Goal: Transaction & Acquisition: Purchase product/service

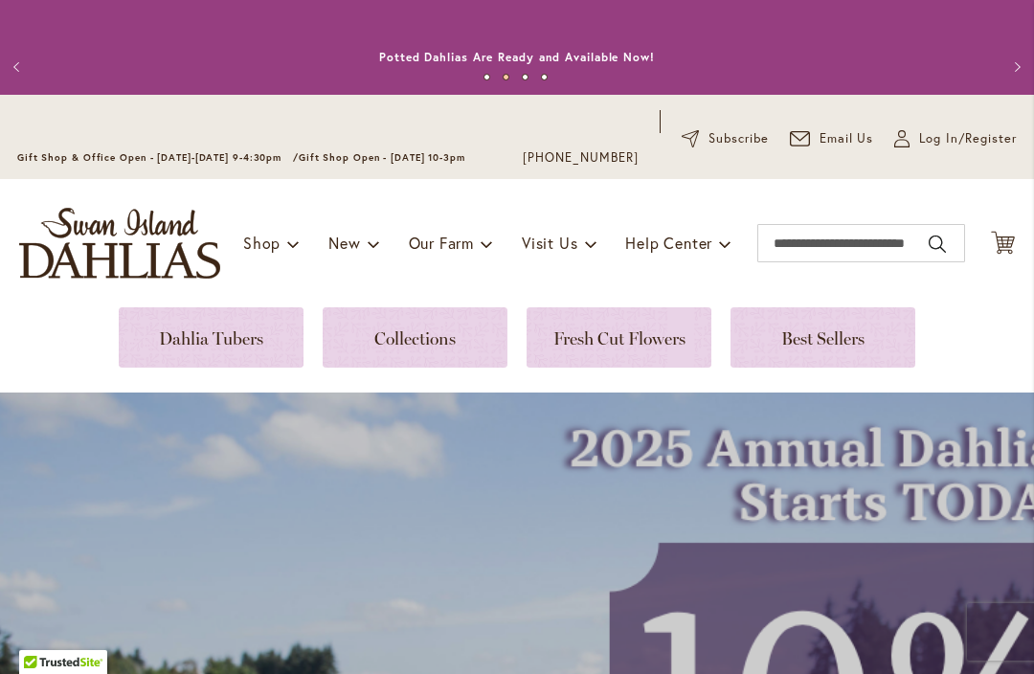
click at [949, 145] on span "Log In/Register" at bounding box center [968, 138] width 98 height 19
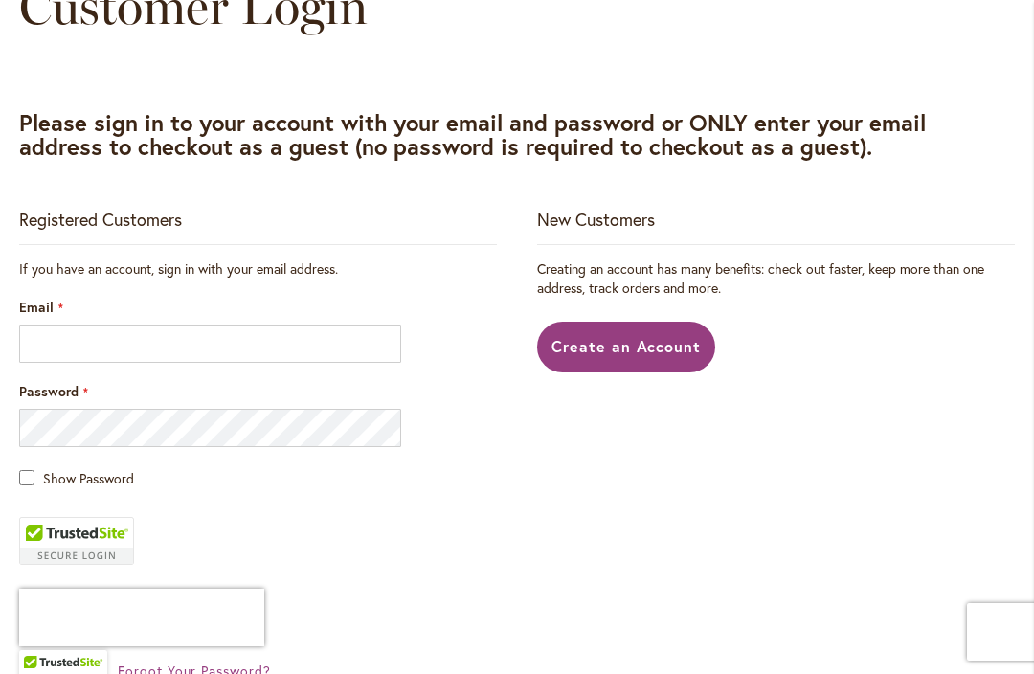
scroll to position [330, 0]
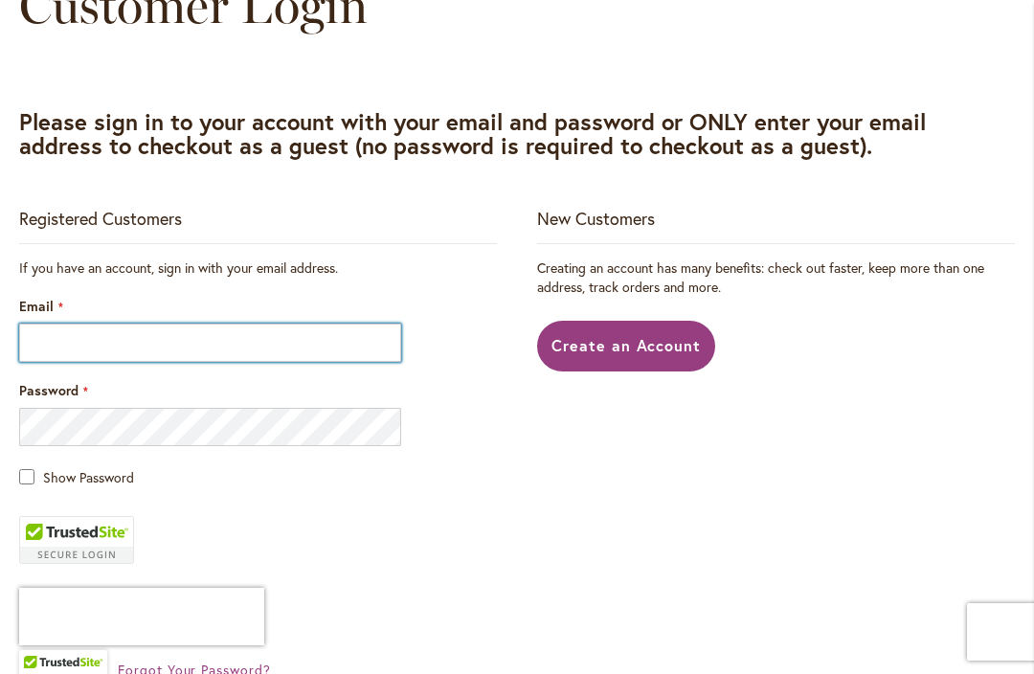
click at [165, 352] on input "Email" at bounding box center [210, 342] width 382 height 38
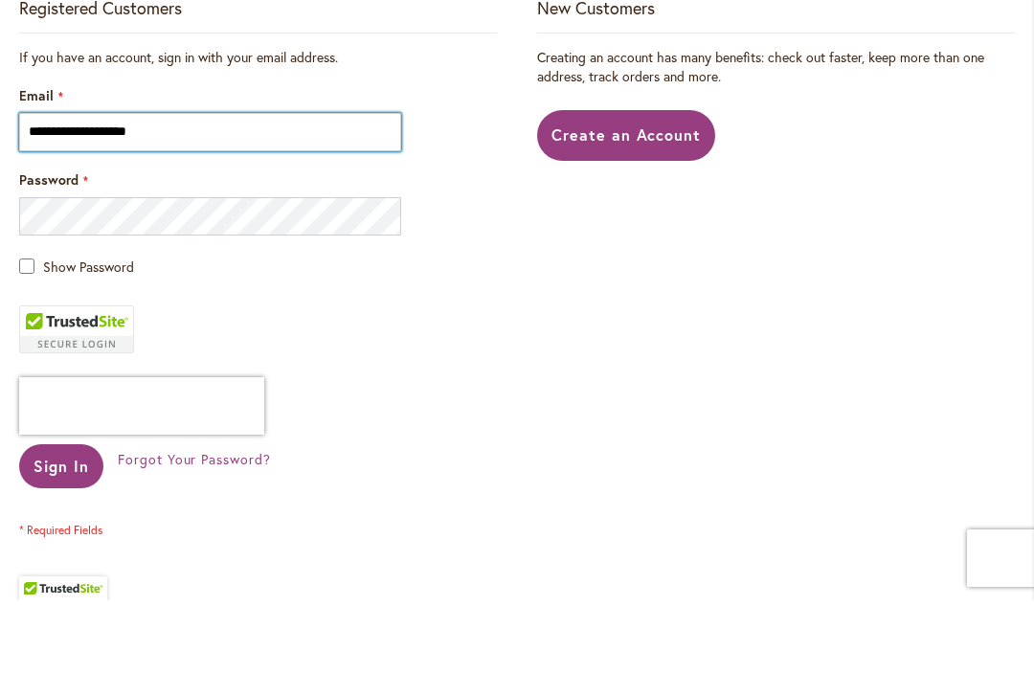
scroll to position [469, 0]
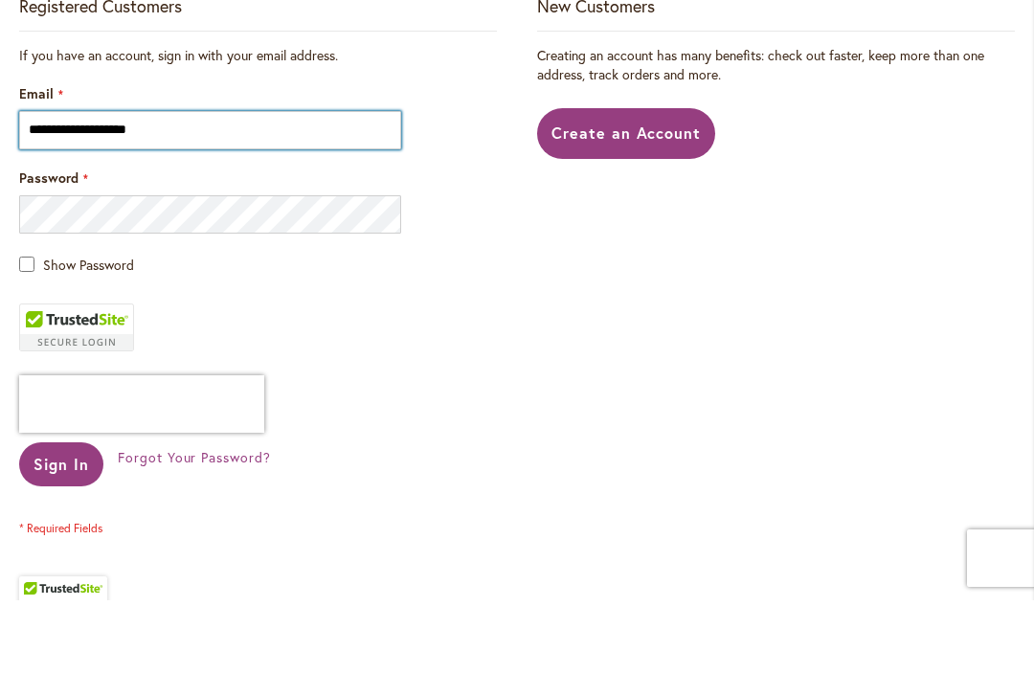
type input "**********"
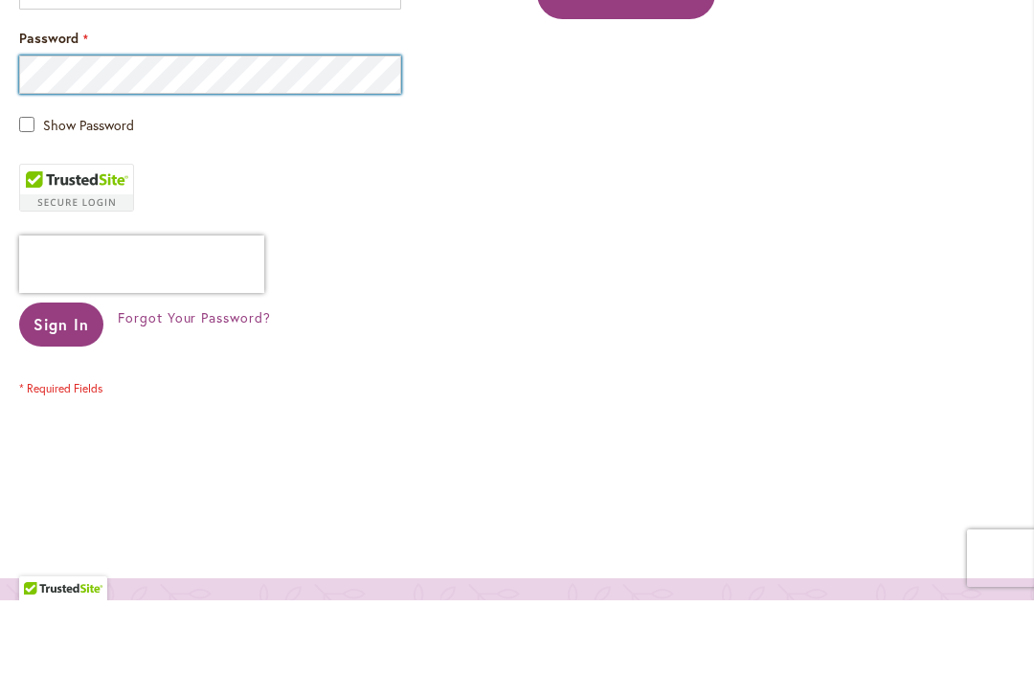
scroll to position [629, 0]
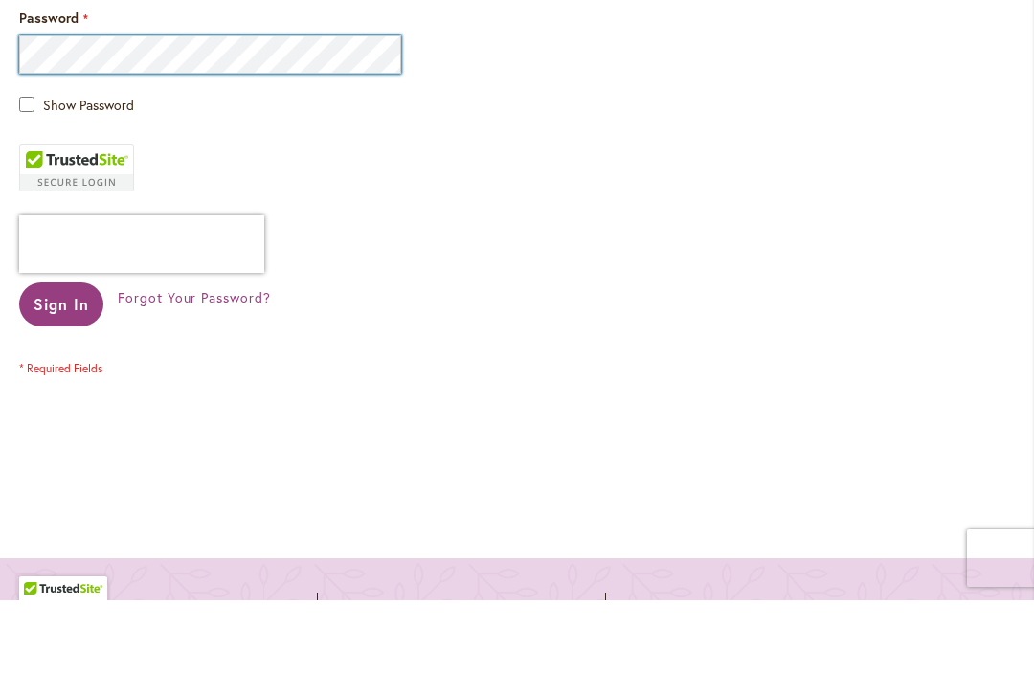
click at [60, 356] on button "Sign In" at bounding box center [61, 378] width 84 height 44
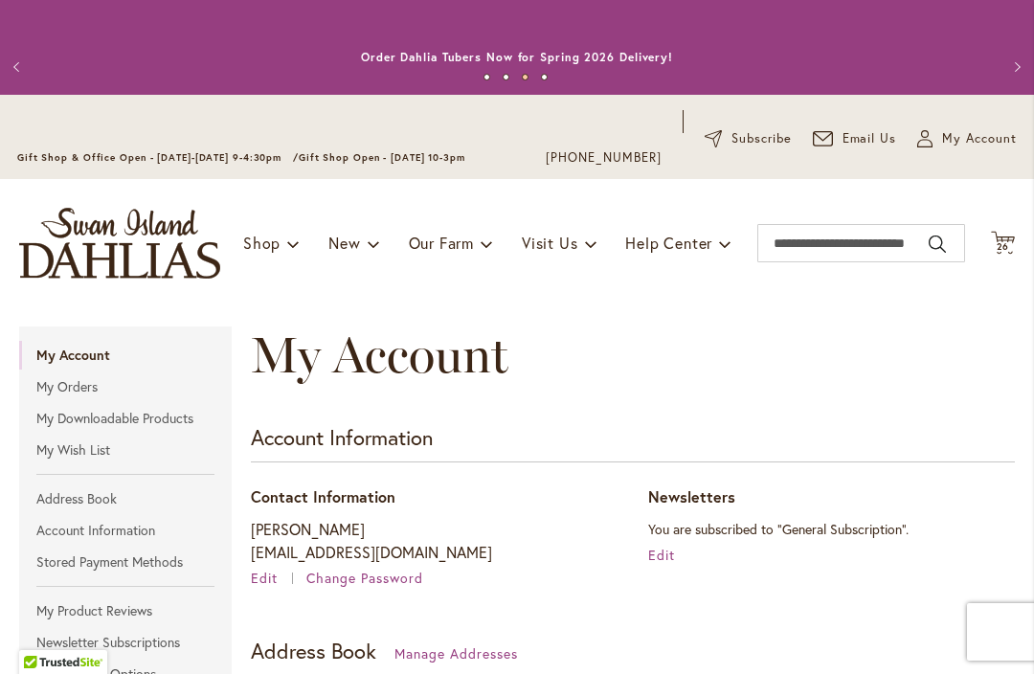
click at [92, 450] on link "My Wish List" at bounding box center [125, 449] width 212 height 29
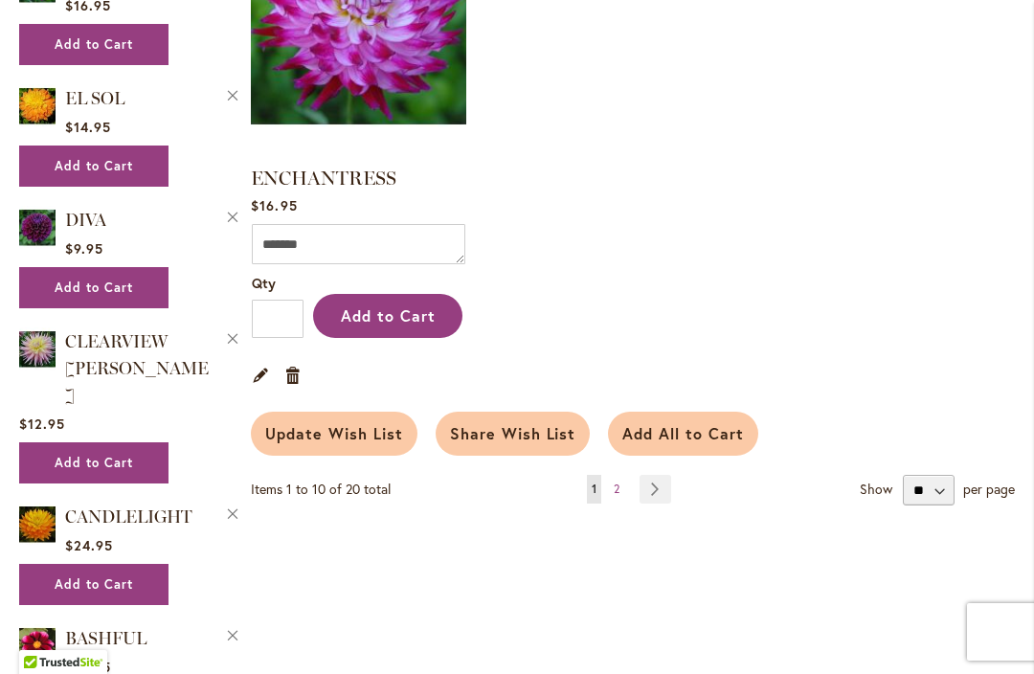
scroll to position [2218, 0]
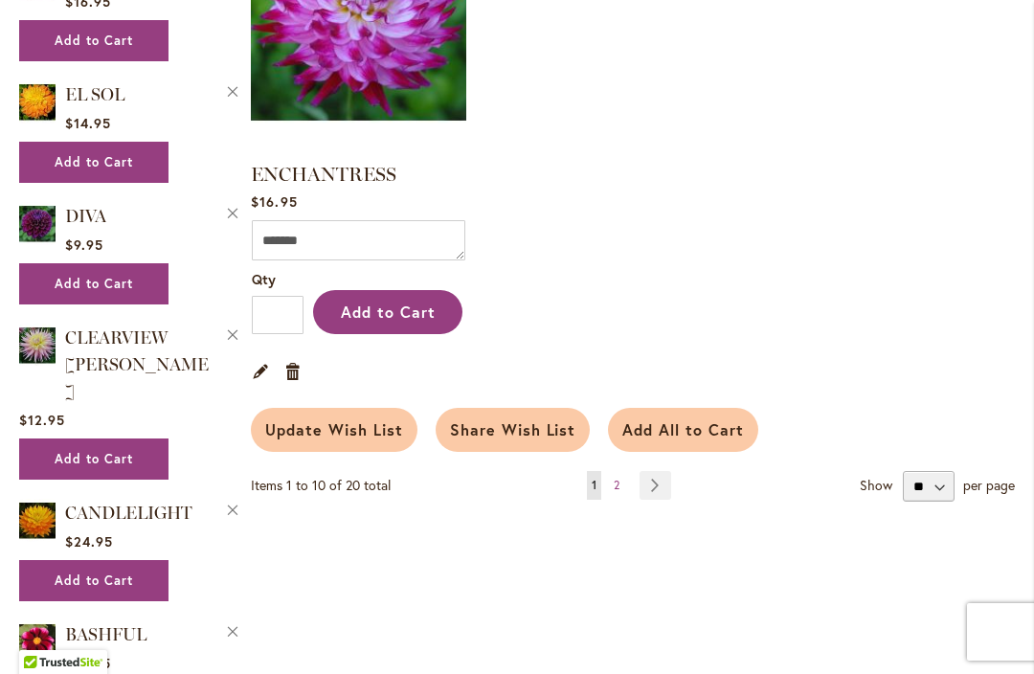
click at [658, 471] on link "Page Next" at bounding box center [655, 485] width 32 height 29
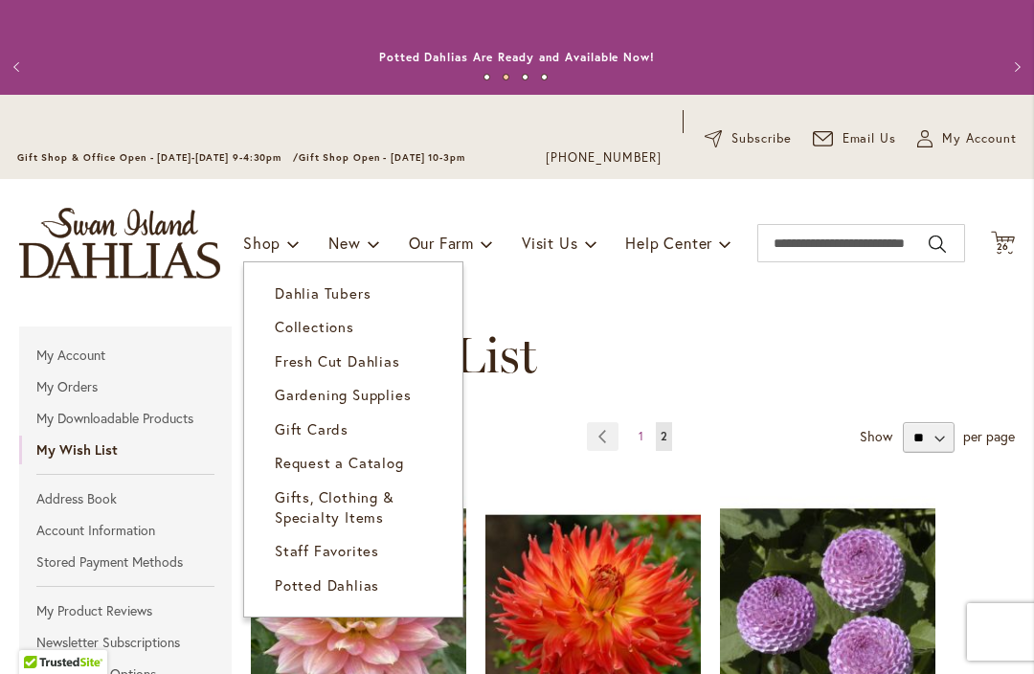
click at [344, 298] on span "Dahlia Tubers" at bounding box center [323, 292] width 96 height 19
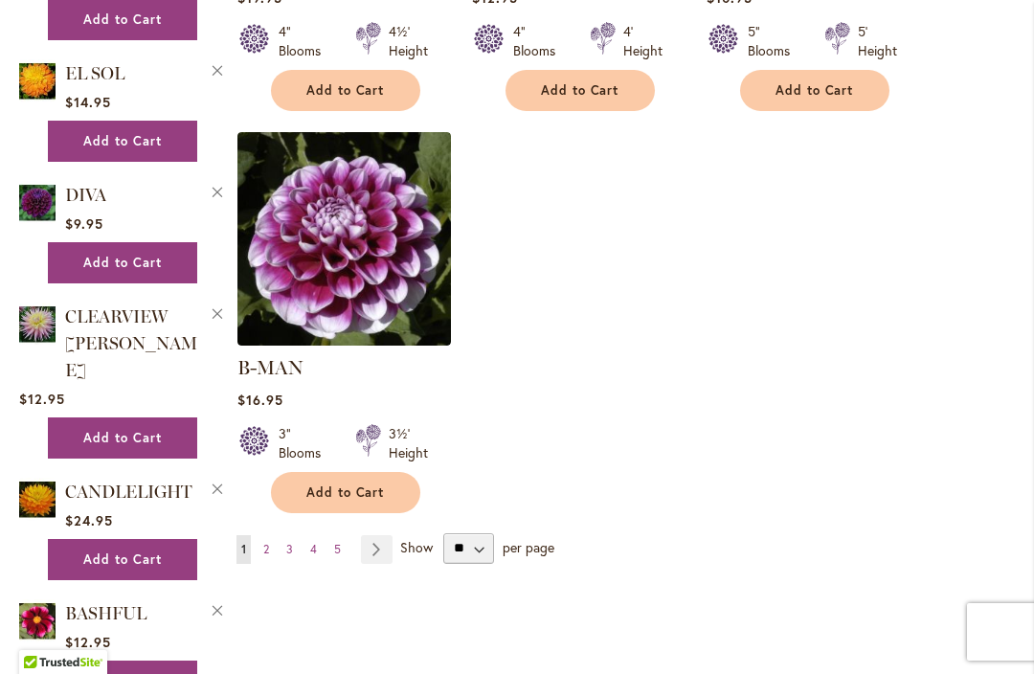
scroll to position [2478, 0]
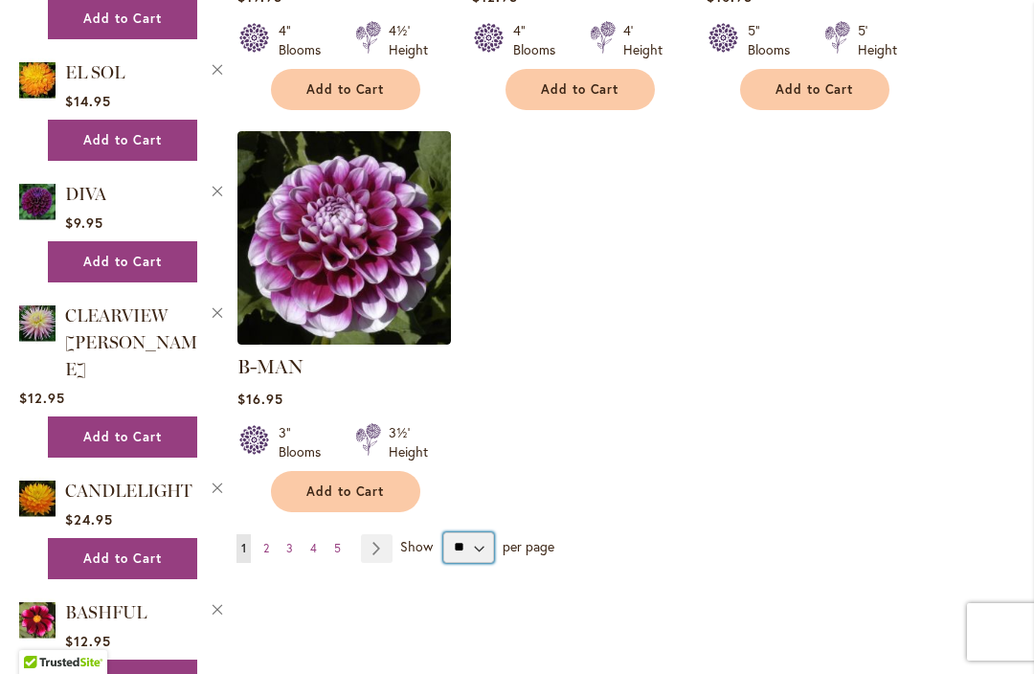
click at [475, 532] on select "** ** ** **" at bounding box center [468, 547] width 51 height 31
select select "**"
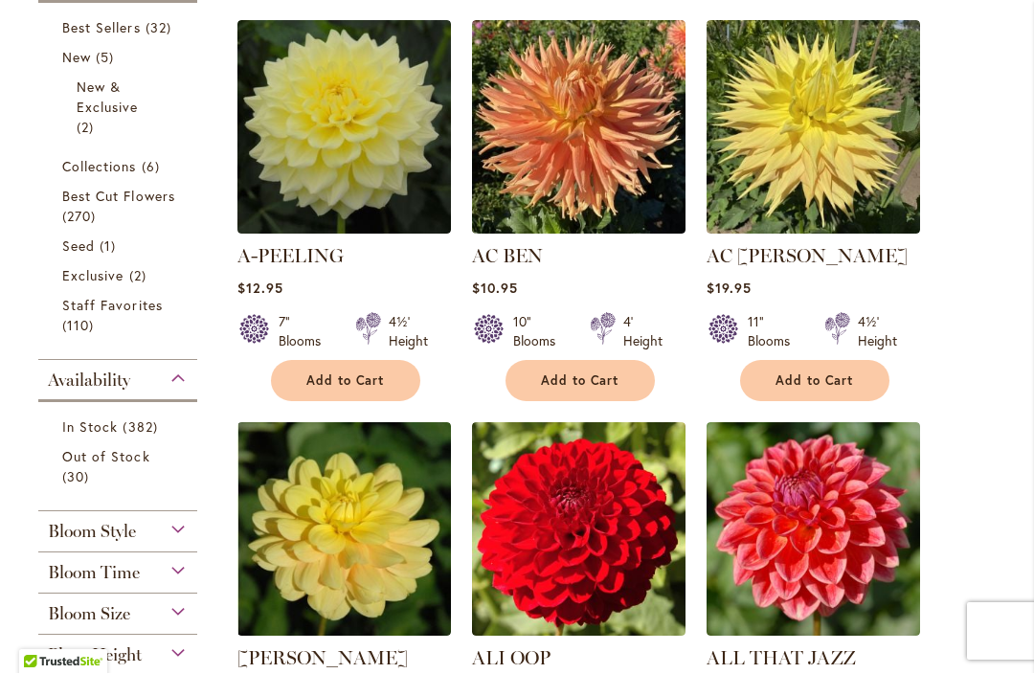
scroll to position [559, 0]
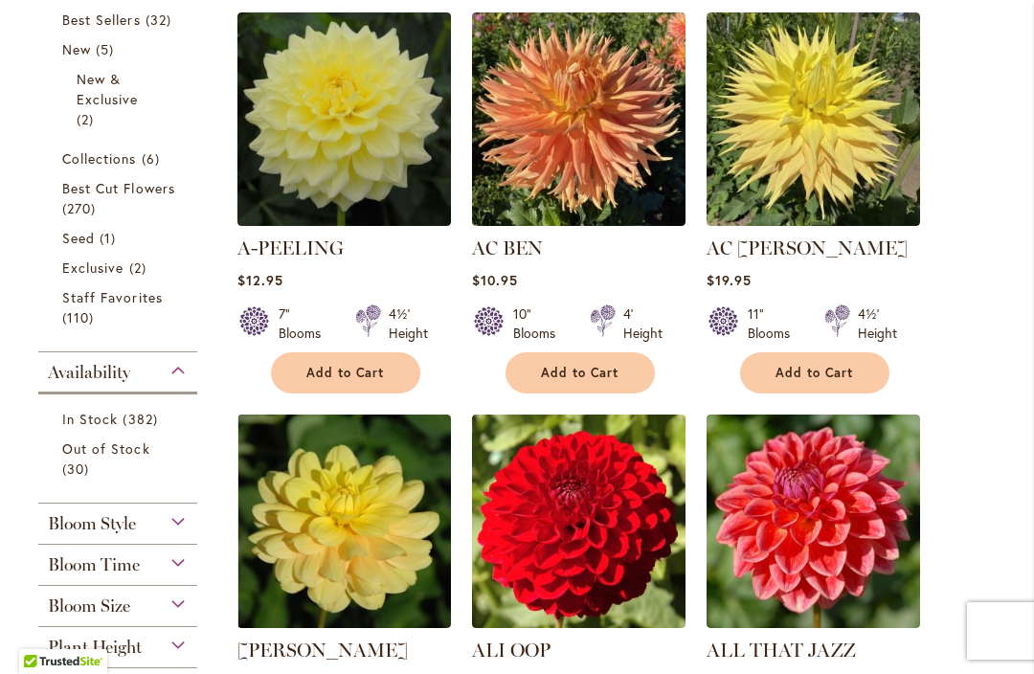
click at [562, 368] on span "Add to Cart" at bounding box center [580, 374] width 78 height 16
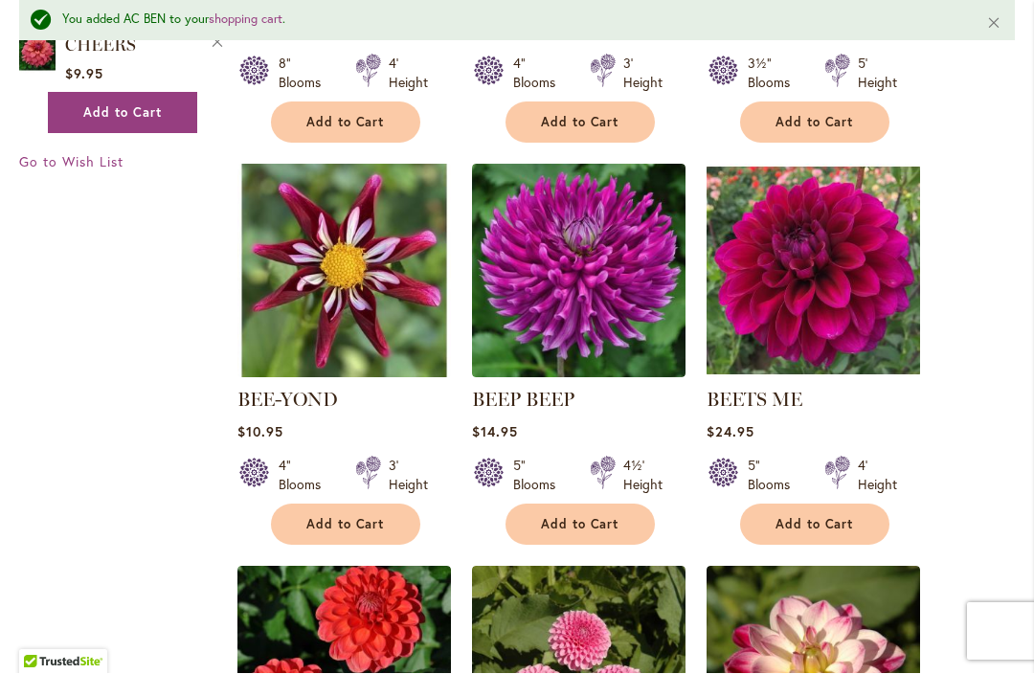
scroll to position [4104, 0]
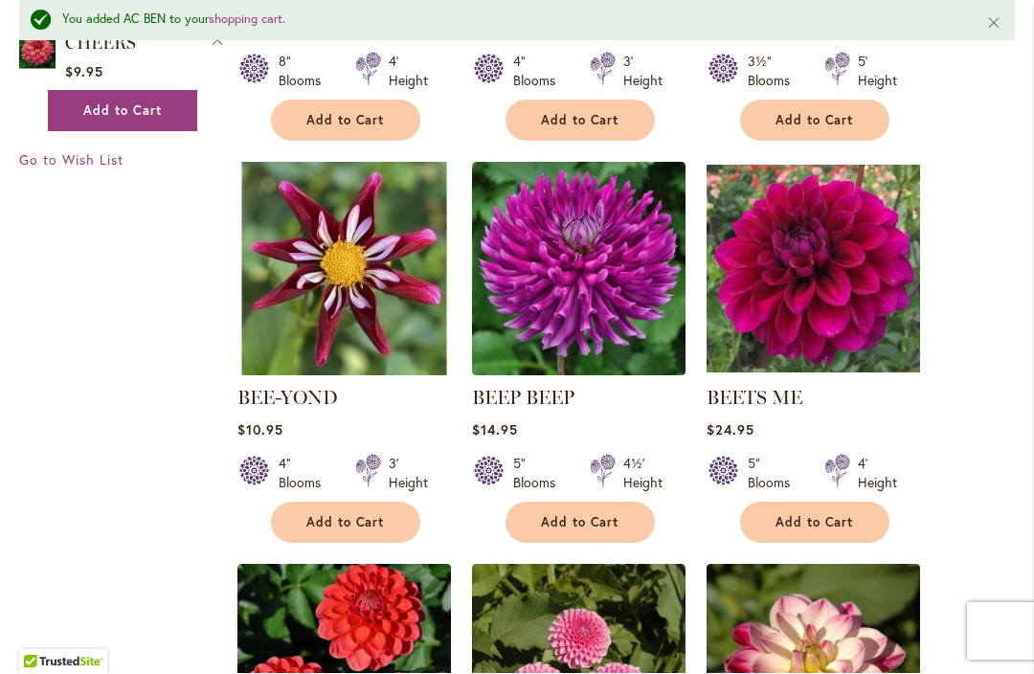
click at [565, 515] on span "Add to Cart" at bounding box center [580, 523] width 78 height 16
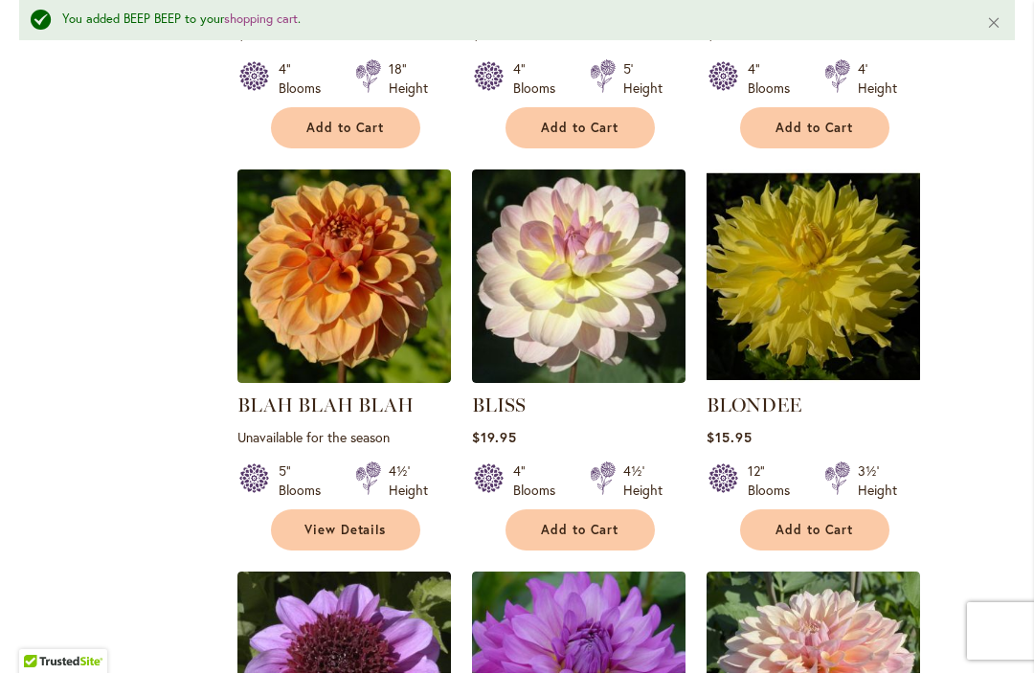
scroll to position [5331, 0]
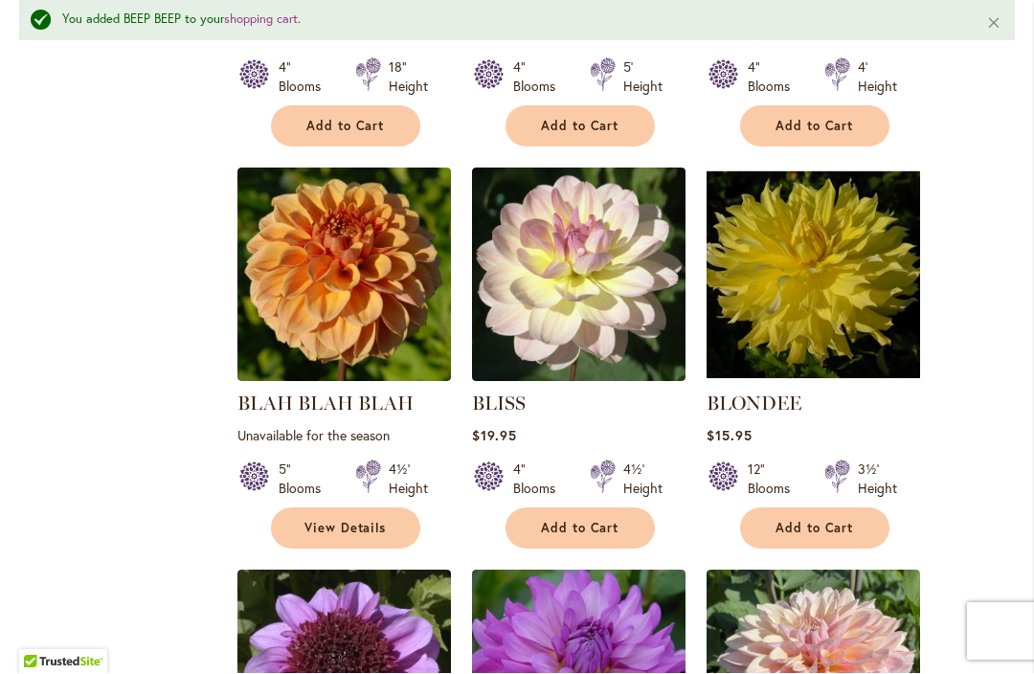
click at [802, 508] on button "Add to Cart" at bounding box center [814, 528] width 149 height 41
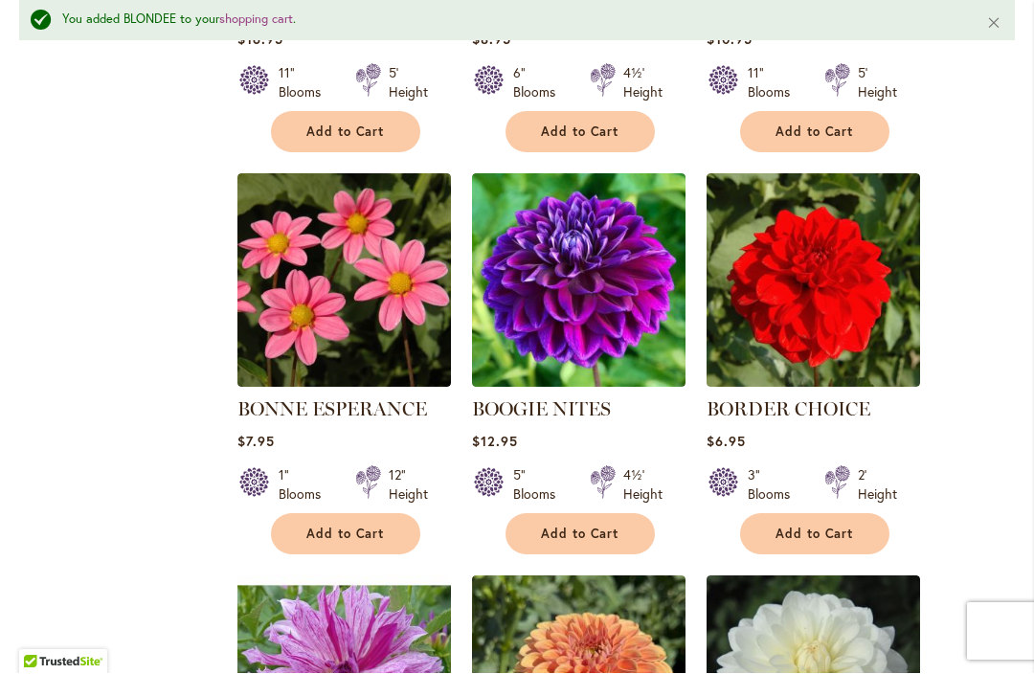
scroll to position [6532, 0]
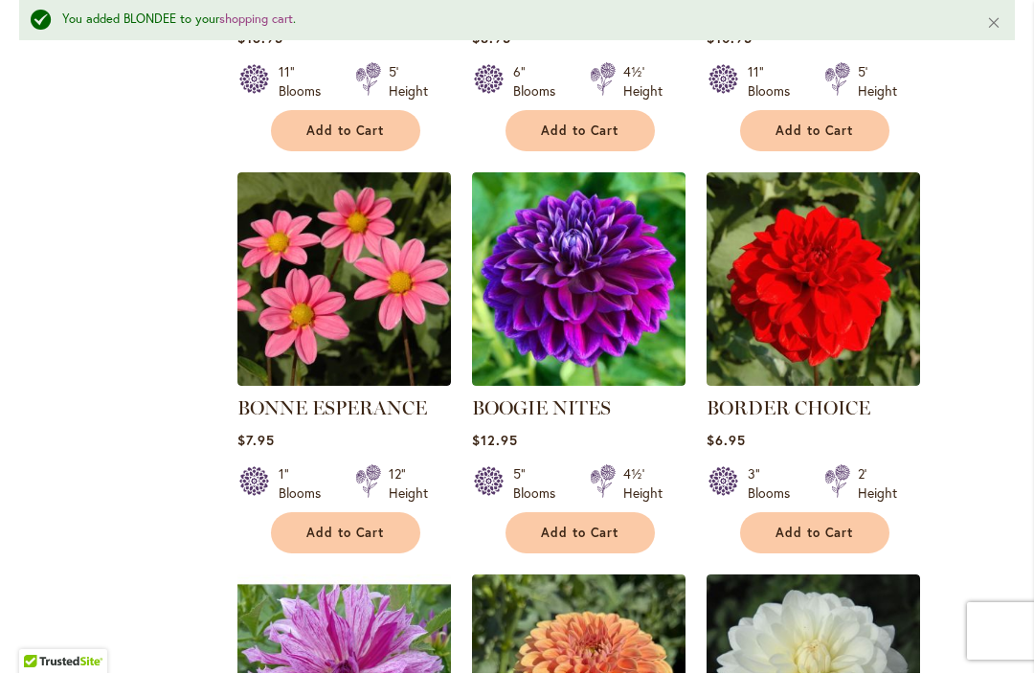
click at [579, 525] on span "Add to Cart" at bounding box center [580, 533] width 78 height 16
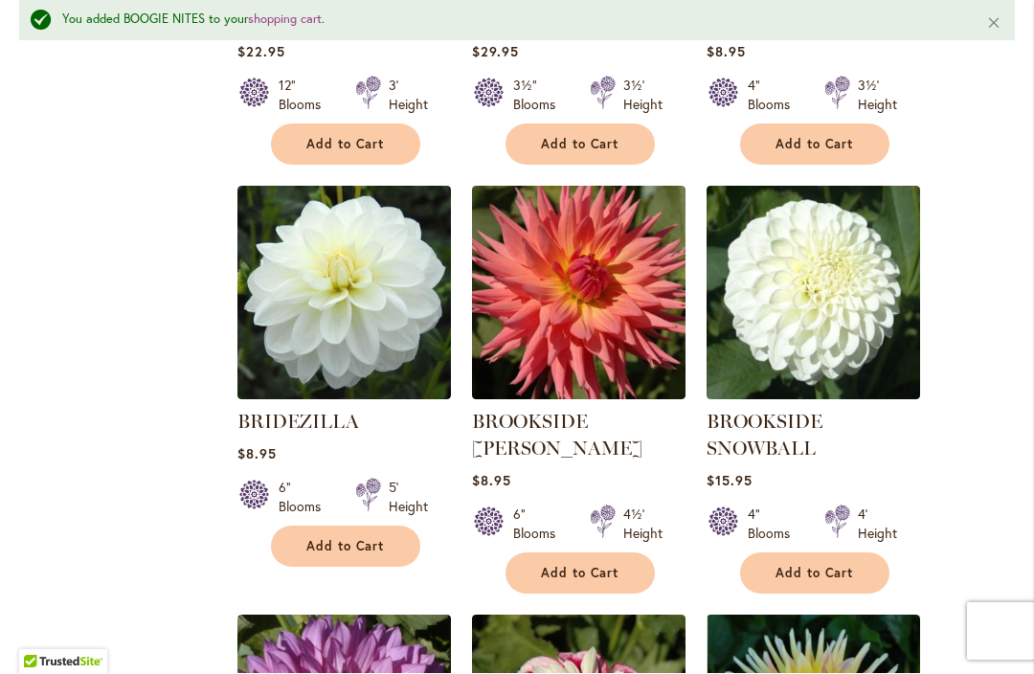
scroll to position [7327, 0]
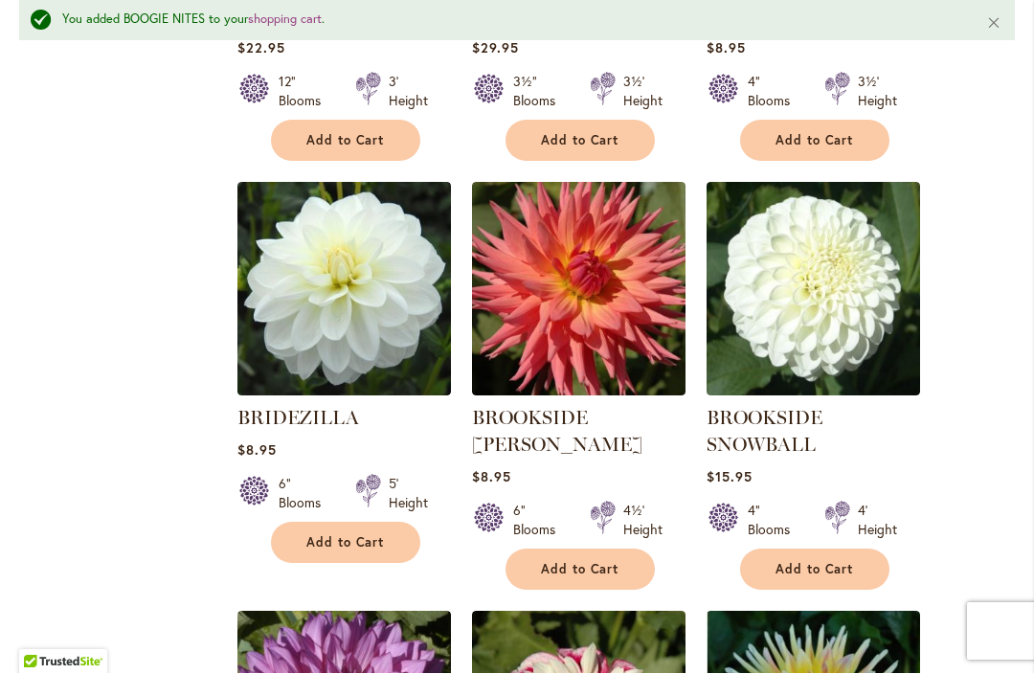
click at [577, 562] on span "Add to Cart" at bounding box center [580, 570] width 78 height 16
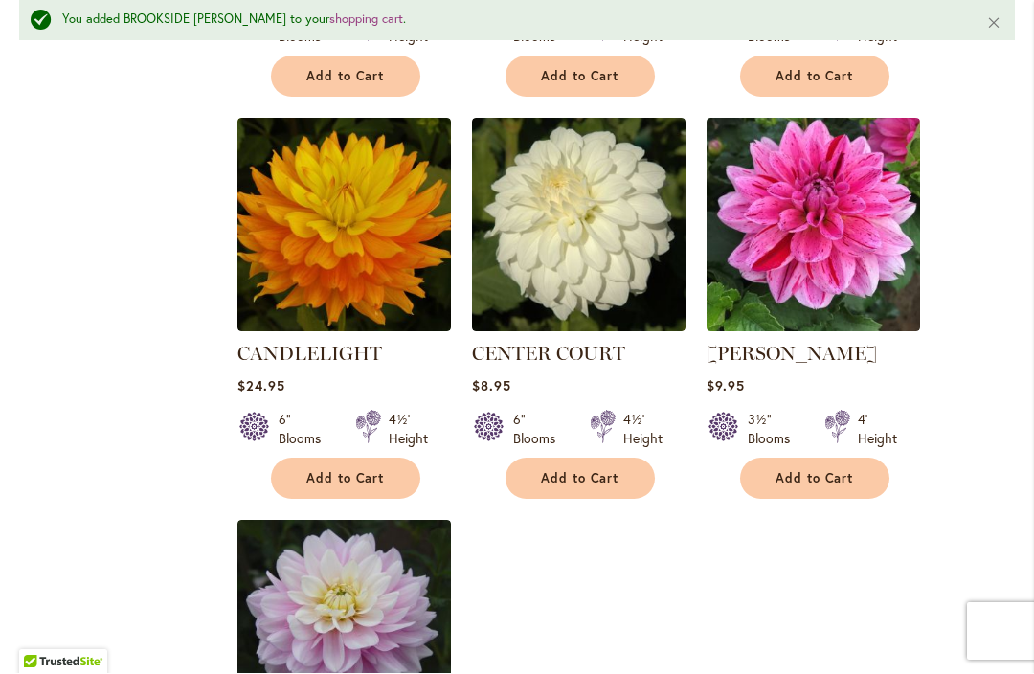
scroll to position [8624, 0]
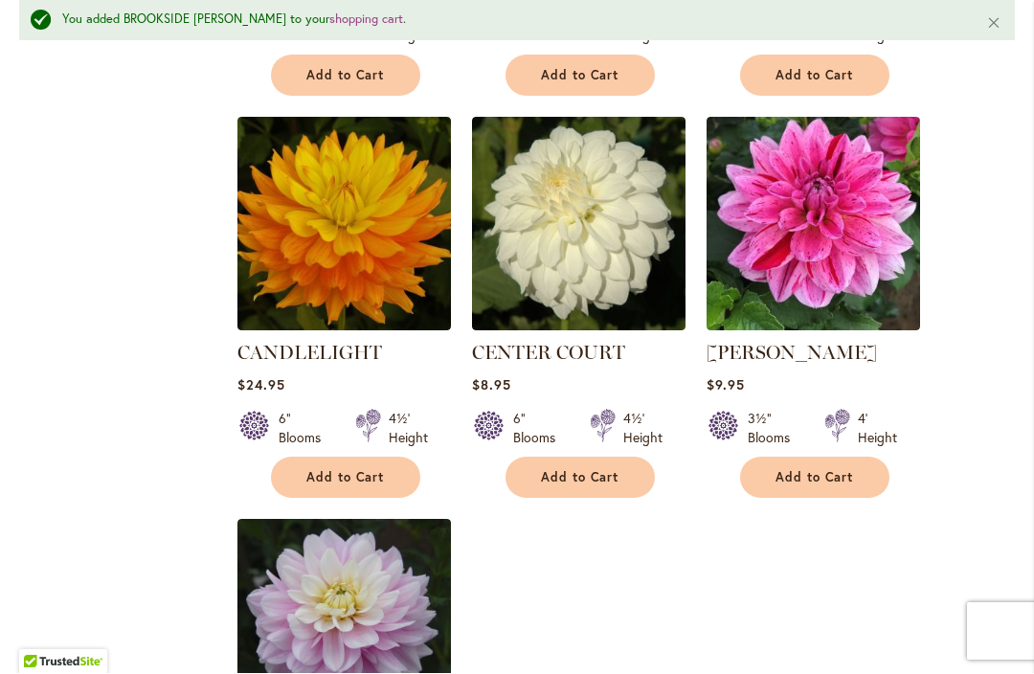
click at [815, 470] on span "Add to Cart" at bounding box center [814, 478] width 78 height 16
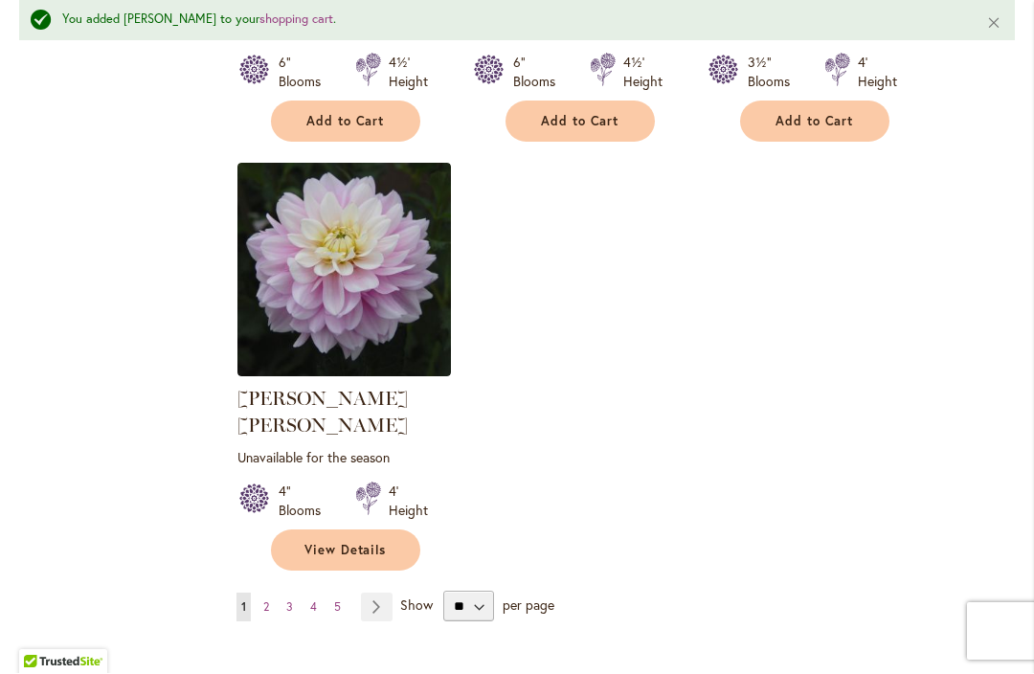
scroll to position [8980, 0]
click at [271, 593] on link "Page 2" at bounding box center [265, 607] width 15 height 29
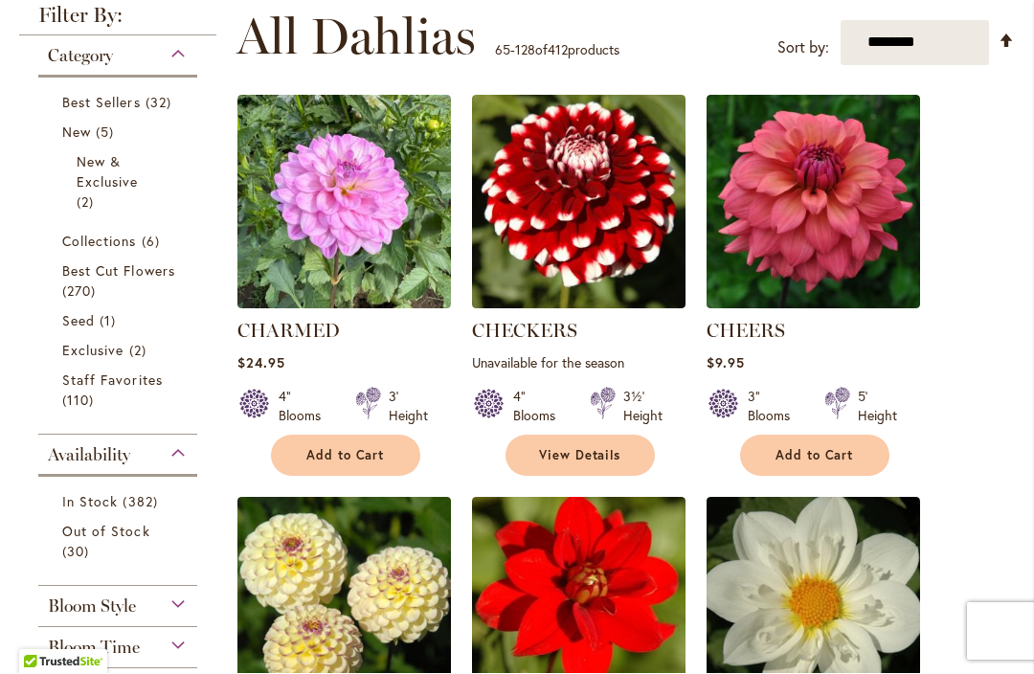
scroll to position [543, 0]
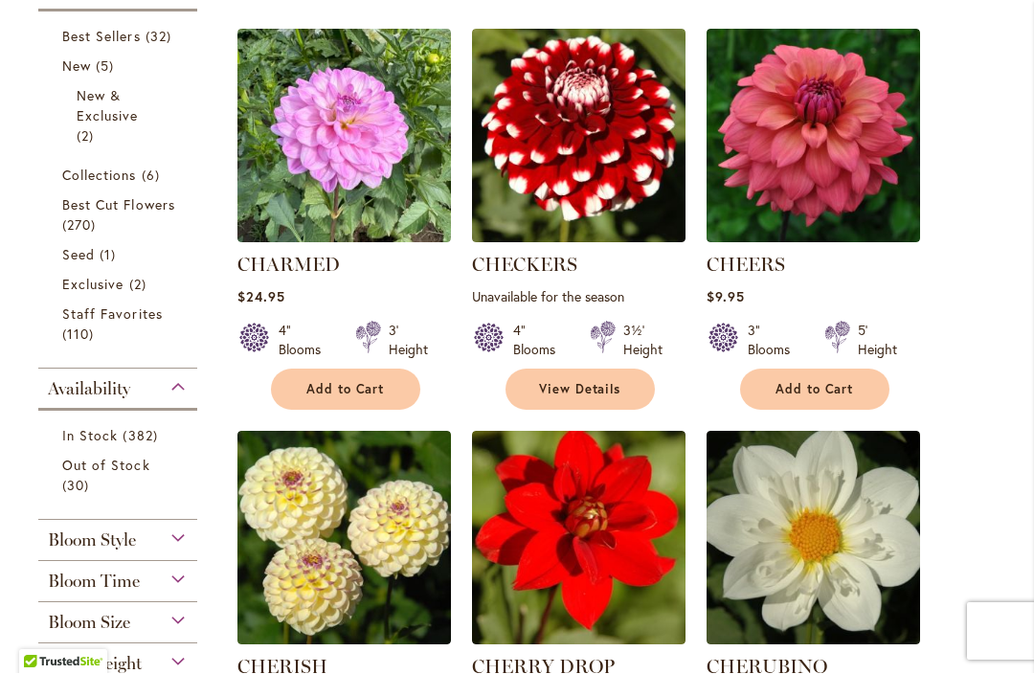
click at [816, 384] on span "Add to Cart" at bounding box center [814, 390] width 78 height 16
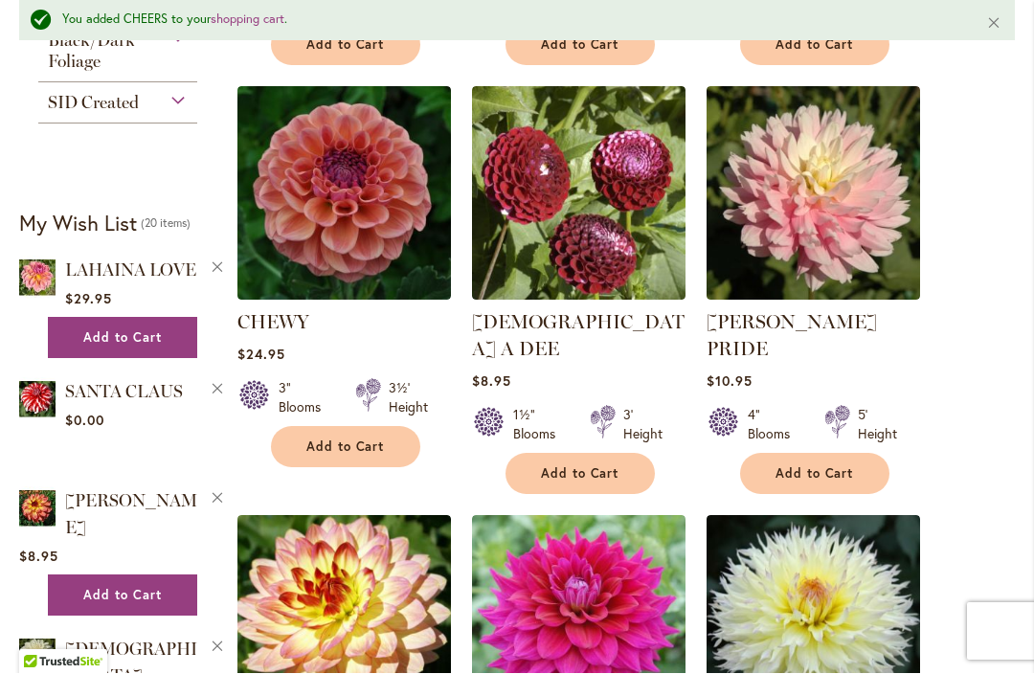
scroll to position [1342, 0]
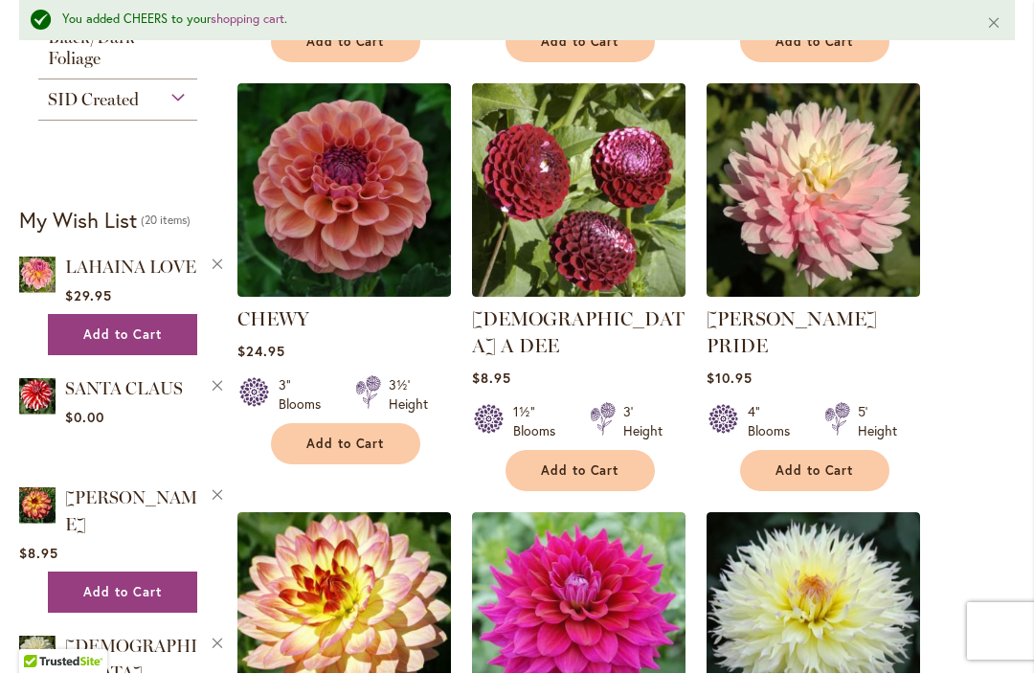
click at [813, 463] on span "Add to Cart" at bounding box center [814, 471] width 78 height 16
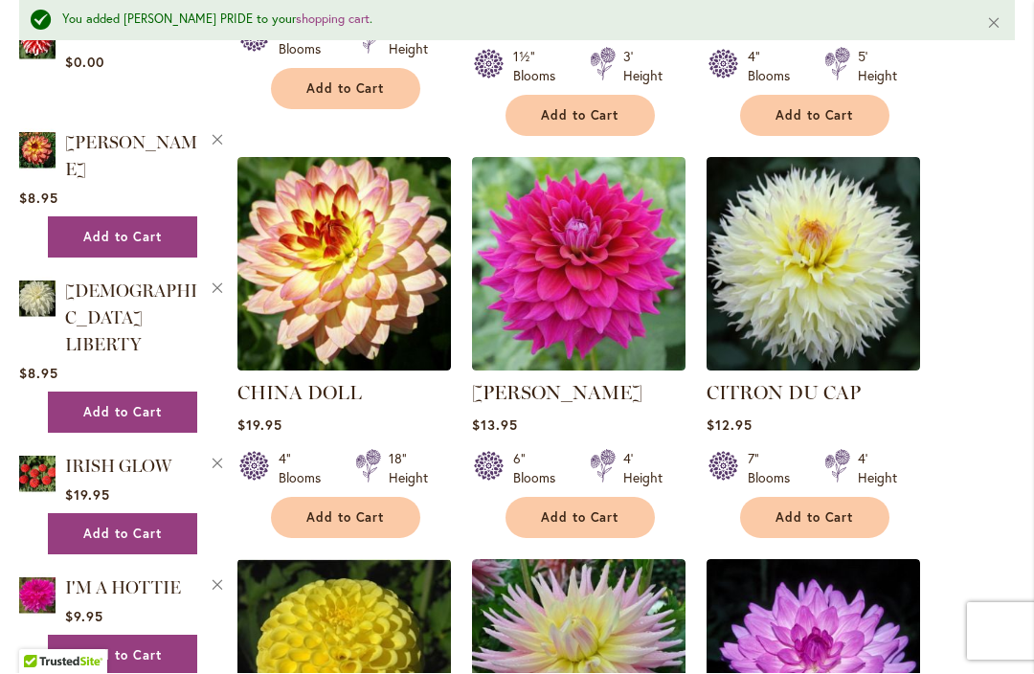
scroll to position [1700, 0]
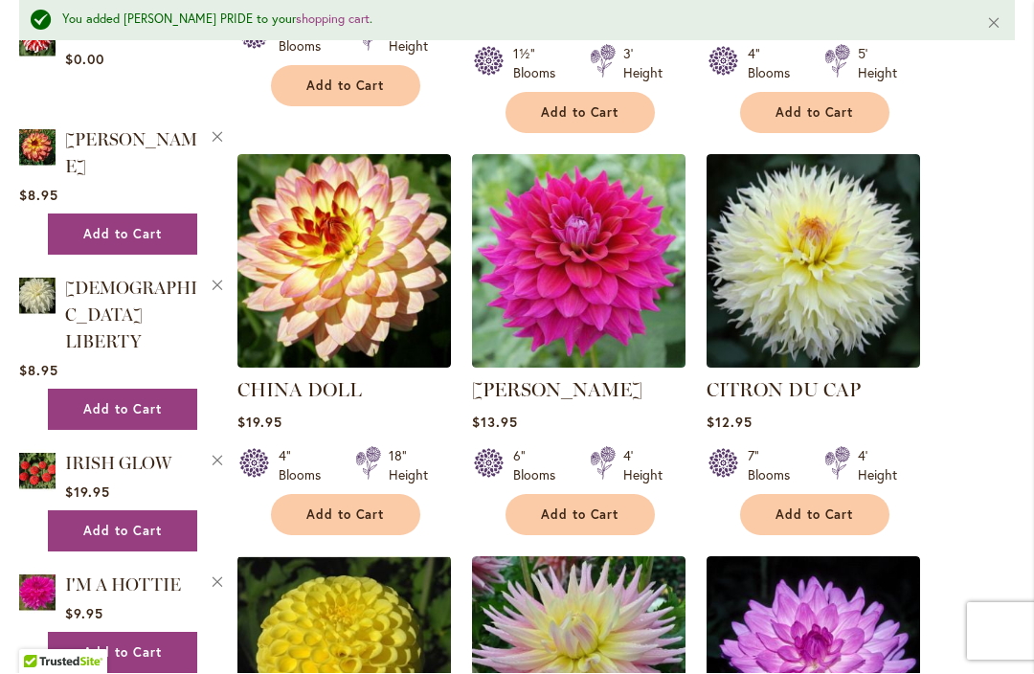
click at [570, 507] on span "Add to Cart" at bounding box center [580, 515] width 78 height 16
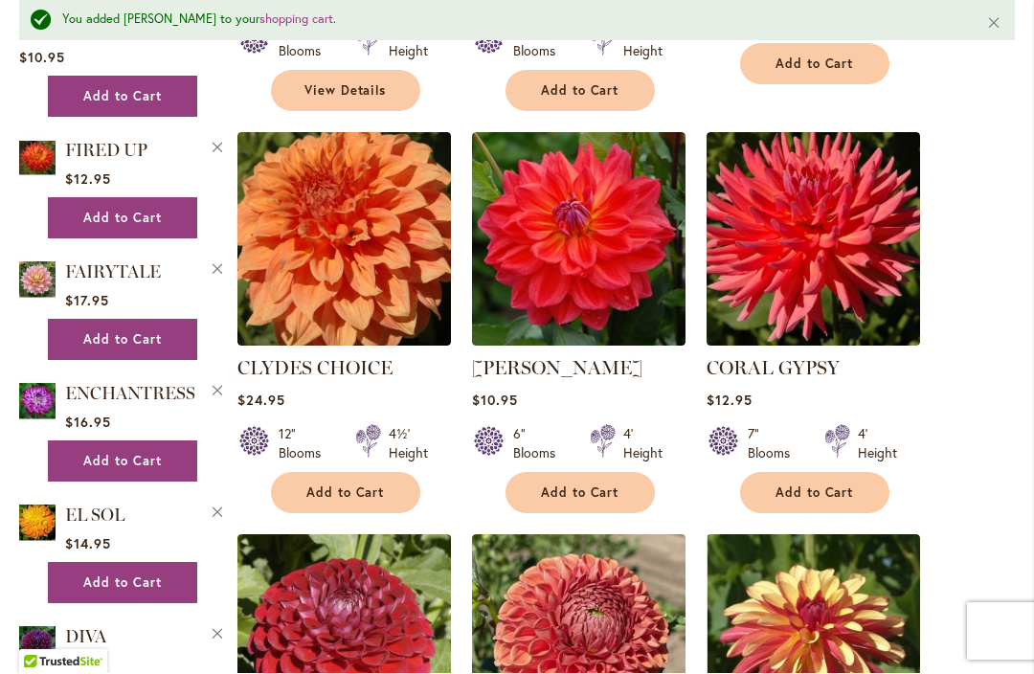
scroll to position [2554, 0]
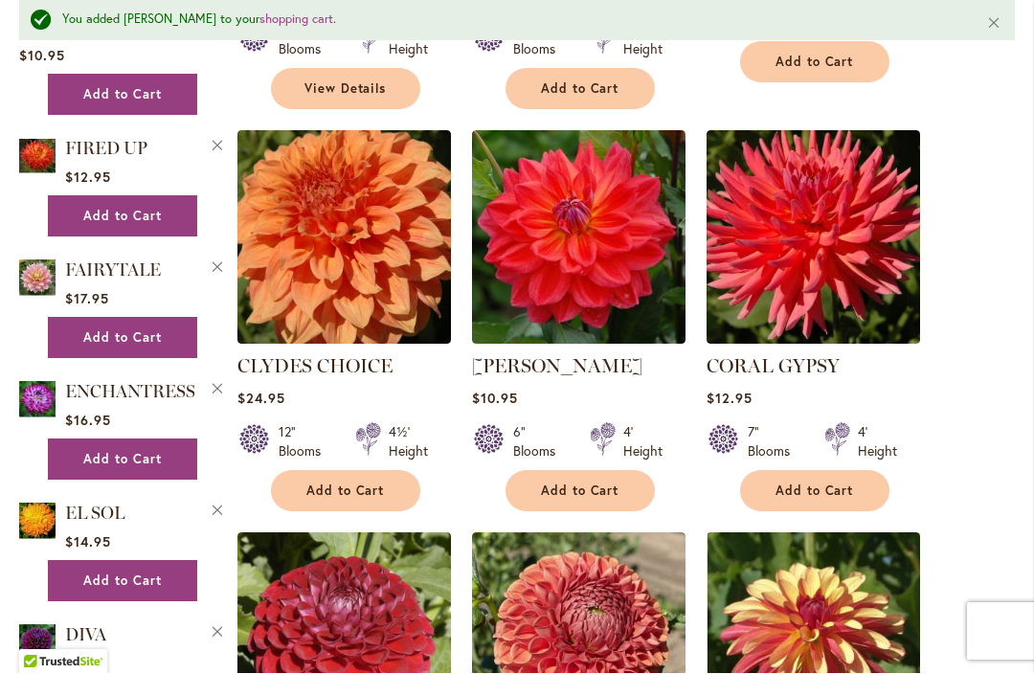
click at [812, 483] on span "Add to Cart" at bounding box center [814, 491] width 78 height 16
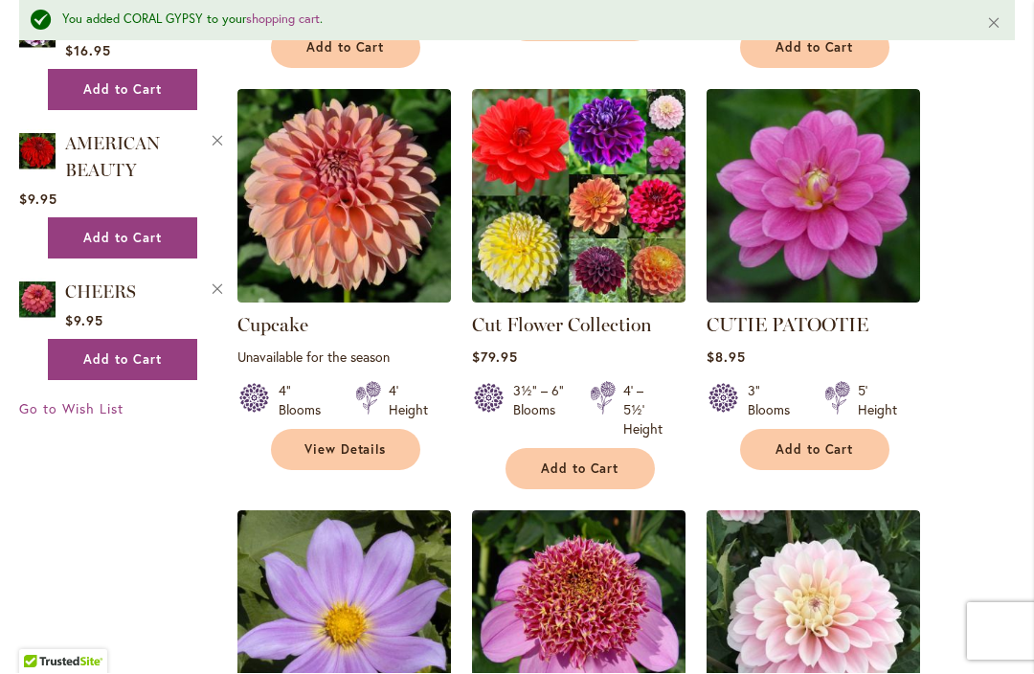
scroll to position [3856, 0]
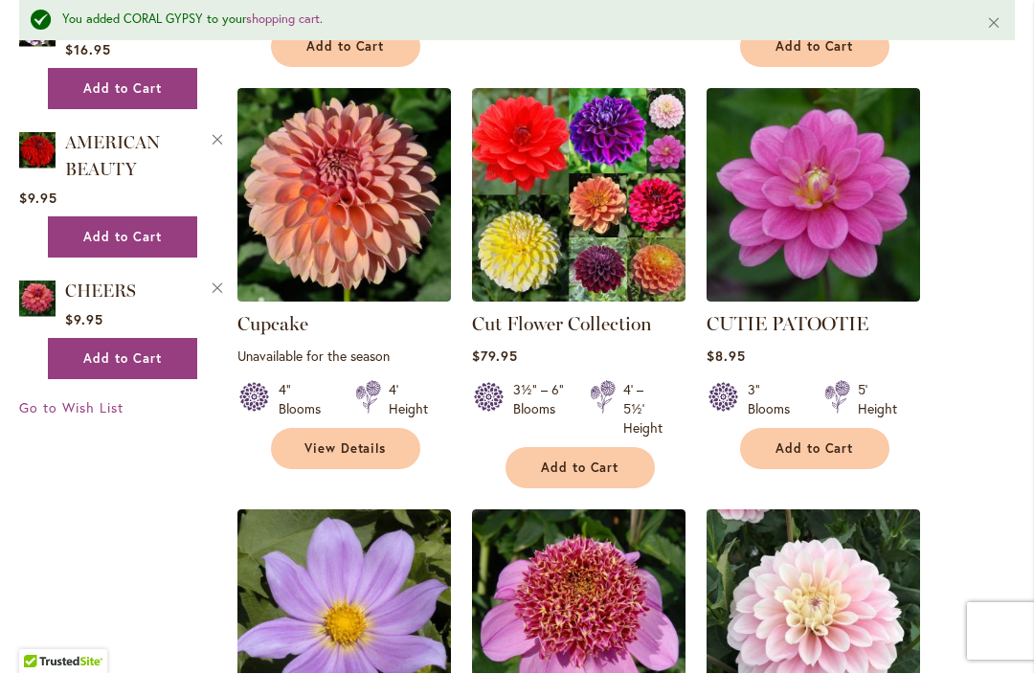
click at [811, 441] on span "Add to Cart" at bounding box center [814, 449] width 78 height 16
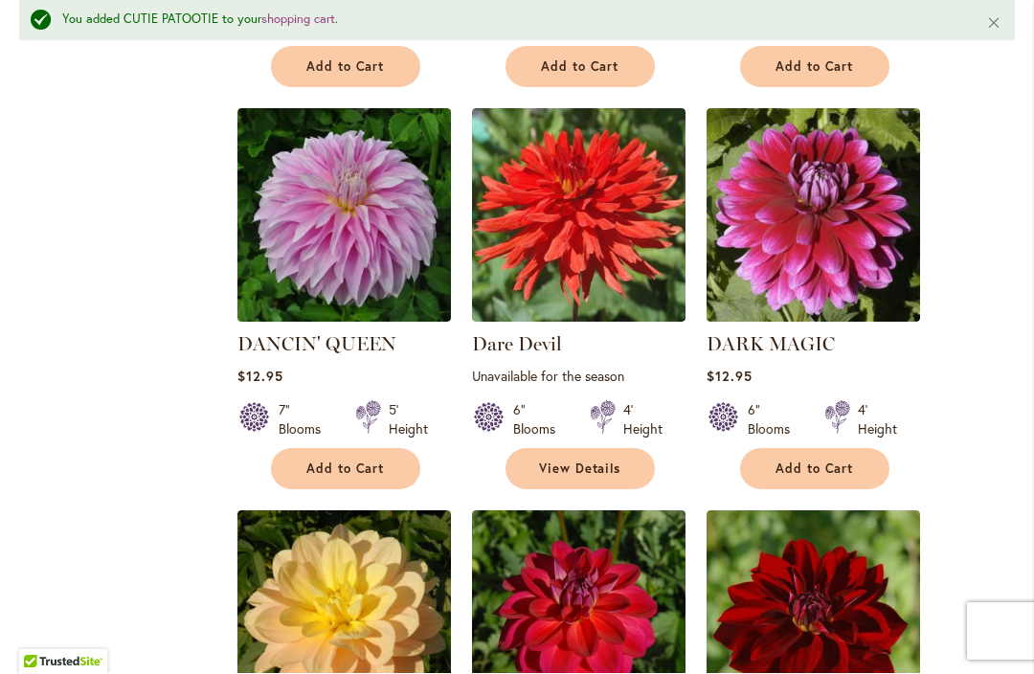
scroll to position [4664, 0]
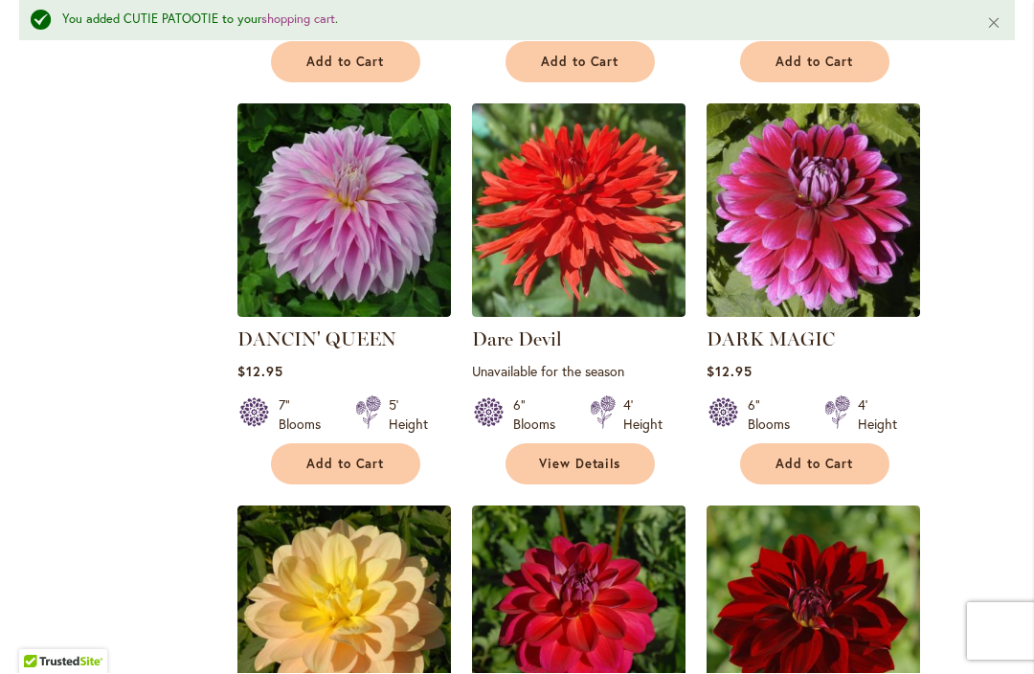
click at [815, 457] on span "Add to Cart" at bounding box center [814, 465] width 78 height 16
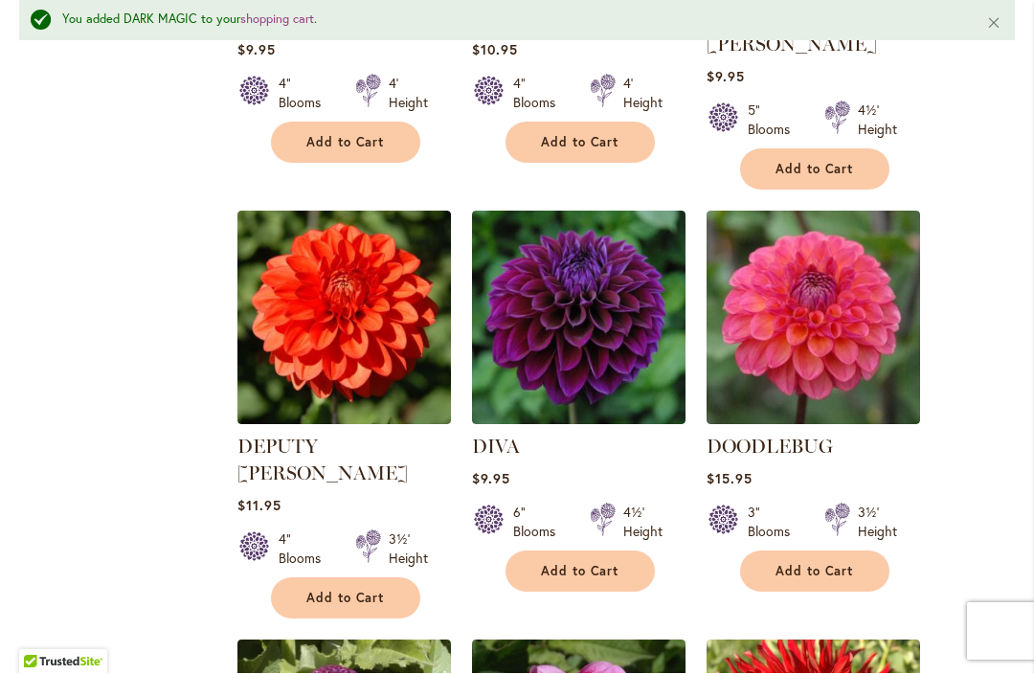
scroll to position [5388, 0]
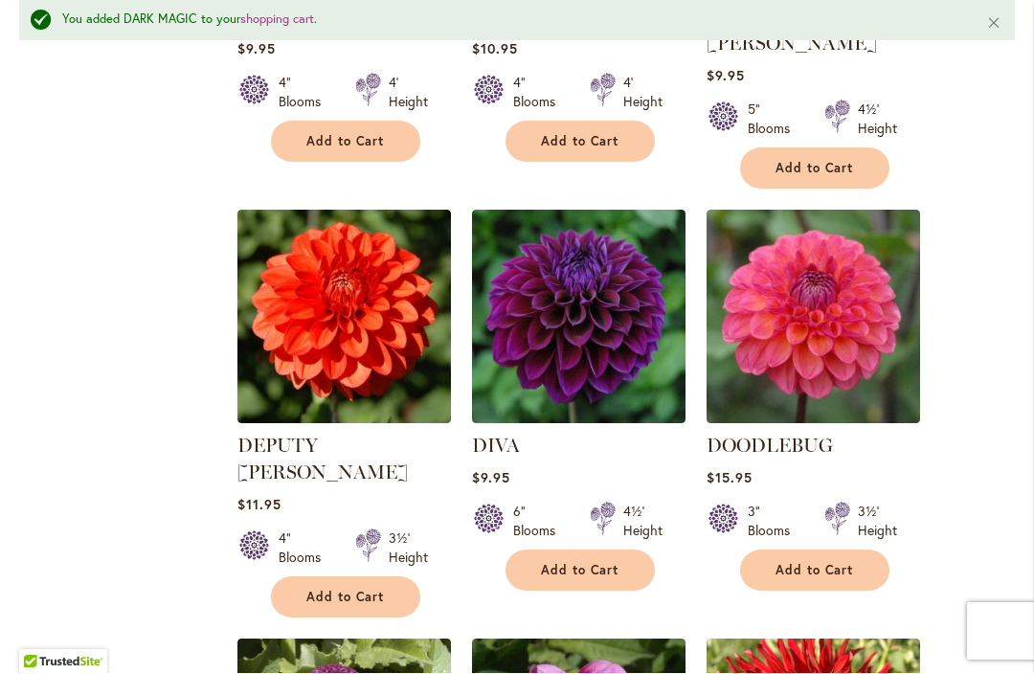
click at [569, 563] on span "Add to Cart" at bounding box center [580, 571] width 78 height 16
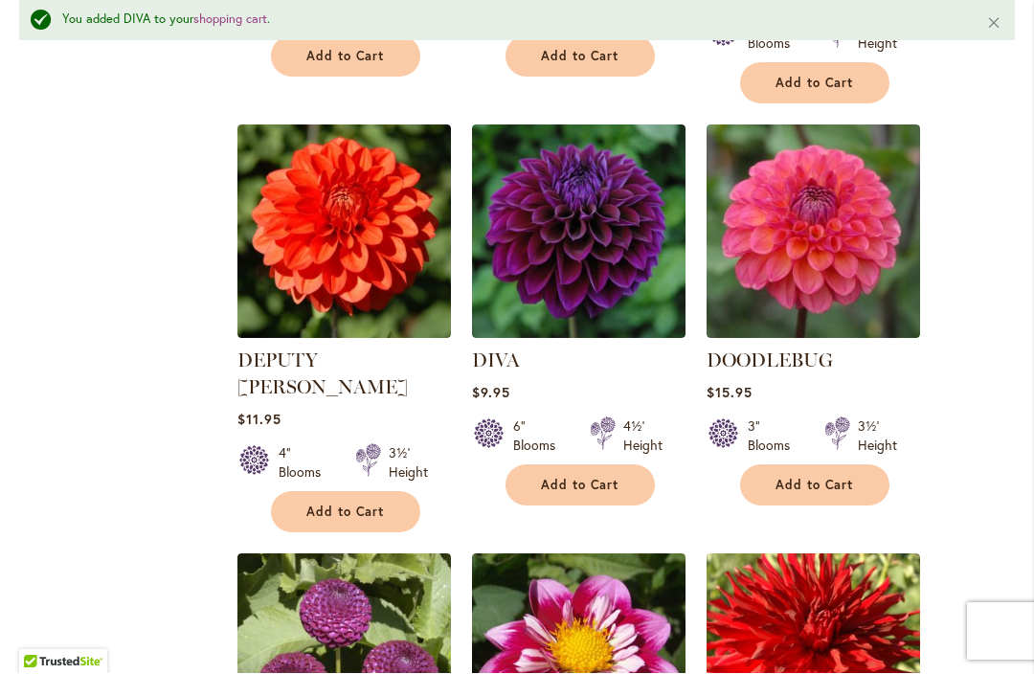
scroll to position [5459, 0]
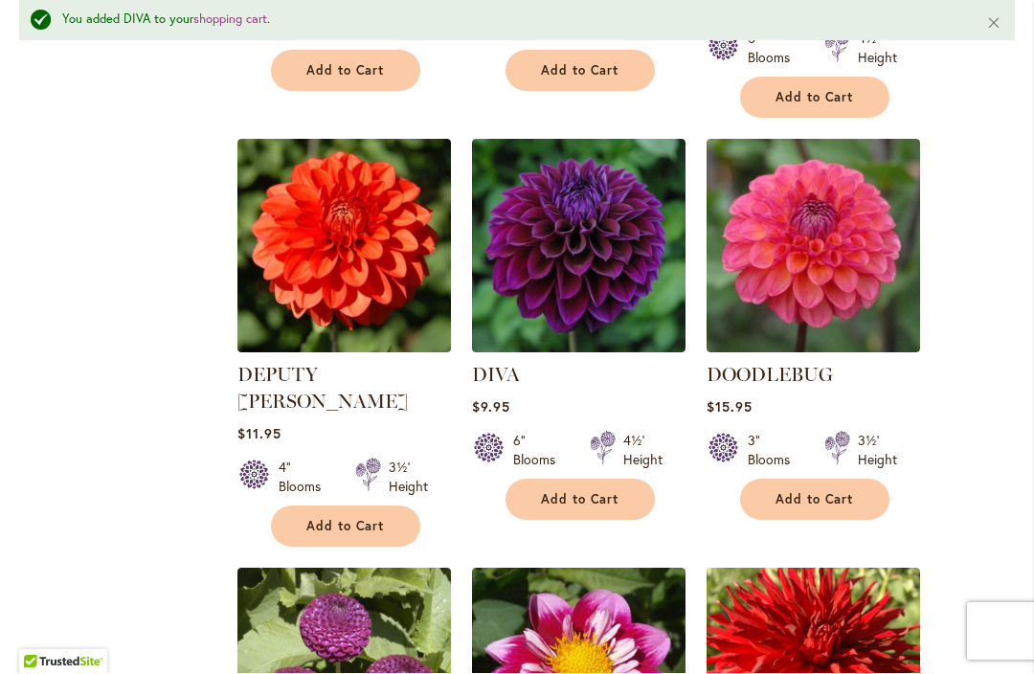
click at [806, 492] on span "Add to Cart" at bounding box center [814, 500] width 78 height 16
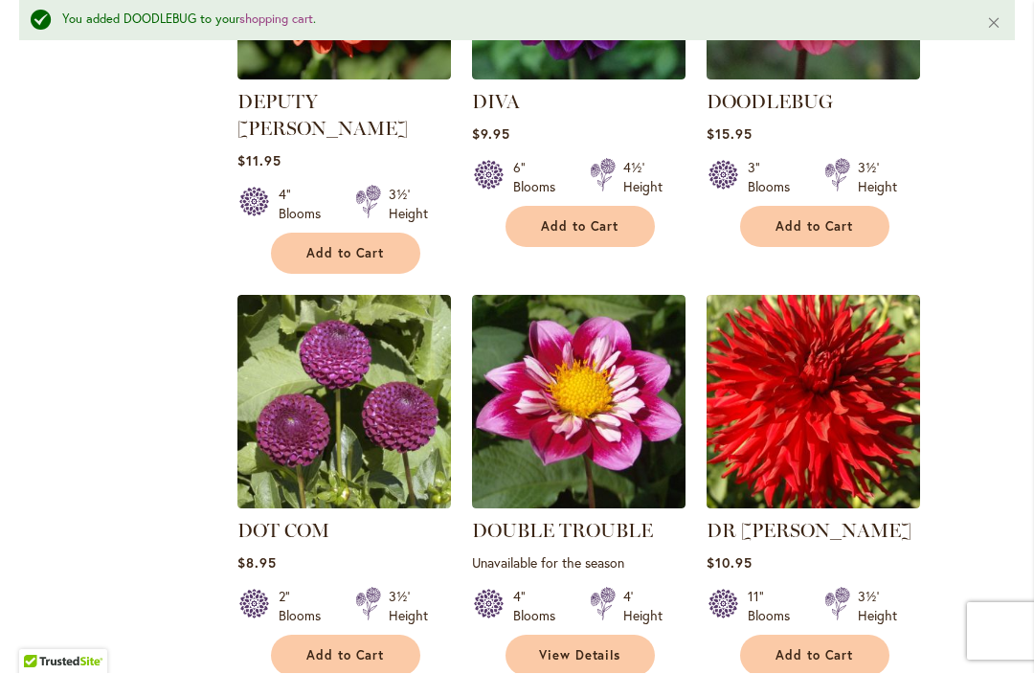
scroll to position [5733, 0]
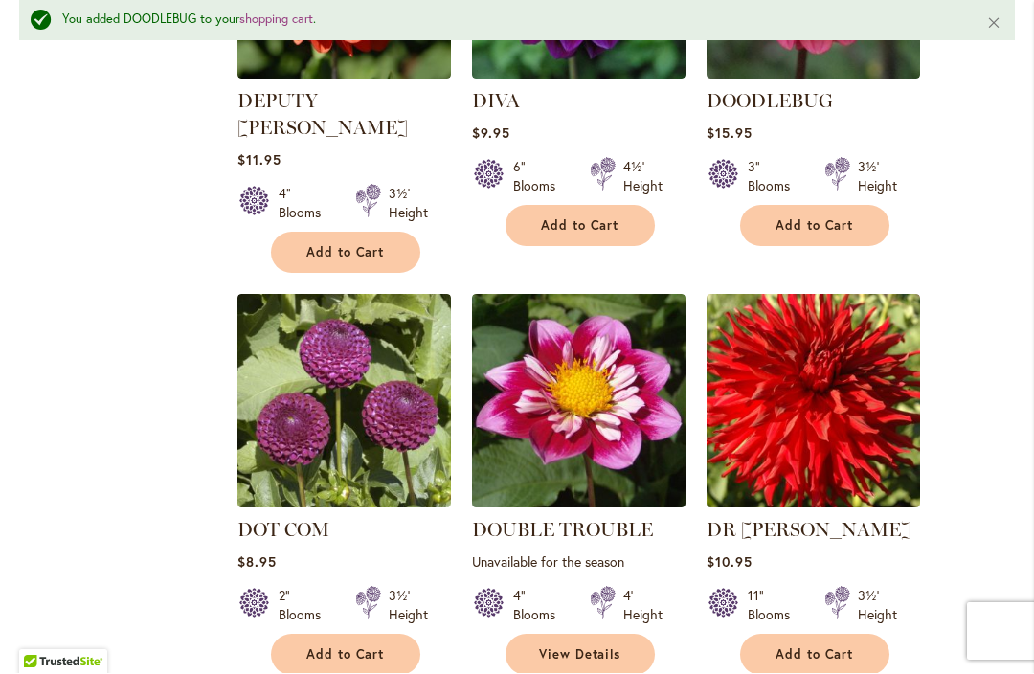
click at [333, 647] on span "Add to Cart" at bounding box center [345, 655] width 78 height 16
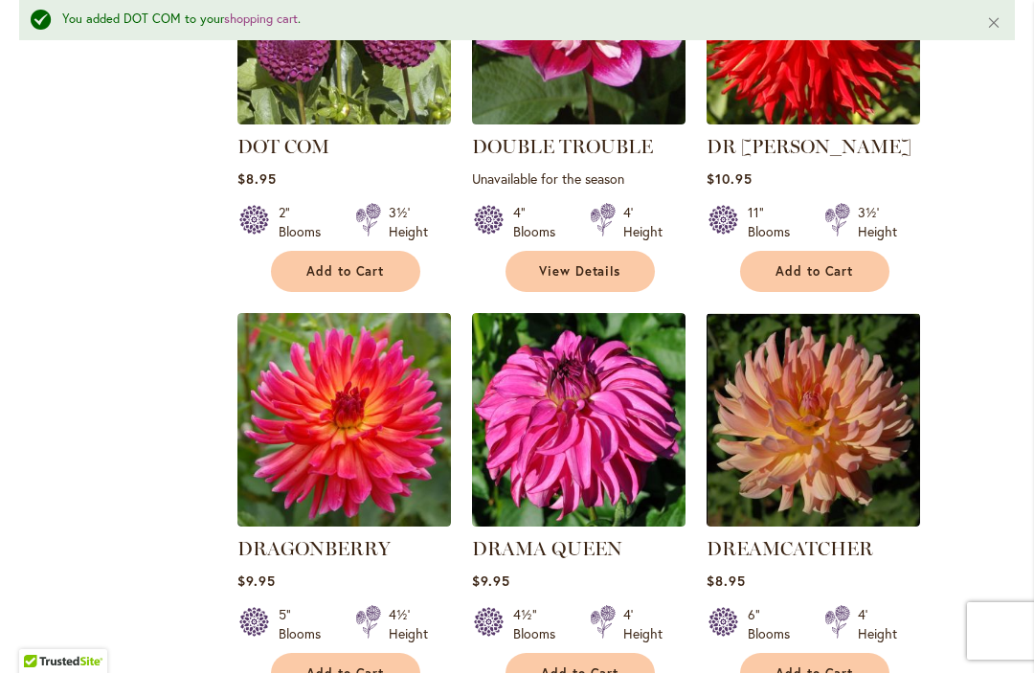
click at [329, 666] on span "Add to Cart" at bounding box center [345, 674] width 78 height 16
click at [571, 666] on span "Add to Cart" at bounding box center [580, 674] width 78 height 16
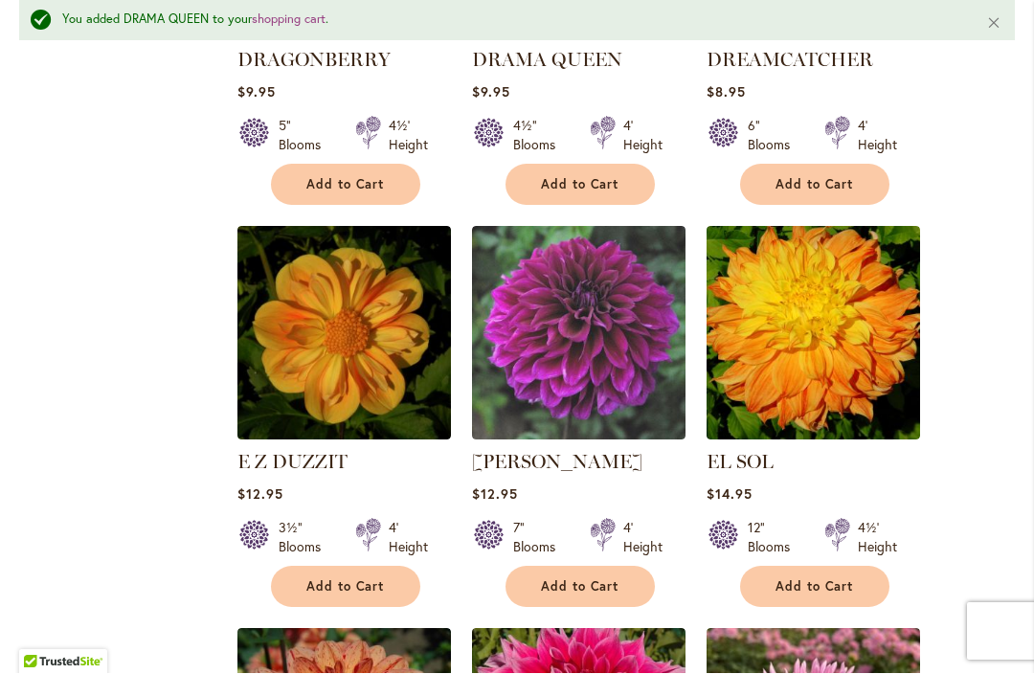
scroll to position [6607, 0]
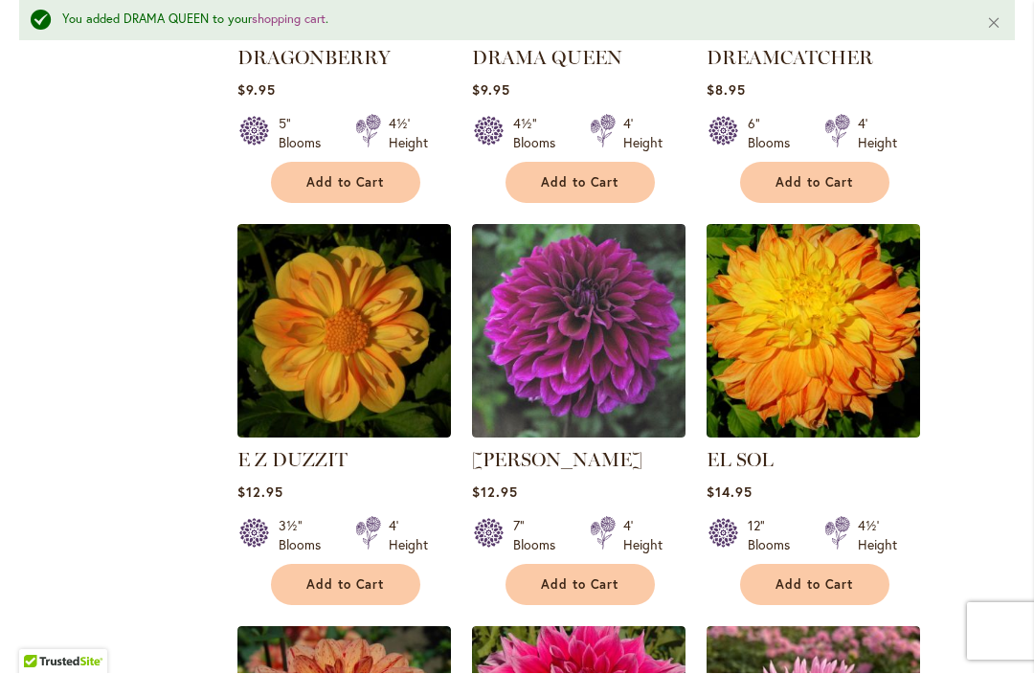
click at [574, 577] on span "Add to Cart" at bounding box center [580, 585] width 78 height 16
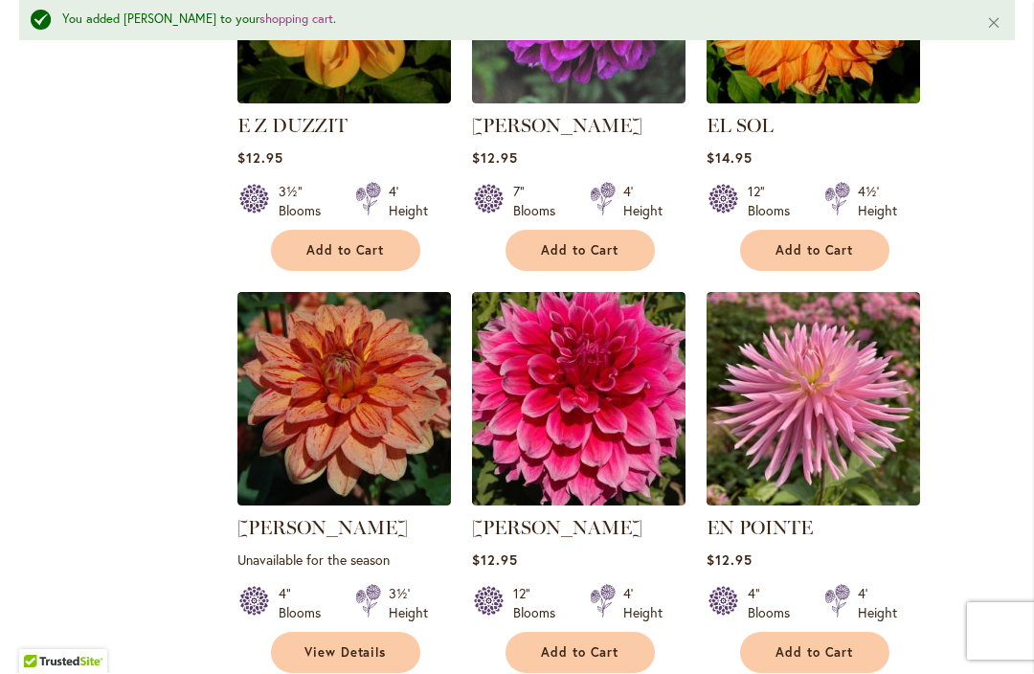
scroll to position [6942, 0]
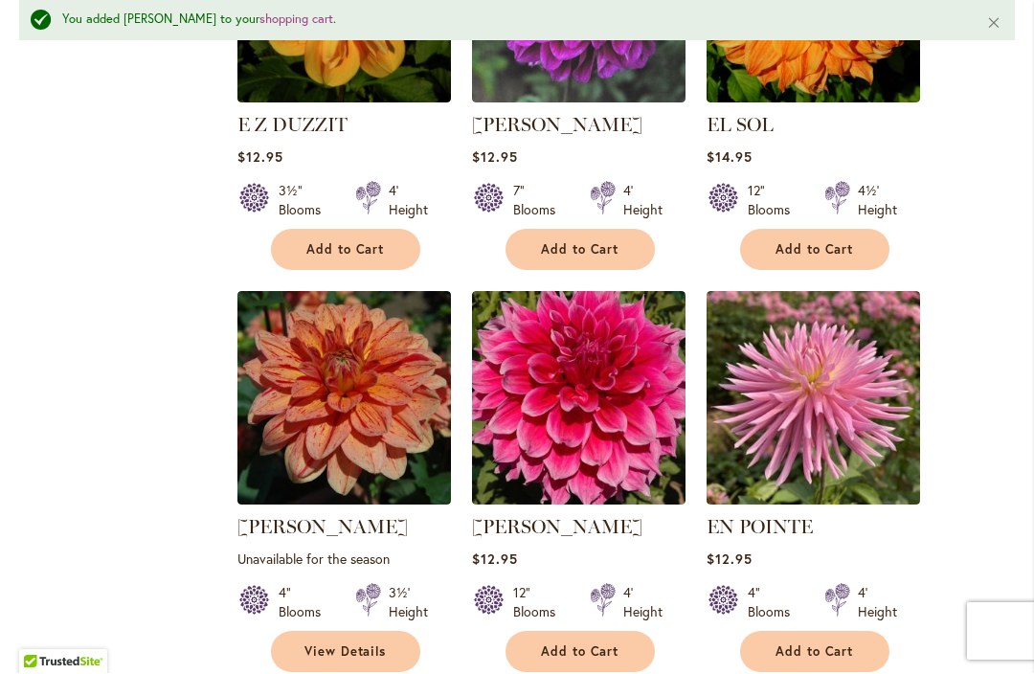
click at [571, 644] on span "Add to Cart" at bounding box center [580, 652] width 78 height 16
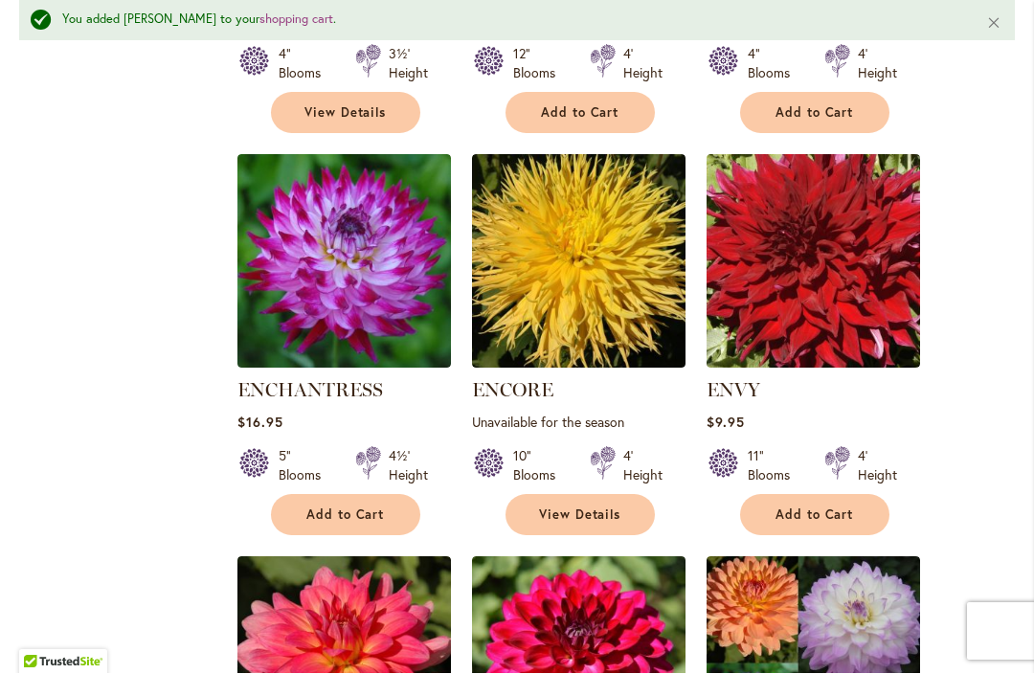
scroll to position [7482, 0]
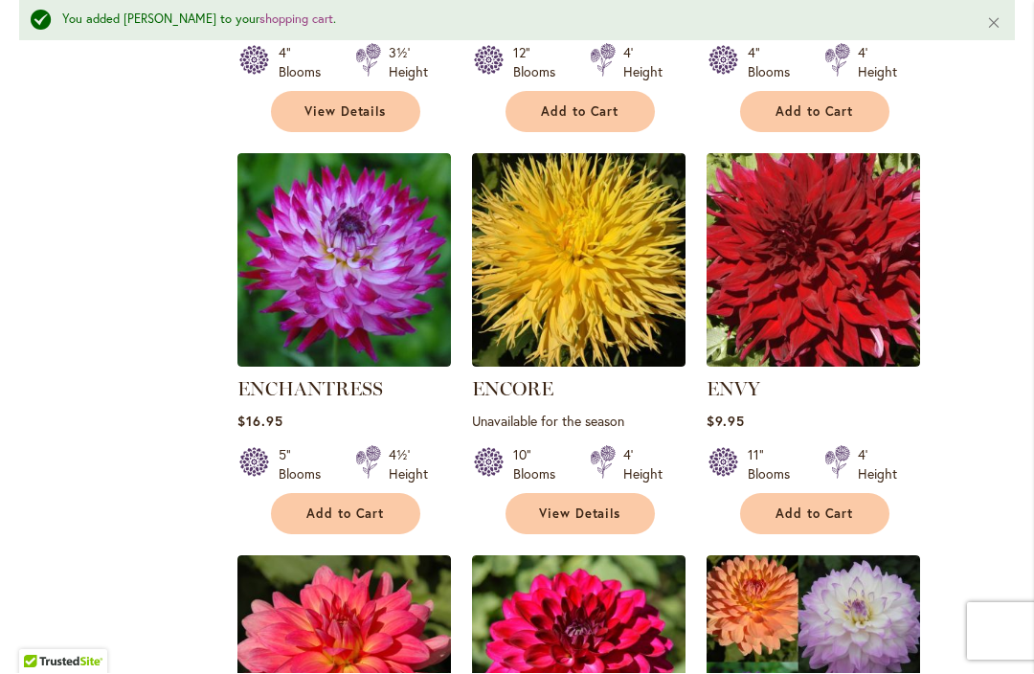
click at [796, 494] on button "Add to Cart" at bounding box center [814, 514] width 149 height 41
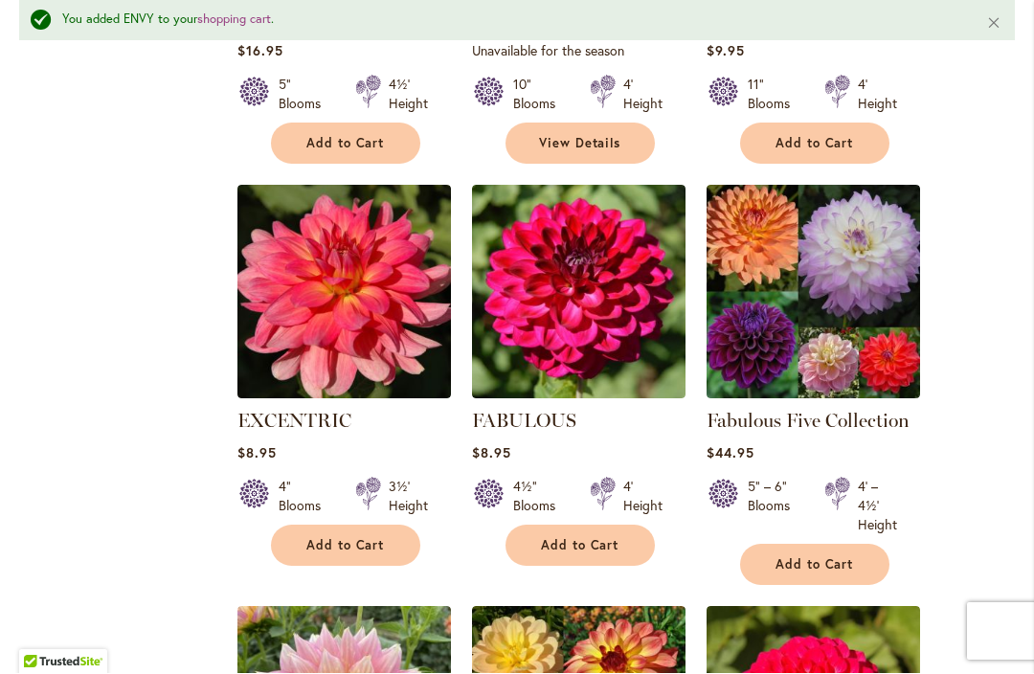
scroll to position [7855, 0]
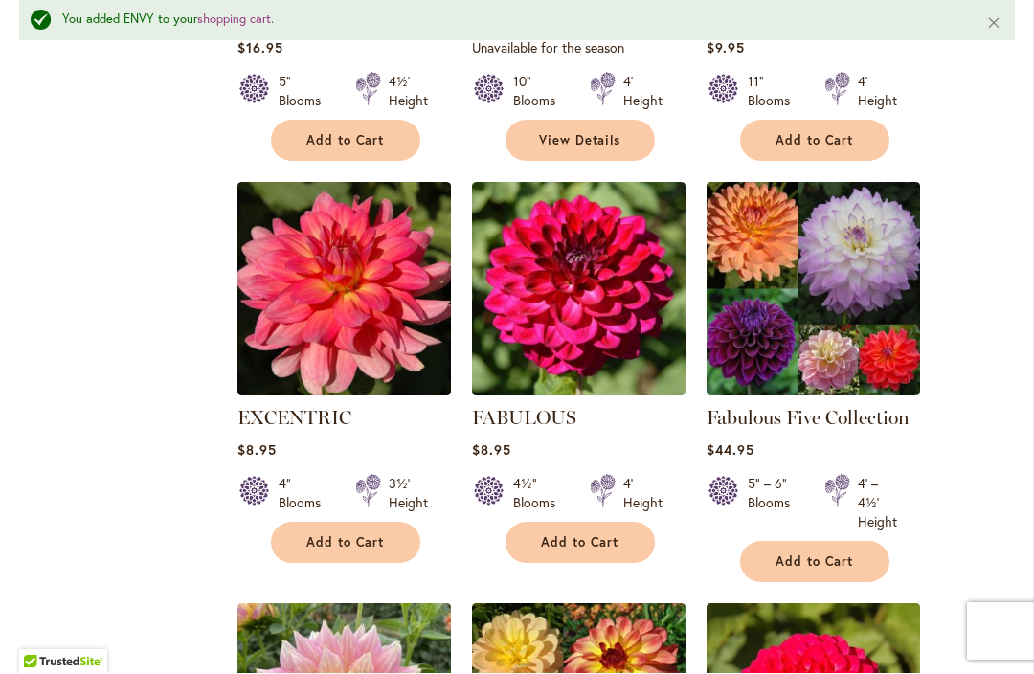
click at [576, 535] on span "Add to Cart" at bounding box center [580, 543] width 78 height 16
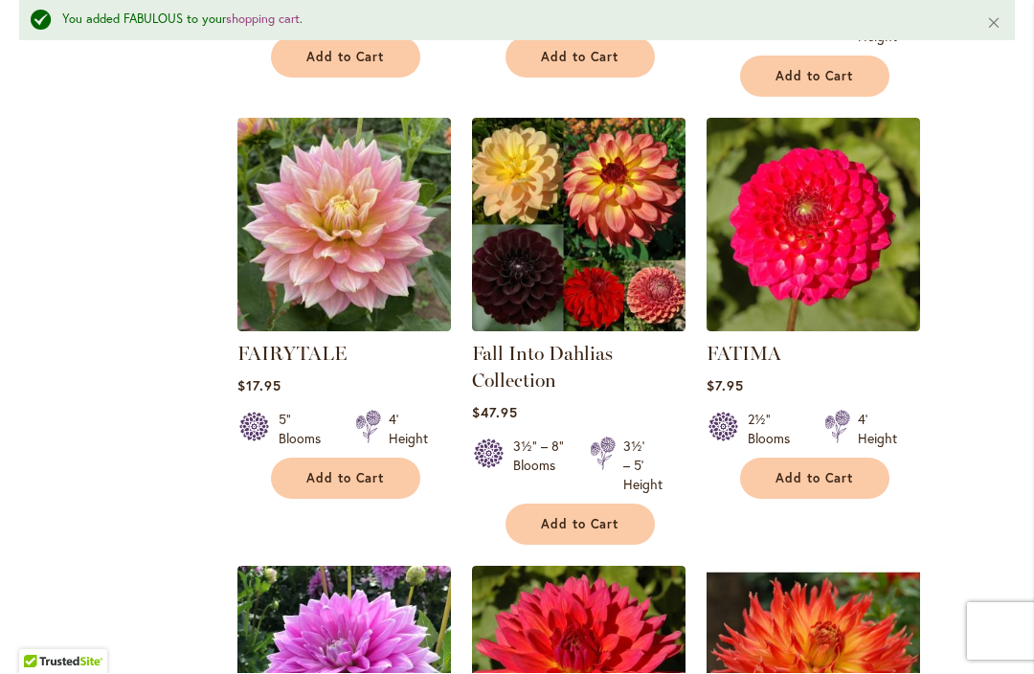
scroll to position [8355, 0]
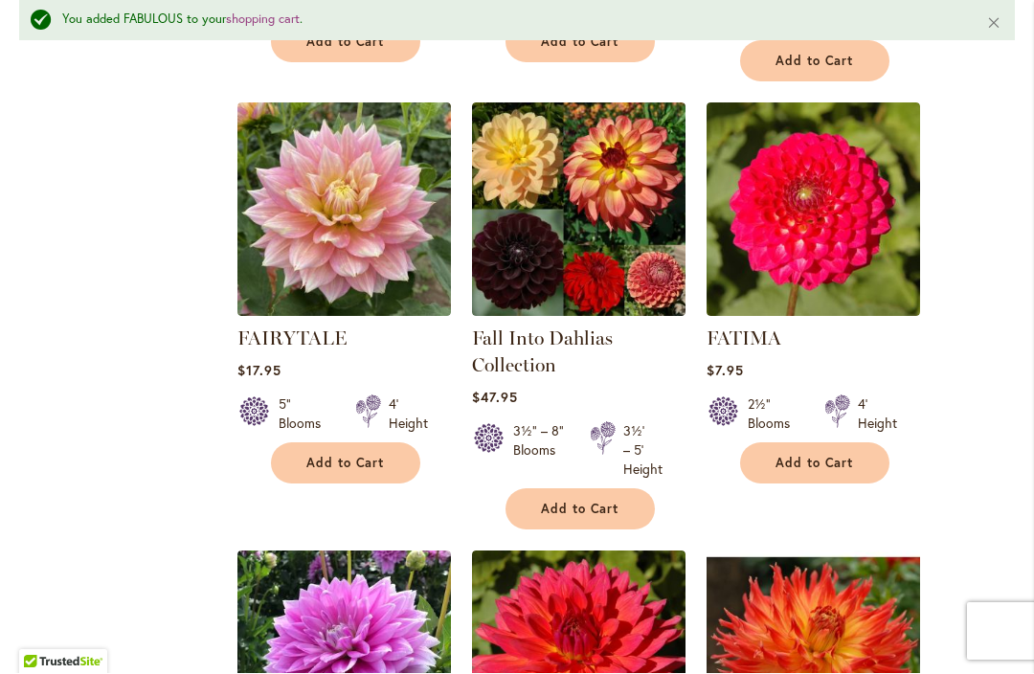
click at [809, 456] on span "Add to Cart" at bounding box center [814, 464] width 78 height 16
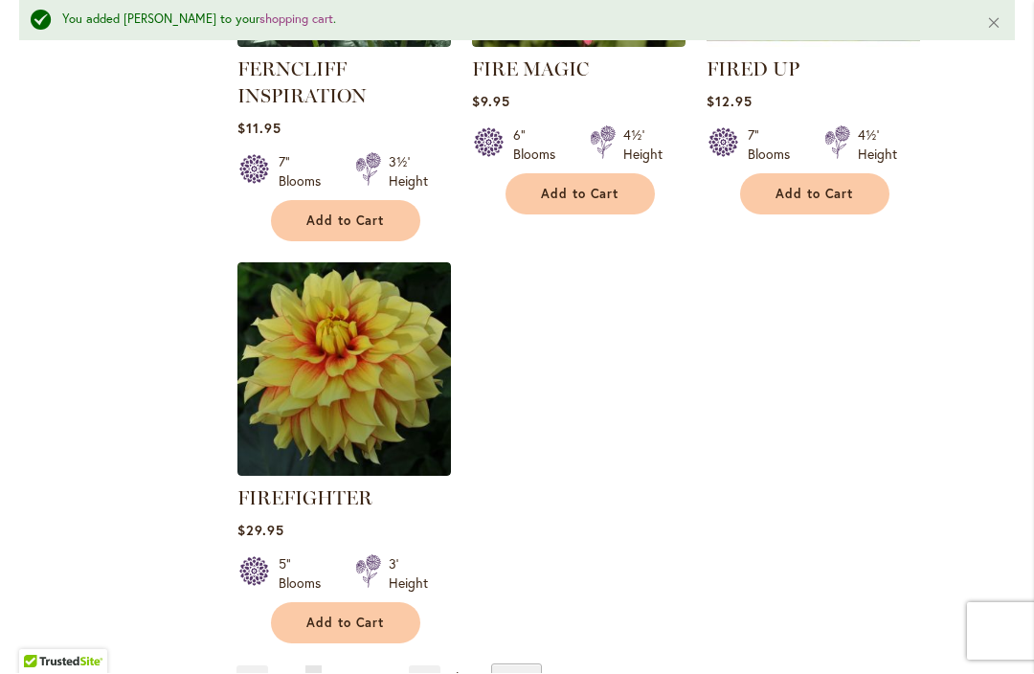
scroll to position [9075, 0]
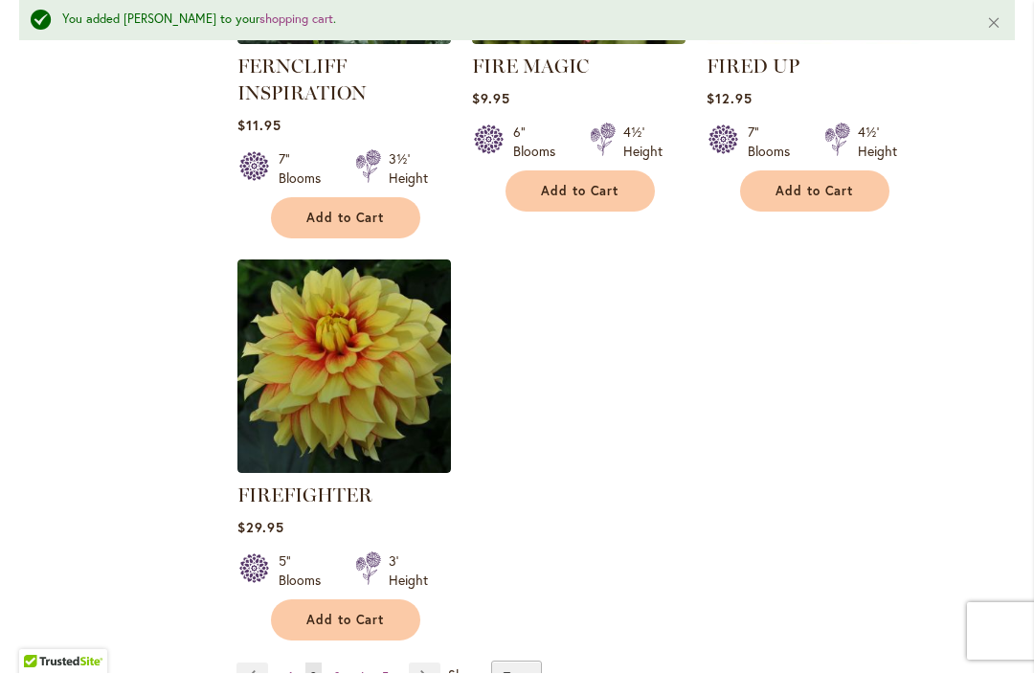
click at [338, 670] on span "3" at bounding box center [337, 677] width 7 height 14
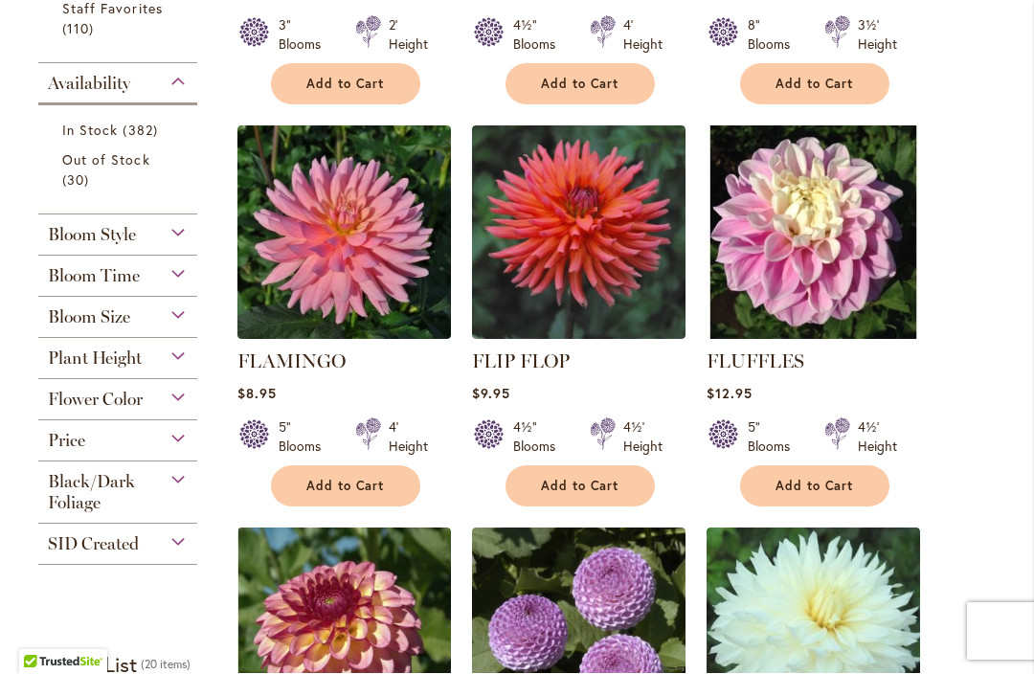
scroll to position [851, 0]
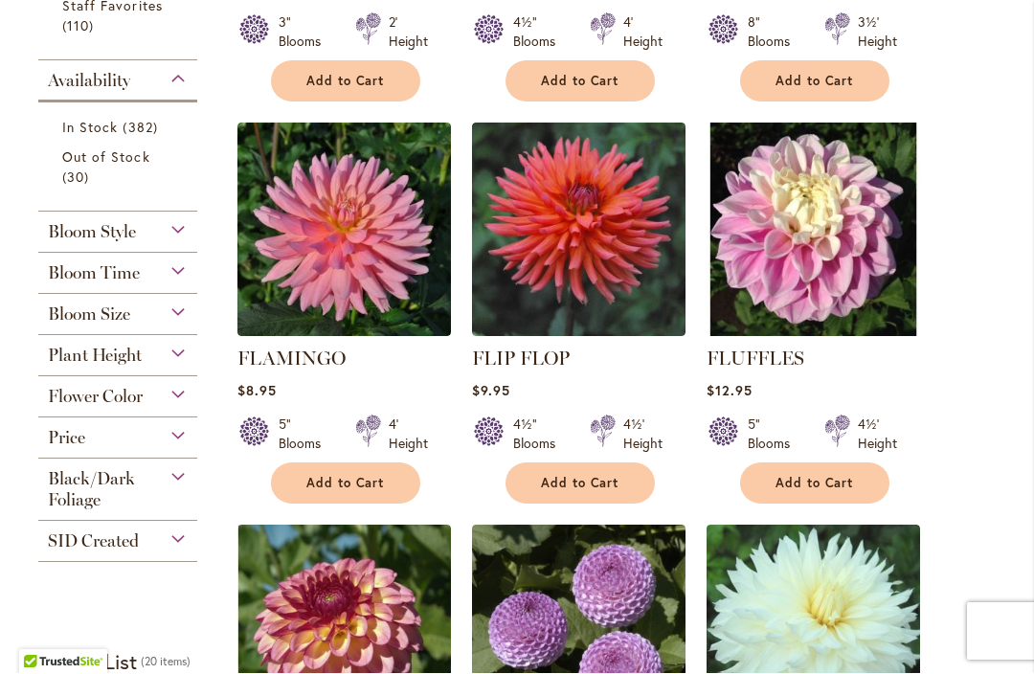
click at [341, 476] on span "Add to Cart" at bounding box center [345, 484] width 78 height 16
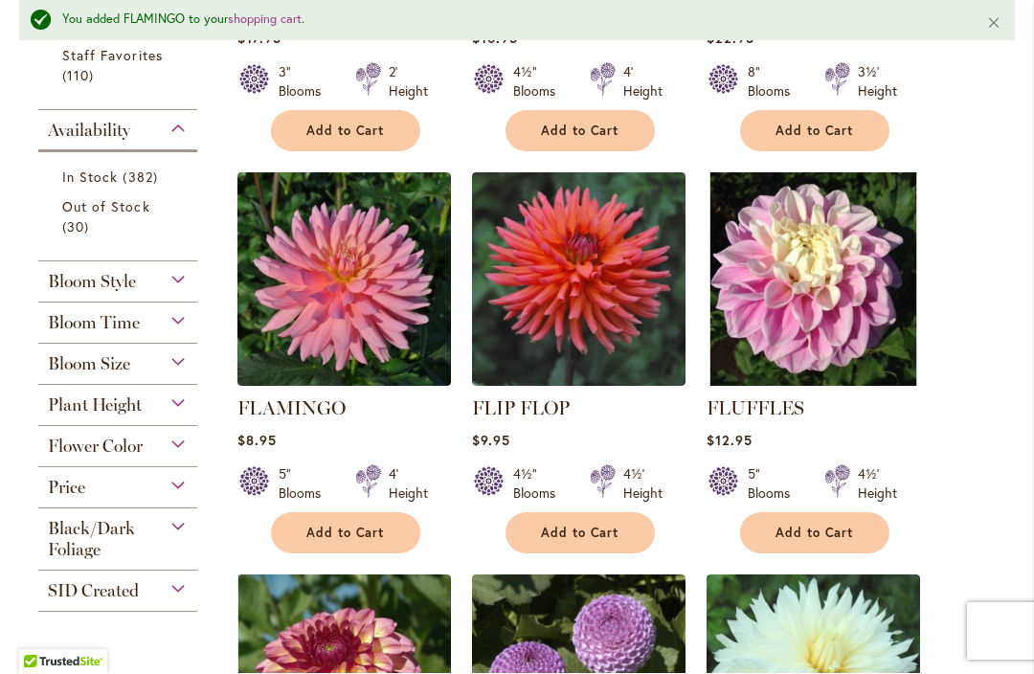
click at [811, 525] on span "Add to Cart" at bounding box center [814, 533] width 78 height 16
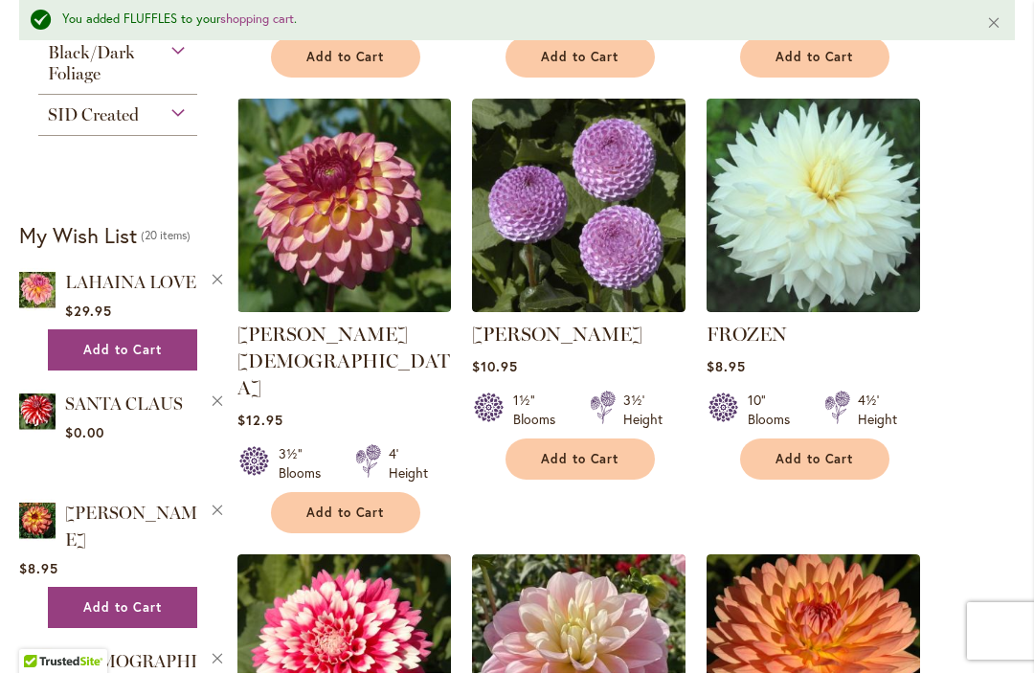
scroll to position [1328, 0]
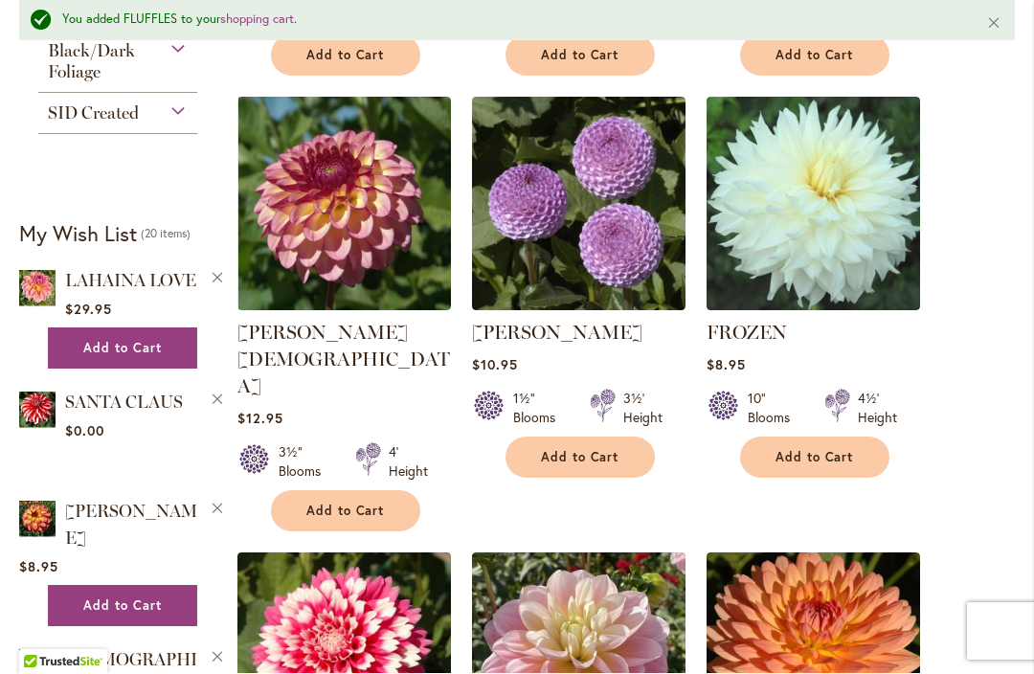
click at [570, 455] on span "Add to Cart" at bounding box center [580, 458] width 78 height 16
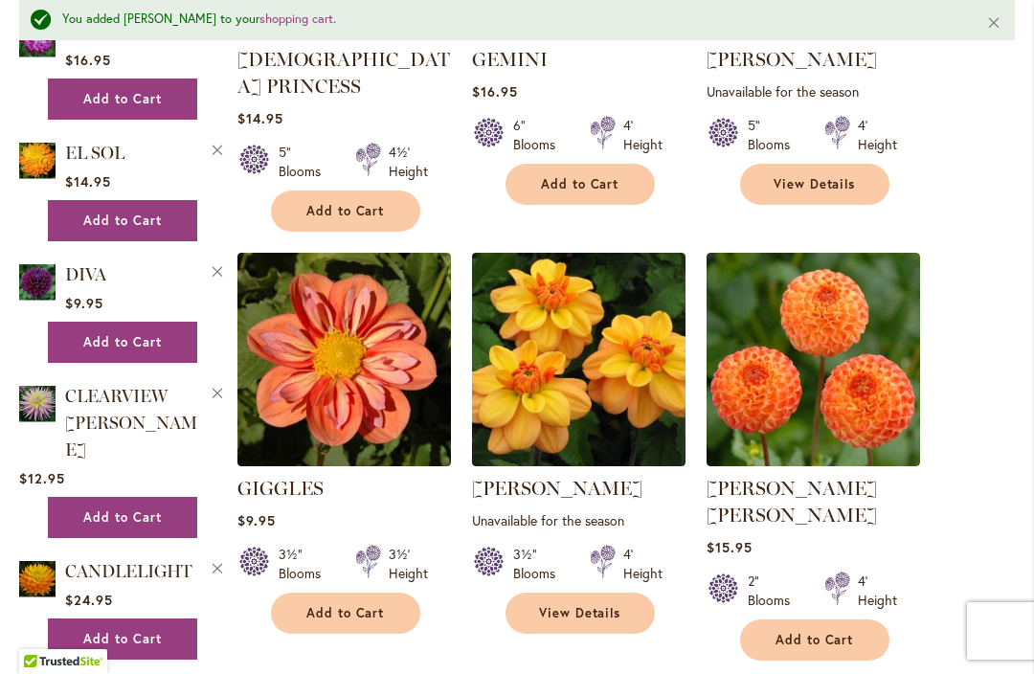
scroll to position [2915, 0]
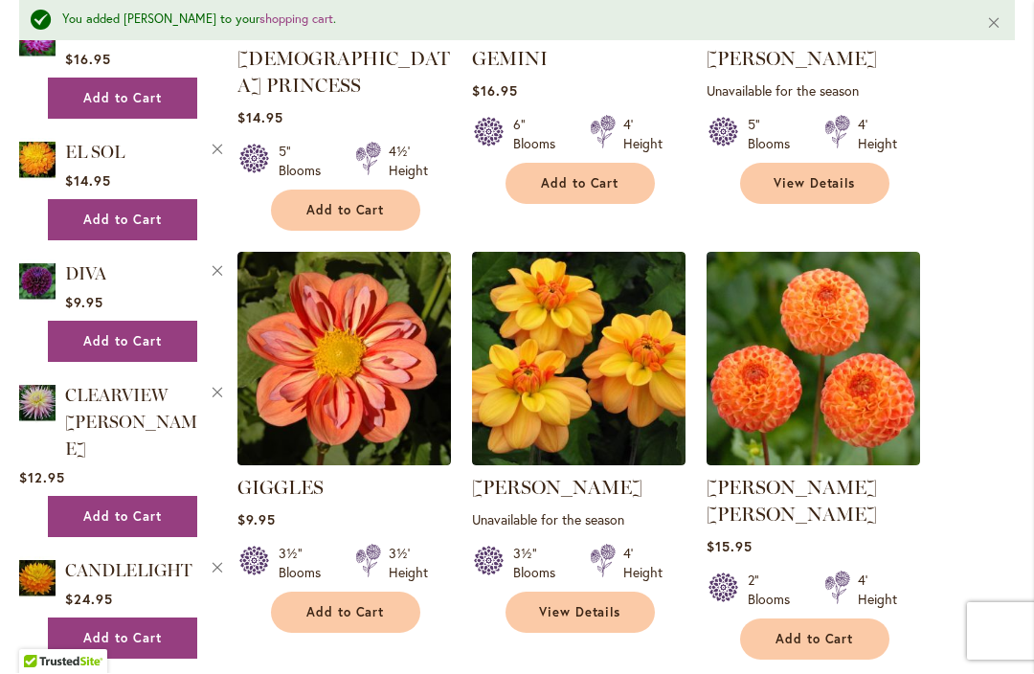
click at [805, 632] on span "Add to Cart" at bounding box center [814, 640] width 78 height 16
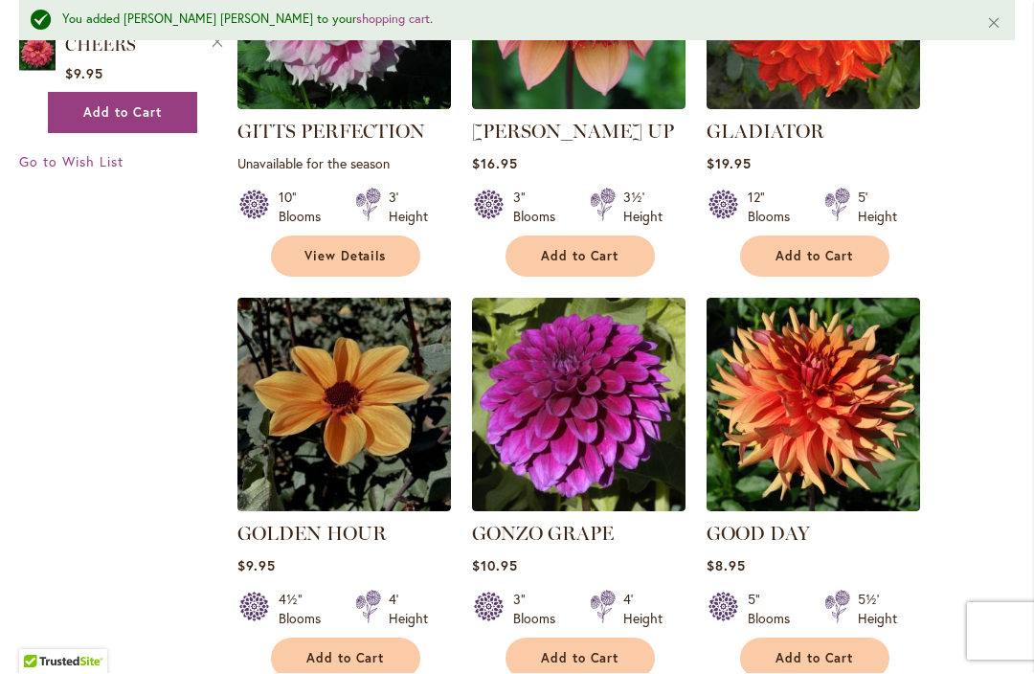
scroll to position [4103, 0]
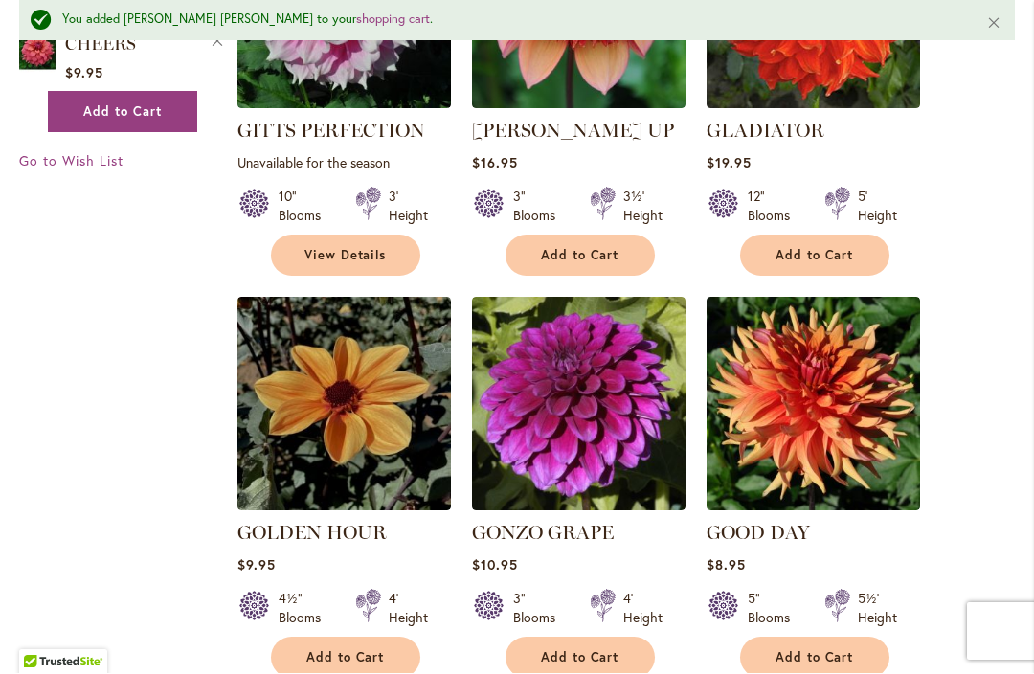
click at [578, 650] on span "Add to Cart" at bounding box center [580, 658] width 78 height 16
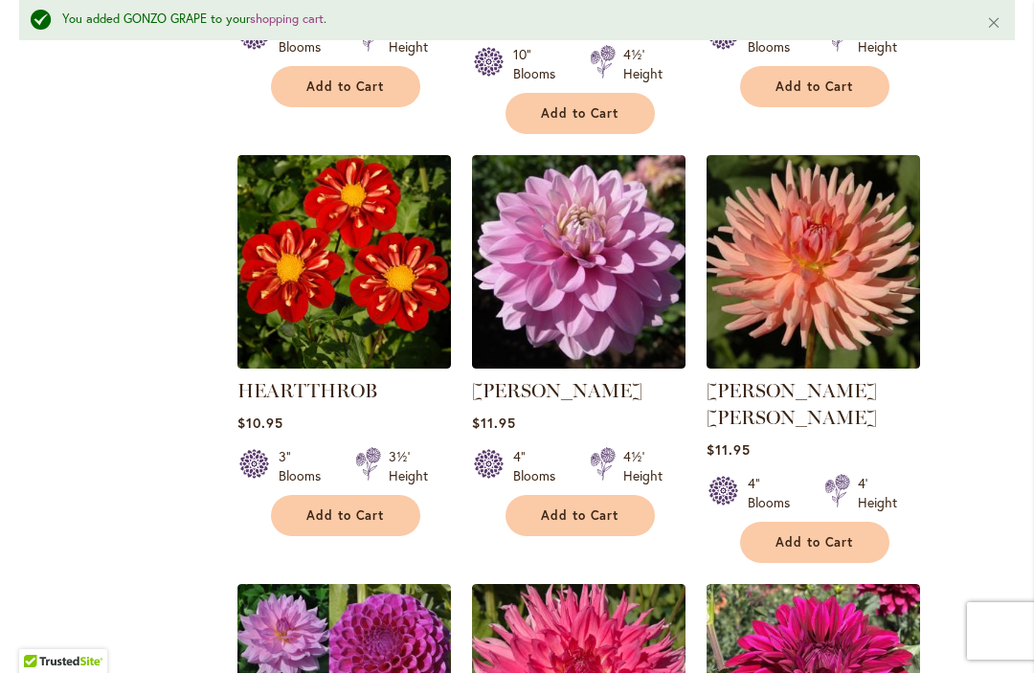
scroll to position [5889, 0]
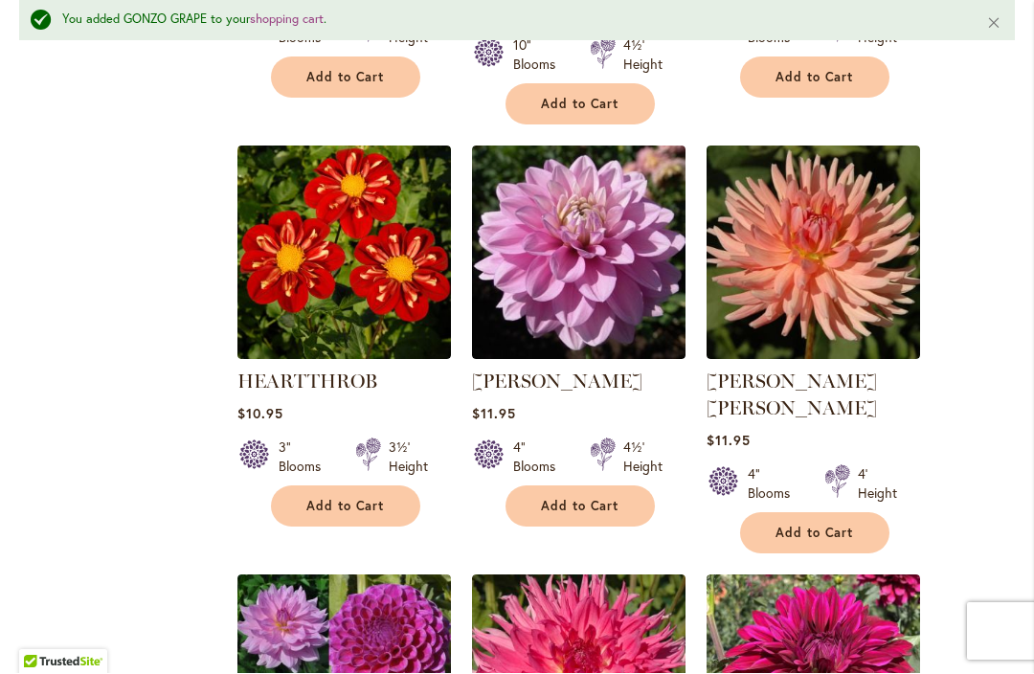
click at [814, 525] on span "Add to Cart" at bounding box center [814, 533] width 78 height 16
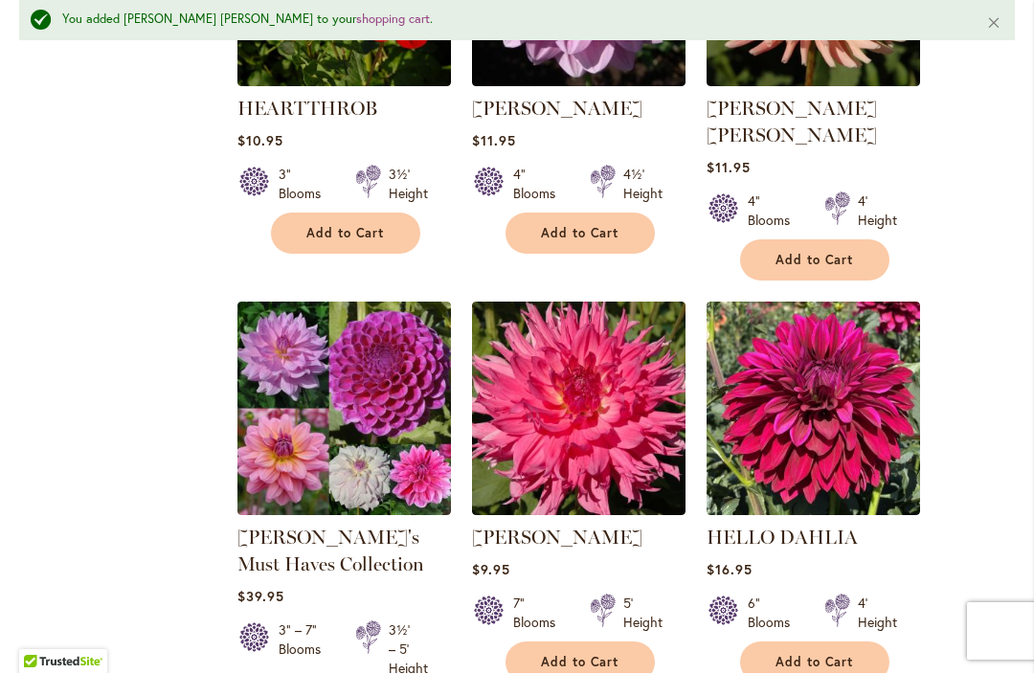
scroll to position [6164, 0]
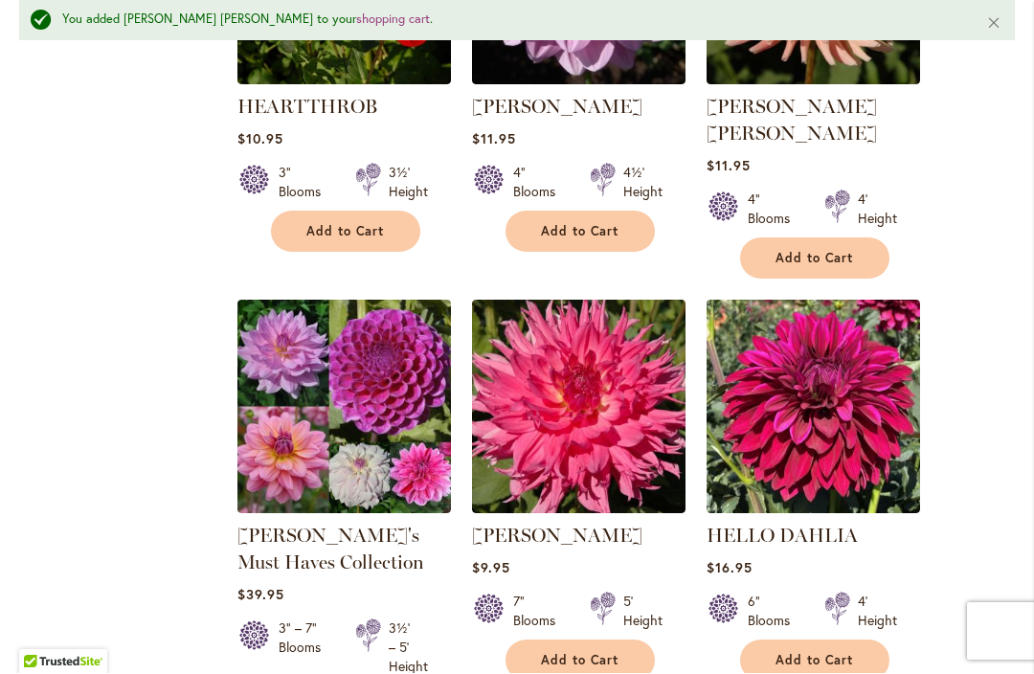
click at [574, 653] on span "Add to Cart" at bounding box center [580, 661] width 78 height 16
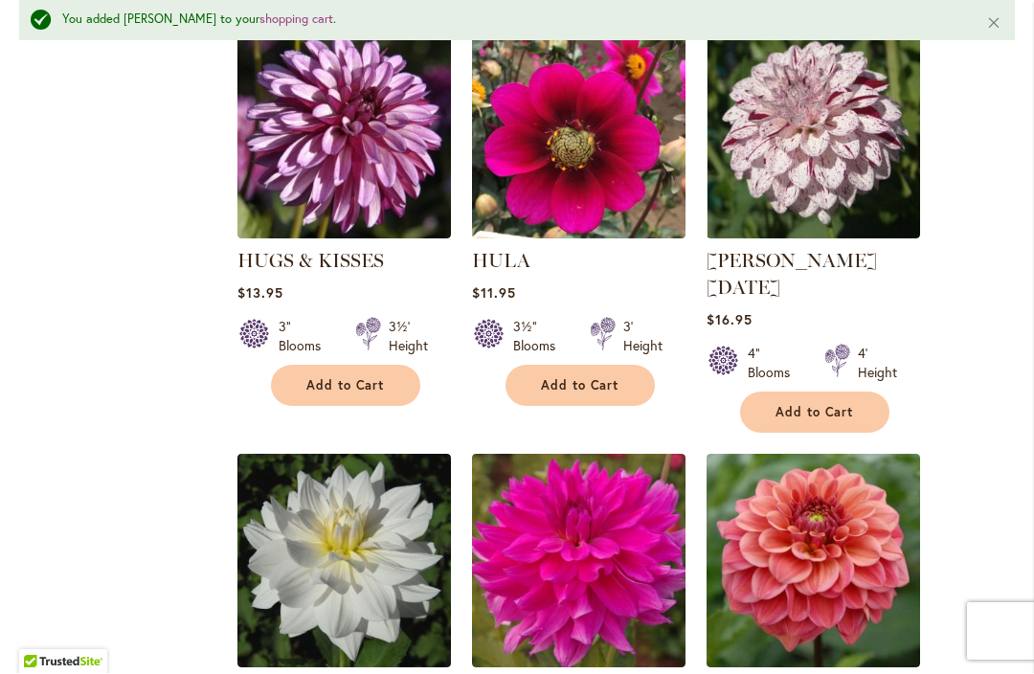
scroll to position [8525, 0]
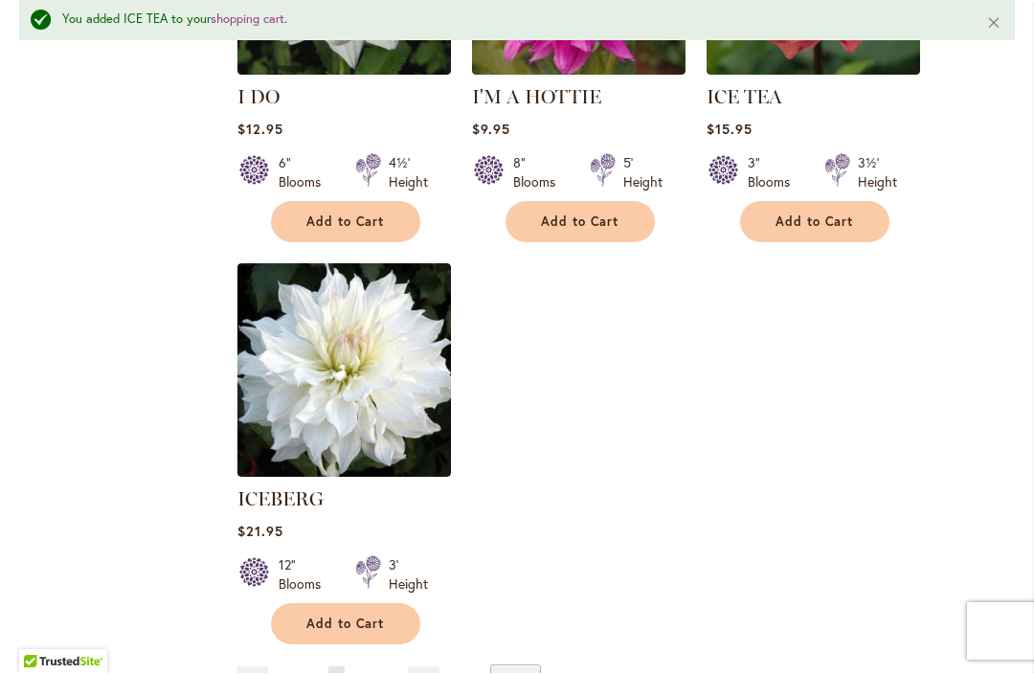
scroll to position [9115, 0]
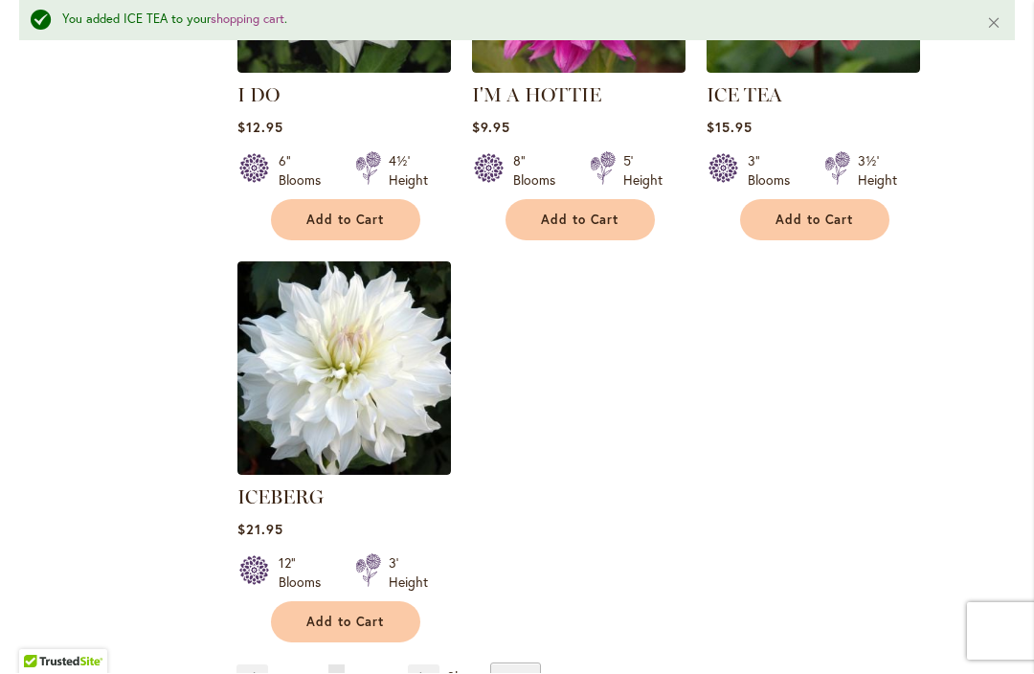
click at [361, 672] on span "4" at bounding box center [360, 679] width 7 height 14
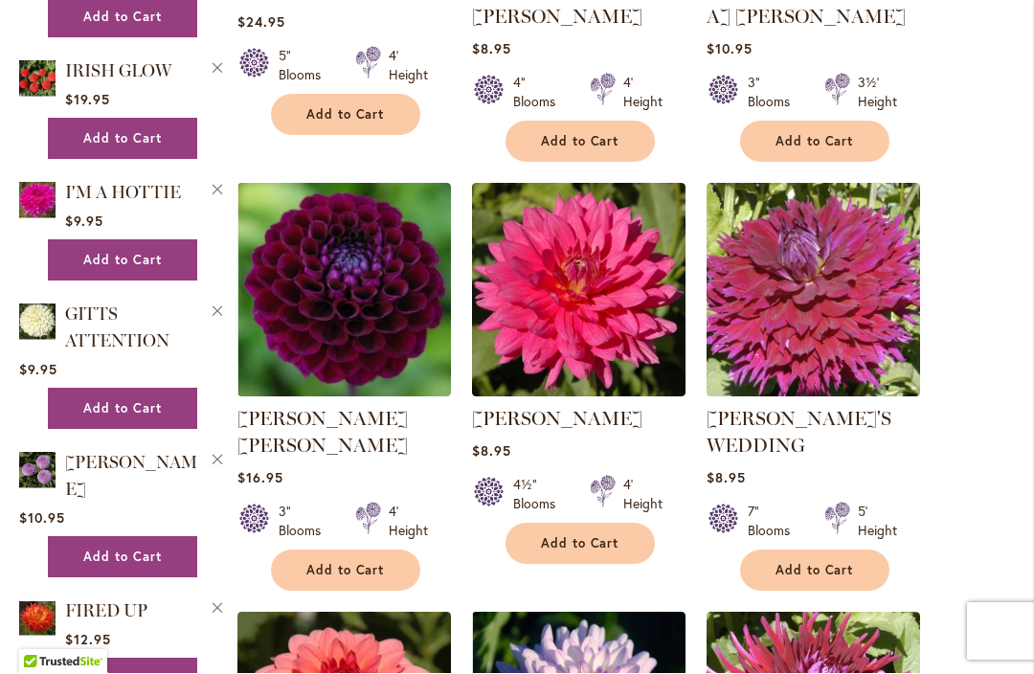
scroll to position [2051, 0]
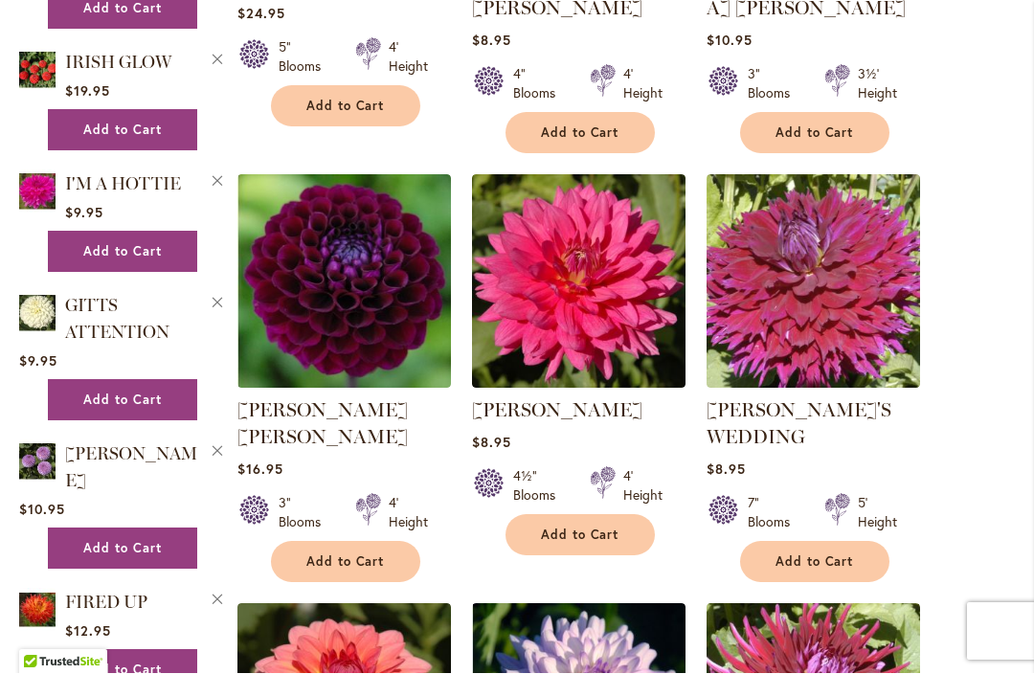
click at [582, 527] on span "Add to Cart" at bounding box center [580, 535] width 78 height 16
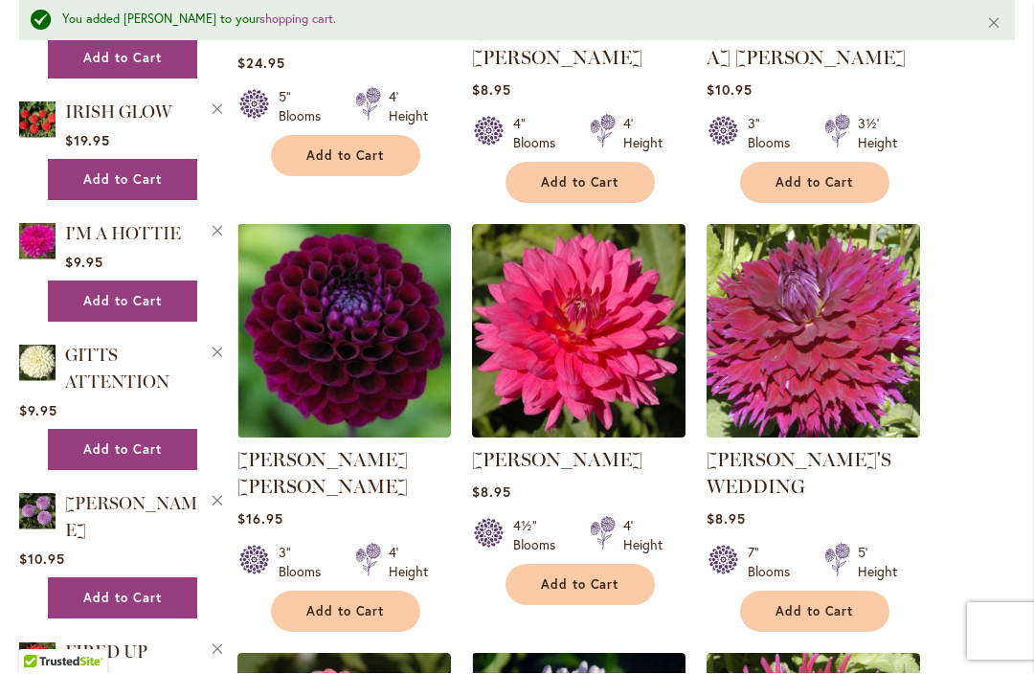
scroll to position [2593, 0]
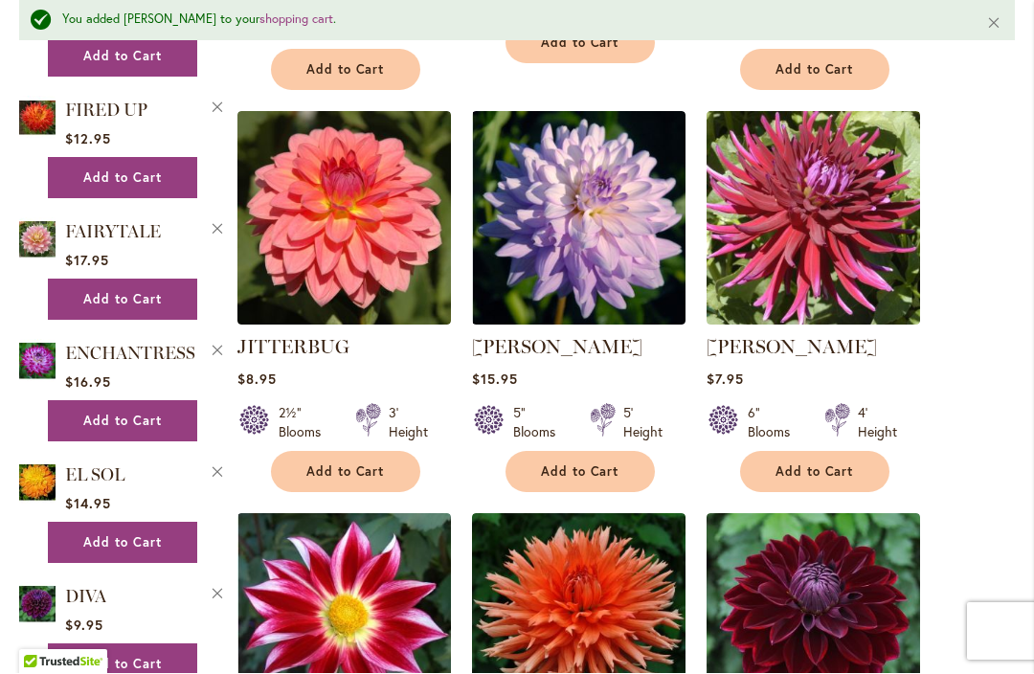
click at [336, 464] on span "Add to Cart" at bounding box center [345, 472] width 78 height 16
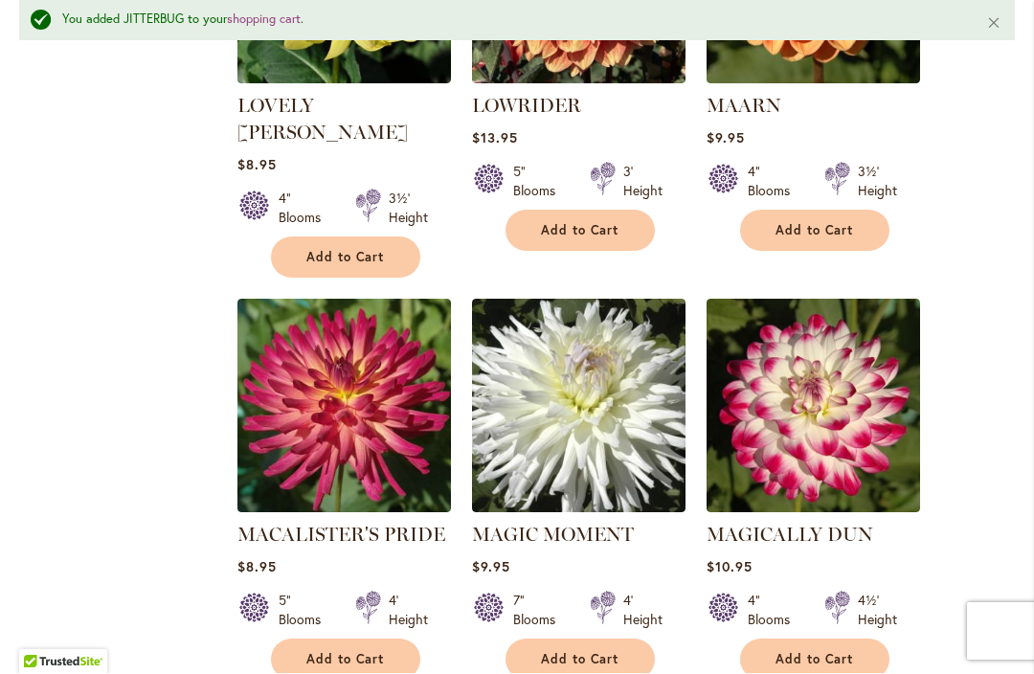
scroll to position [7339, 0]
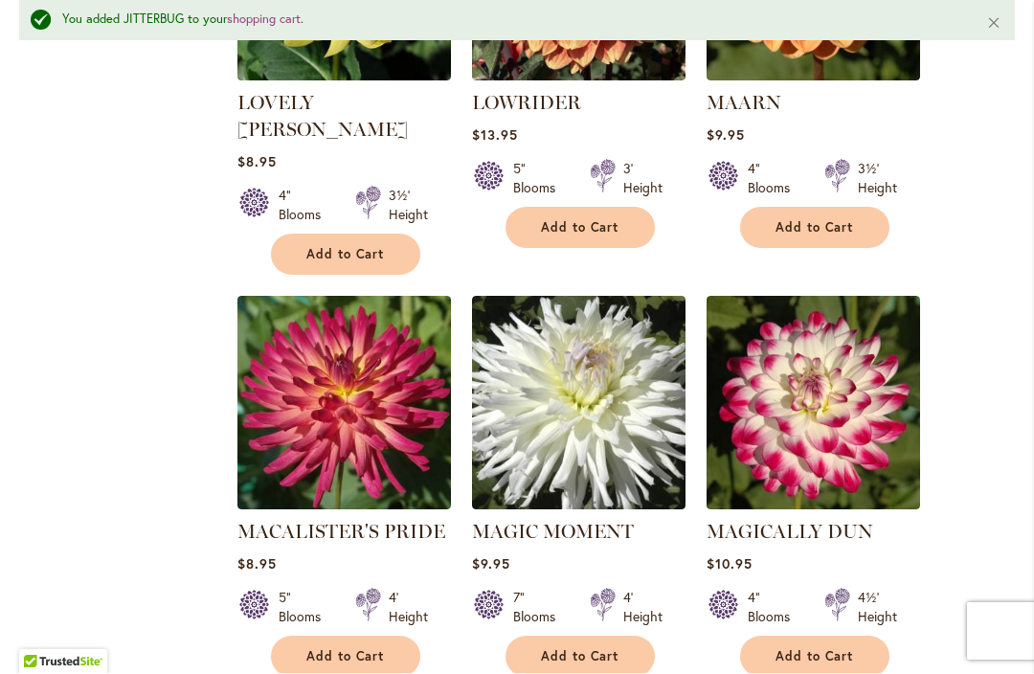
click at [825, 649] on span "Add to Cart" at bounding box center [814, 657] width 78 height 16
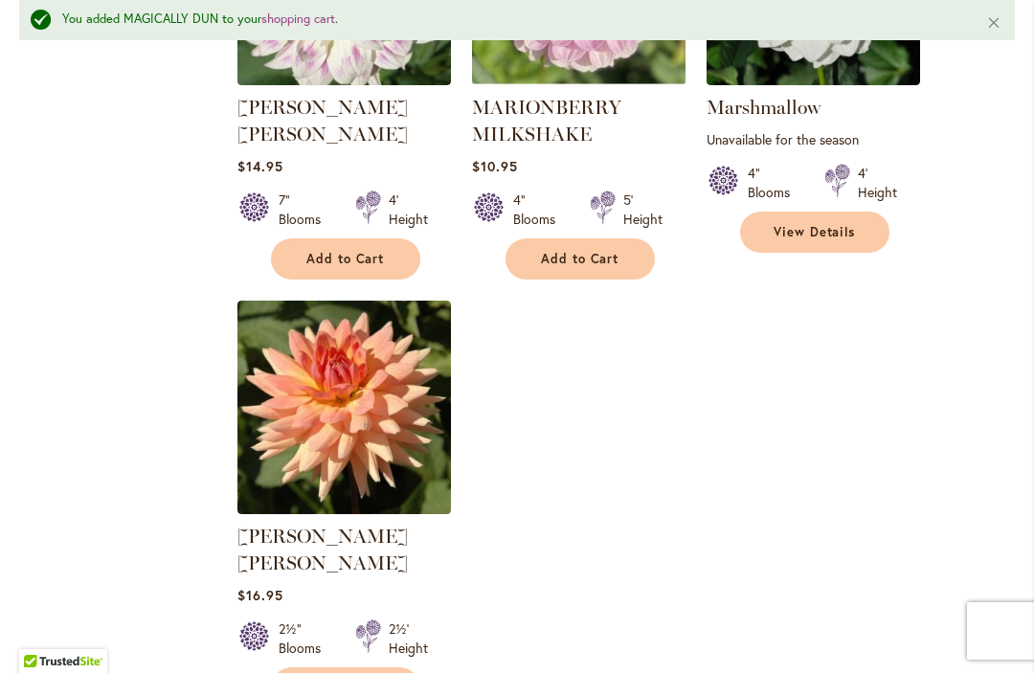
scroll to position [8982, 0]
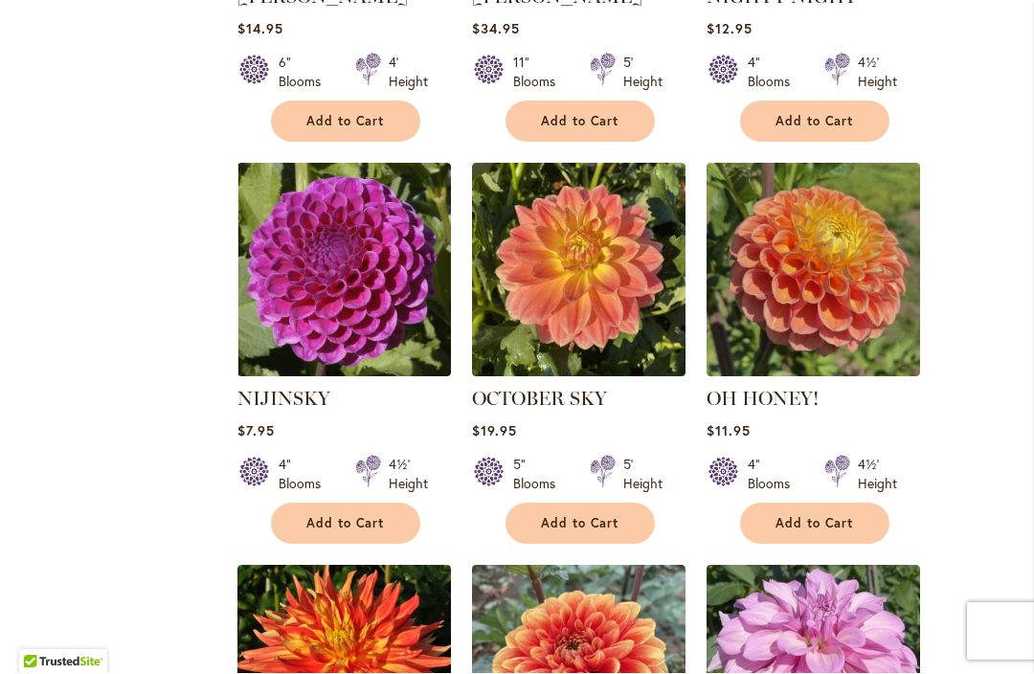
scroll to position [4514, 0]
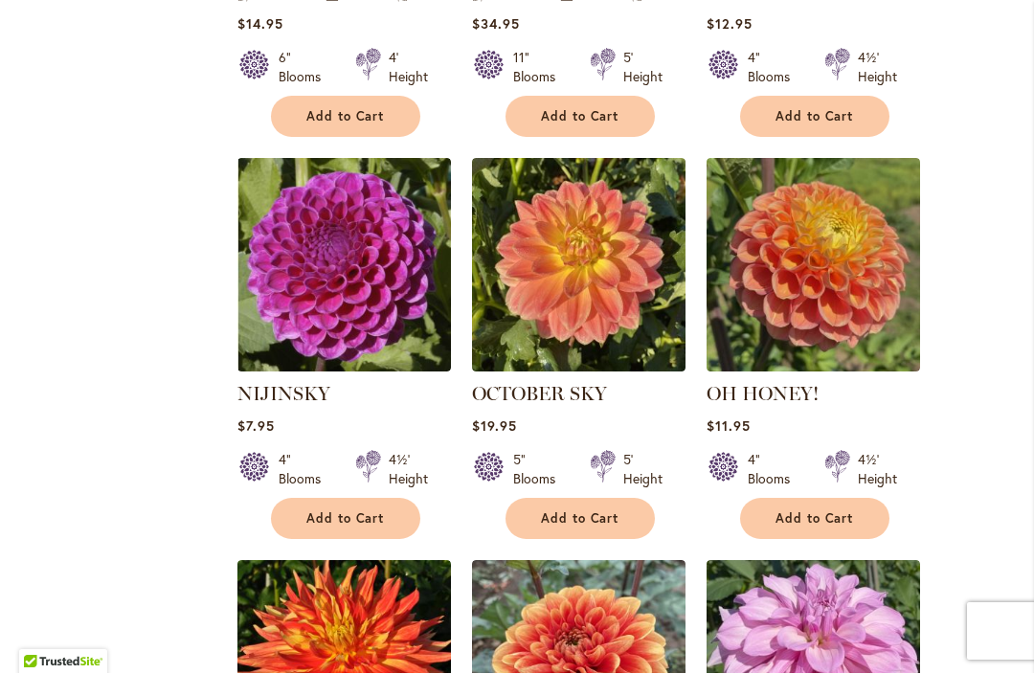
click at [816, 511] on span "Add to Cart" at bounding box center [814, 519] width 78 height 16
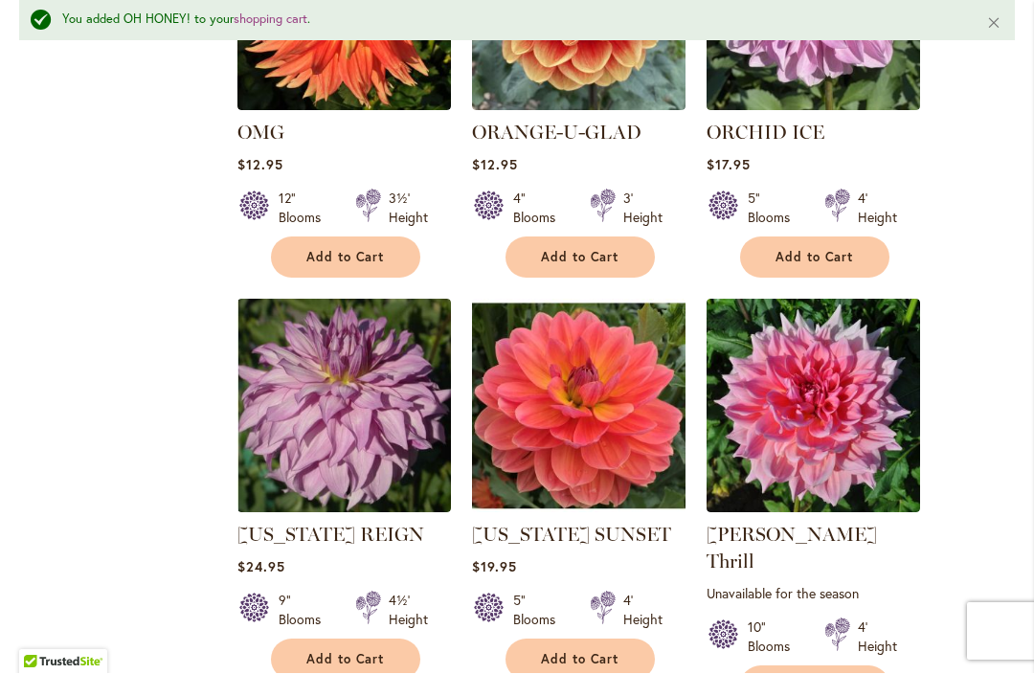
scroll to position [5229, 0]
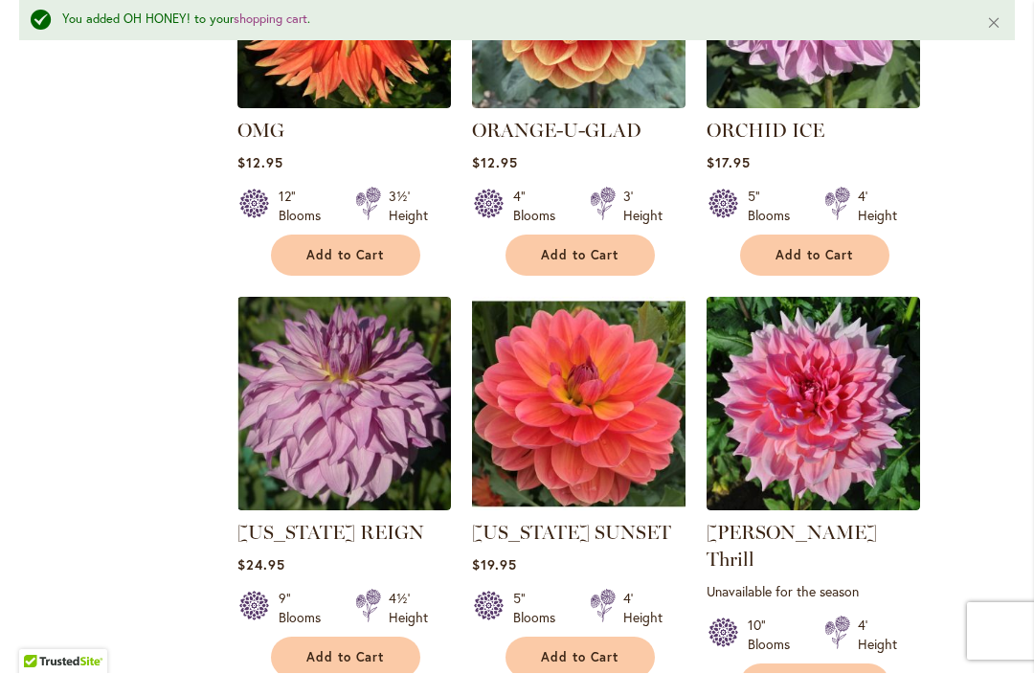
click at [571, 650] on span "Add to Cart" at bounding box center [580, 658] width 78 height 16
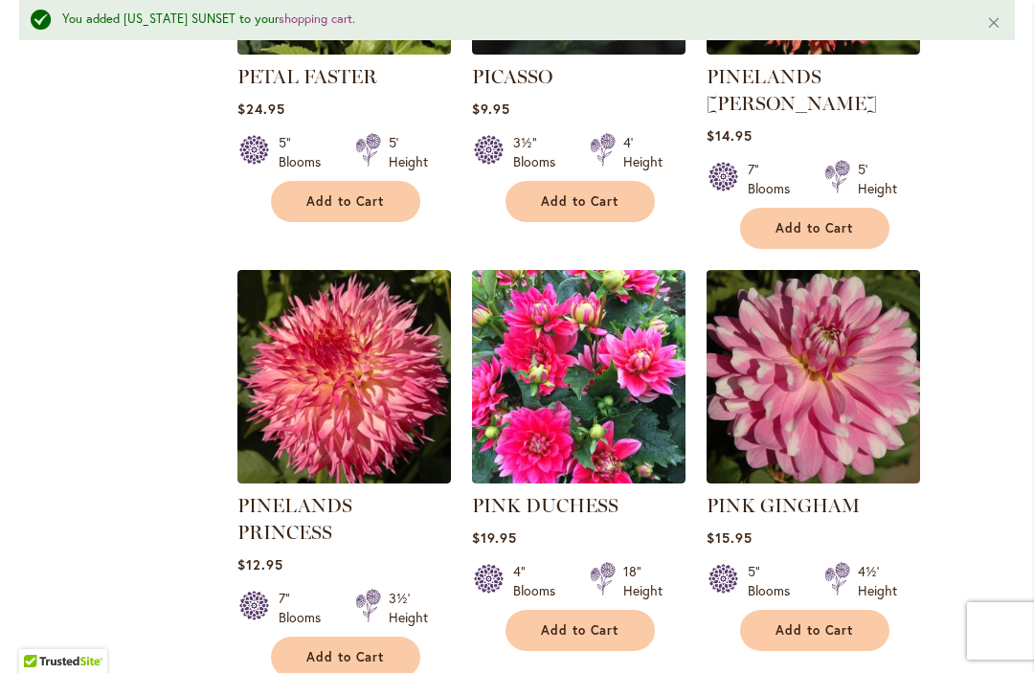
scroll to position [8205, 0]
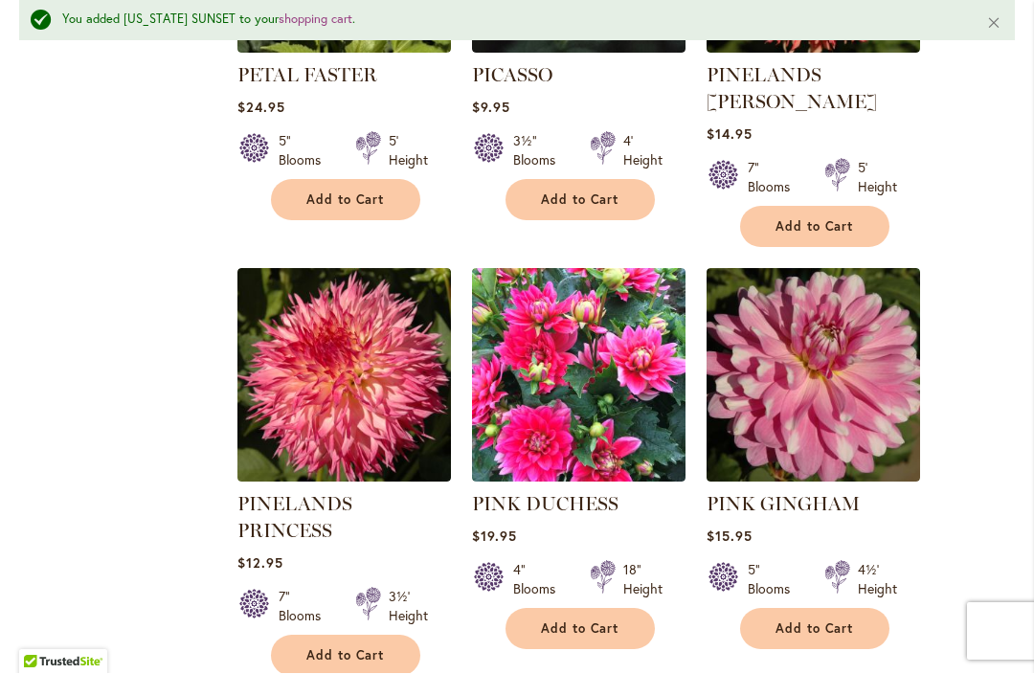
click at [807, 621] on span "Add to Cart" at bounding box center [814, 629] width 78 height 16
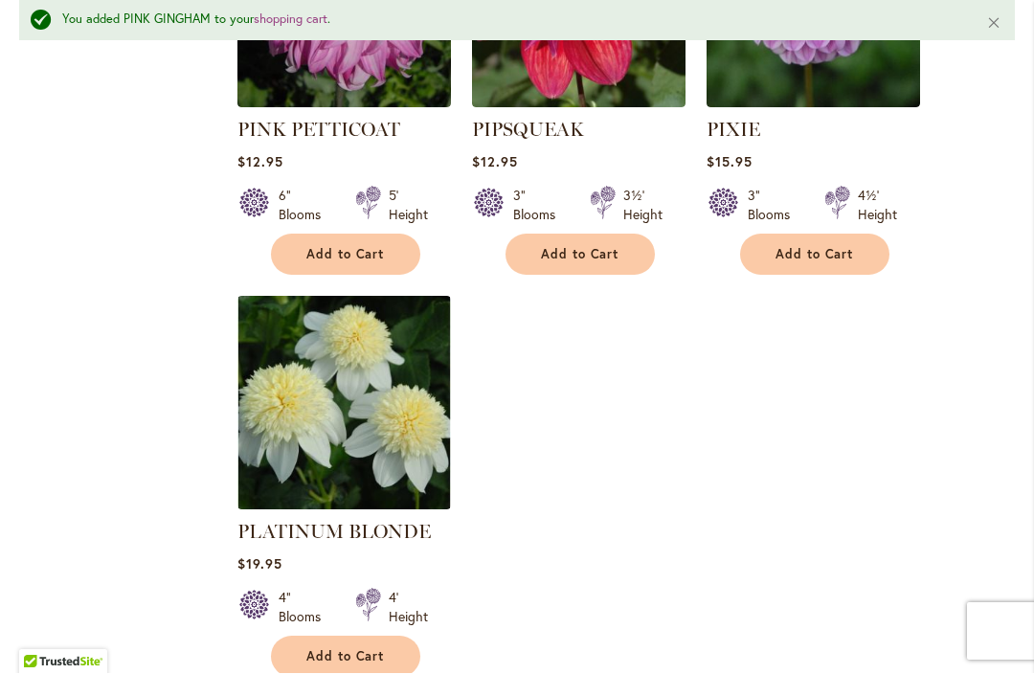
scroll to position [9009, 0]
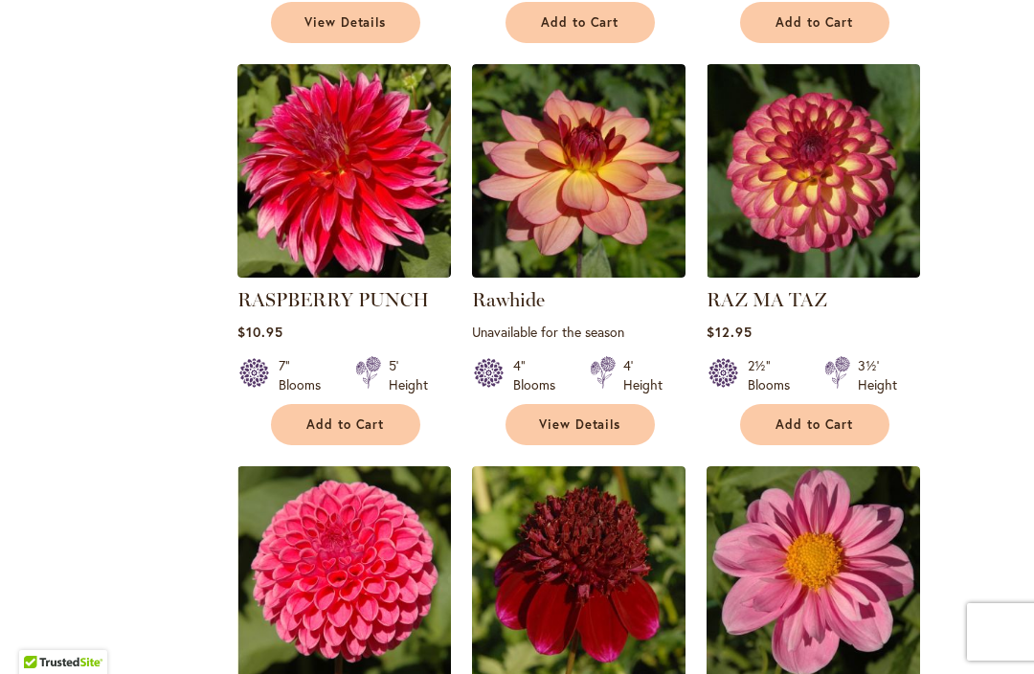
scroll to position [1706, 0]
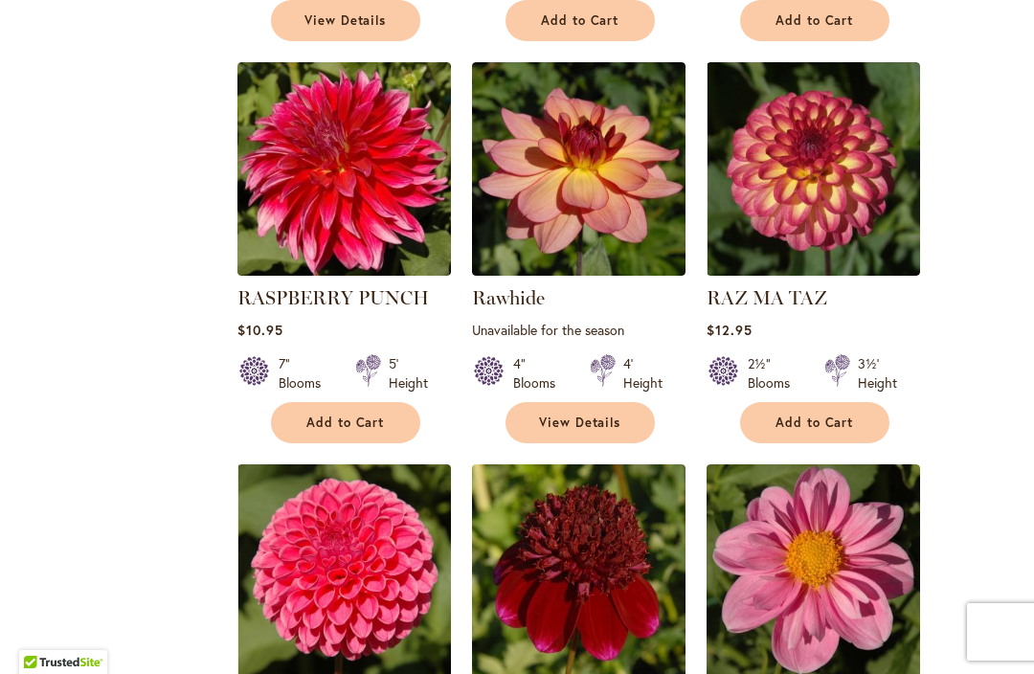
click at [811, 424] on span "Add to Cart" at bounding box center [814, 422] width 78 height 16
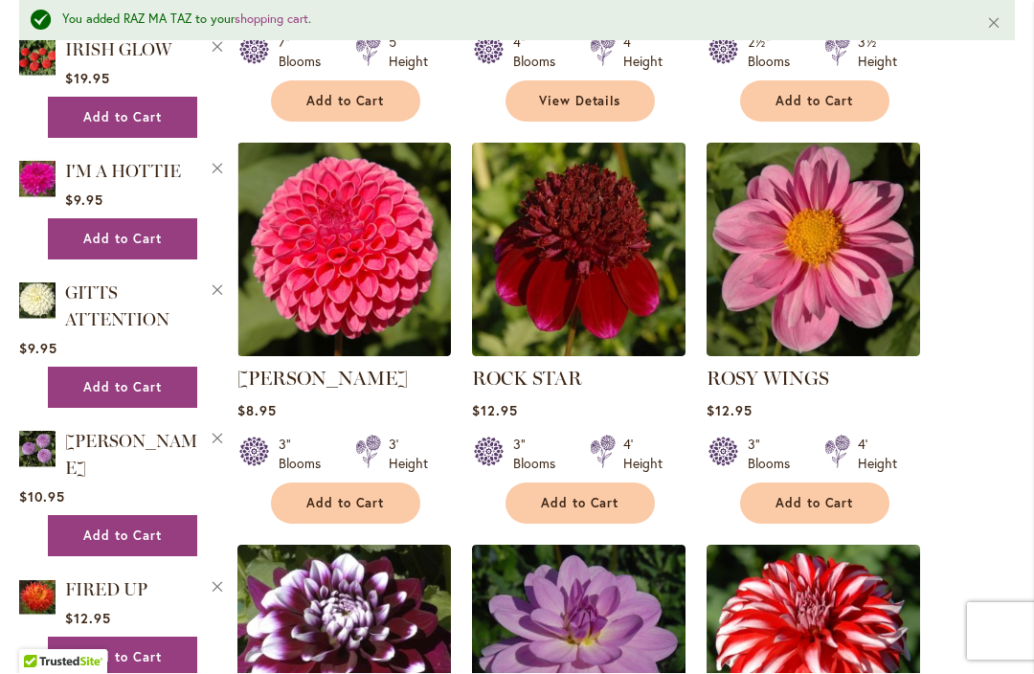
scroll to position [2113, 0]
click at [335, 499] on span "Add to Cart" at bounding box center [345, 504] width 78 height 16
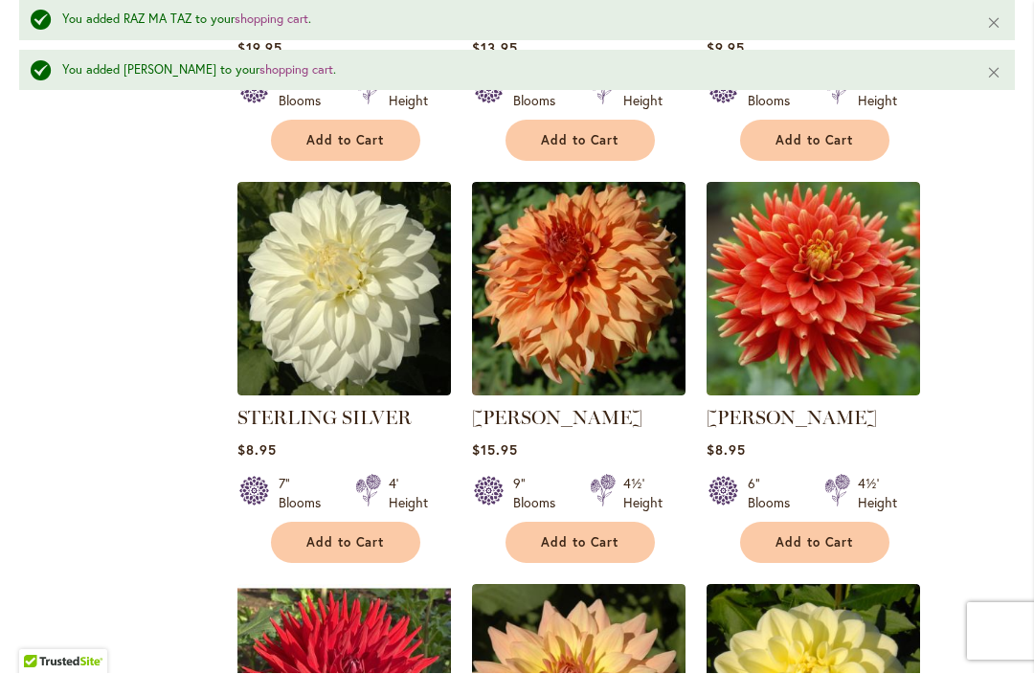
scroll to position [5372, 0]
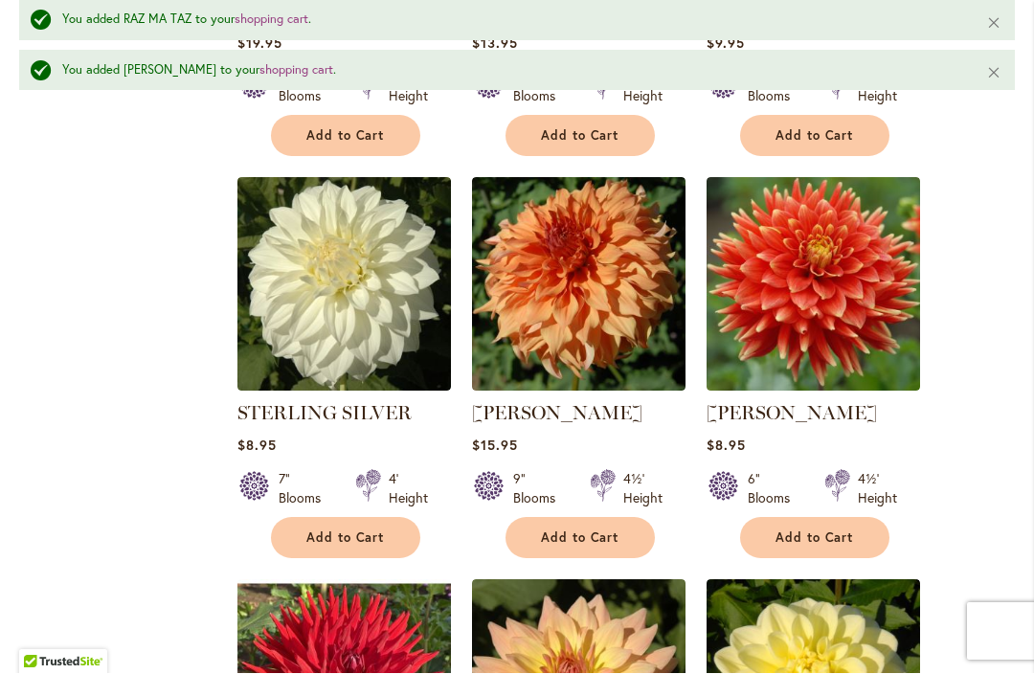
click at [800, 530] on span "Add to Cart" at bounding box center [814, 538] width 78 height 16
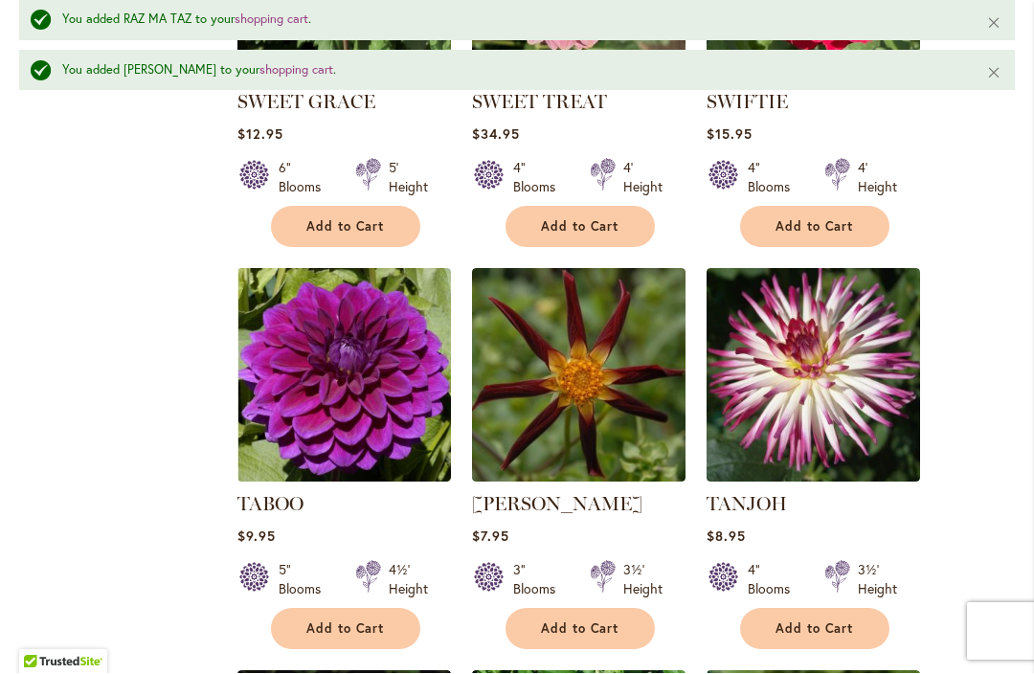
scroll to position [6925, 0]
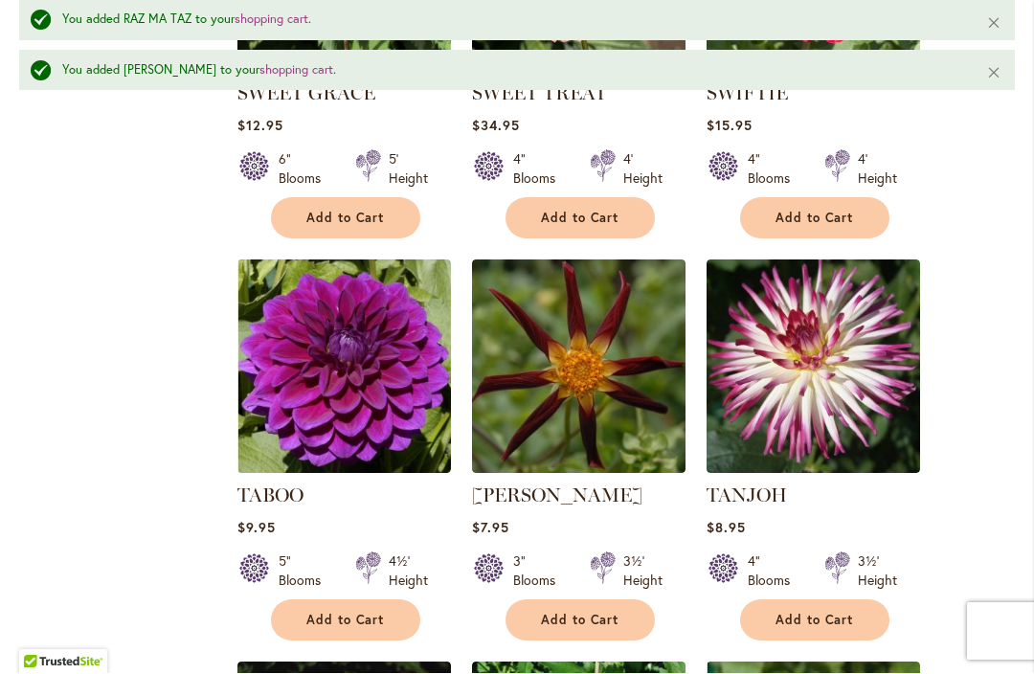
click at [344, 613] on span "Add to Cart" at bounding box center [345, 621] width 78 height 16
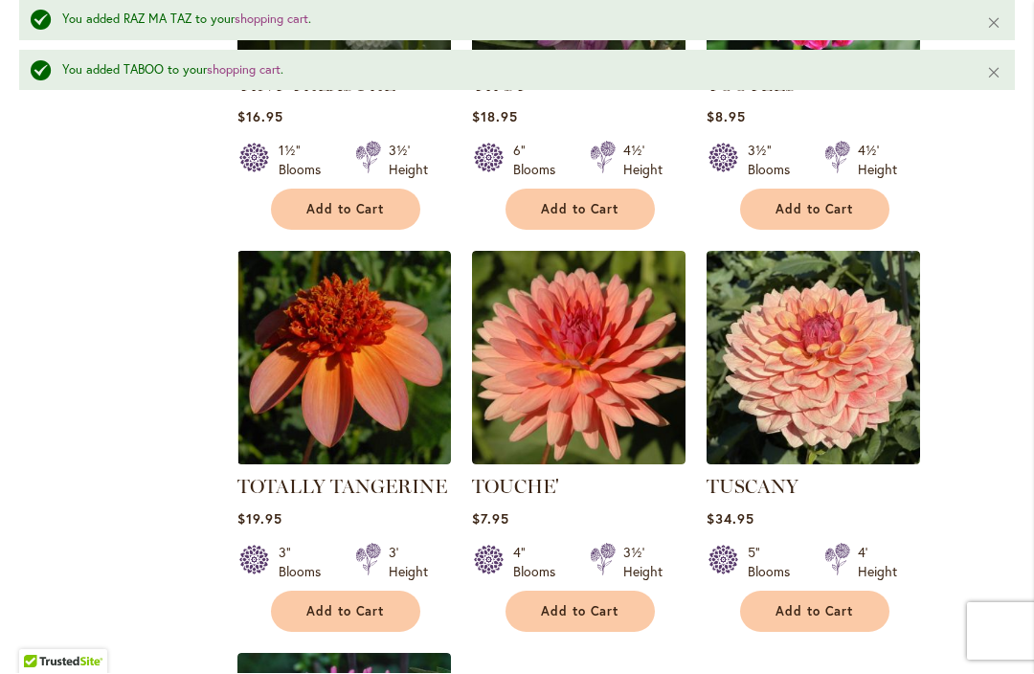
scroll to position [8569, 0]
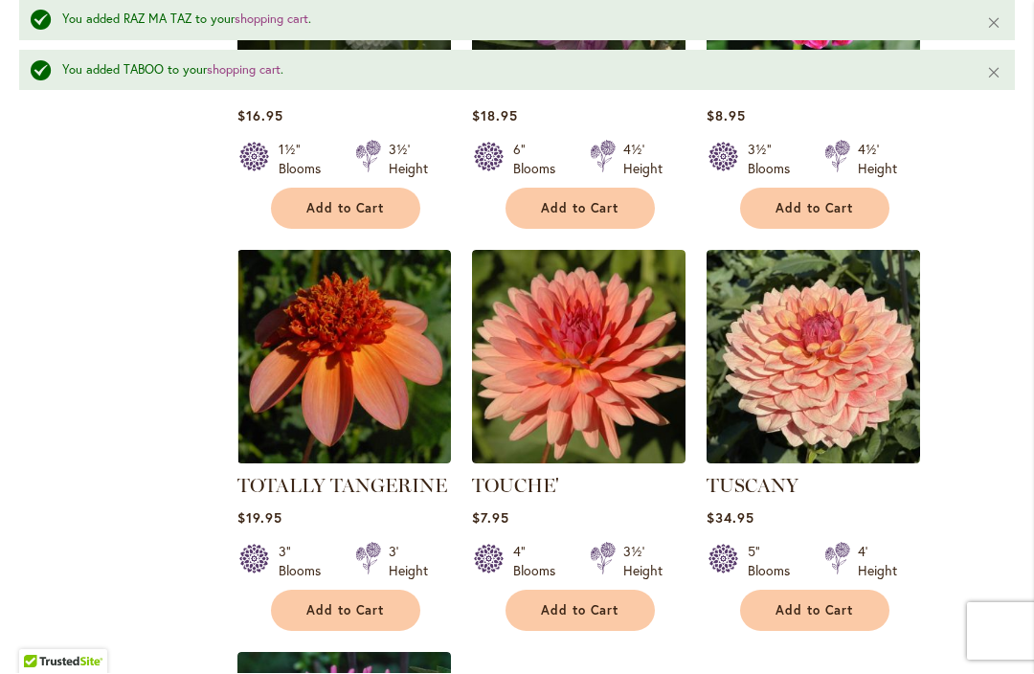
click at [571, 603] on span "Add to Cart" at bounding box center [580, 611] width 78 height 16
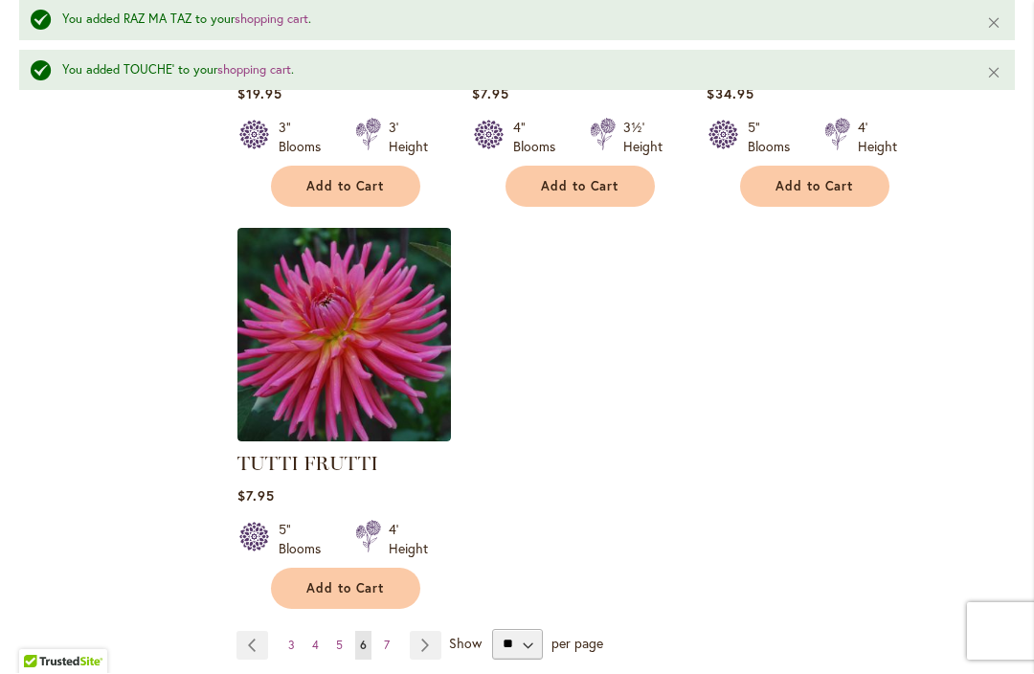
click at [340, 581] on span "Add to Cart" at bounding box center [345, 589] width 78 height 16
click at [389, 638] on span "7" at bounding box center [387, 645] width 6 height 14
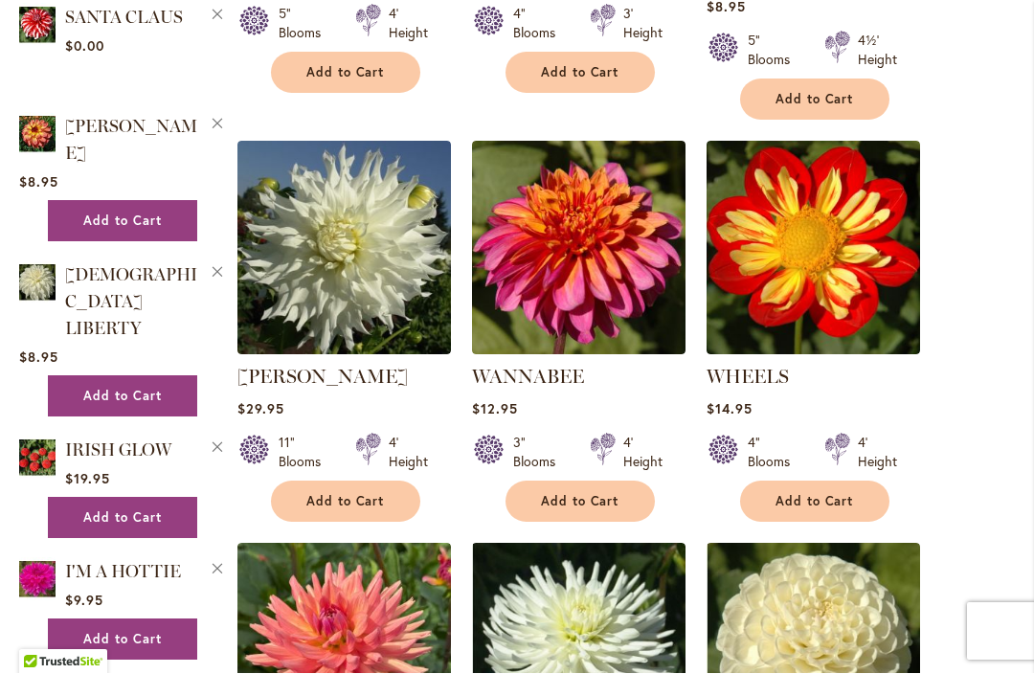
scroll to position [1666, 0]
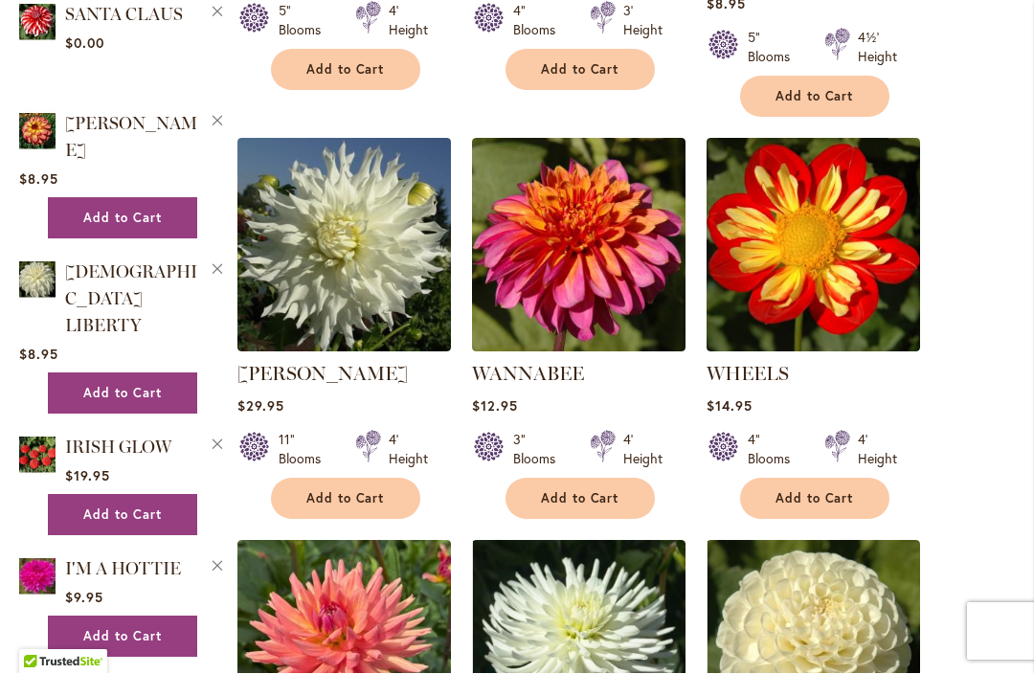
click at [574, 491] on span "Add to Cart" at bounding box center [580, 499] width 78 height 16
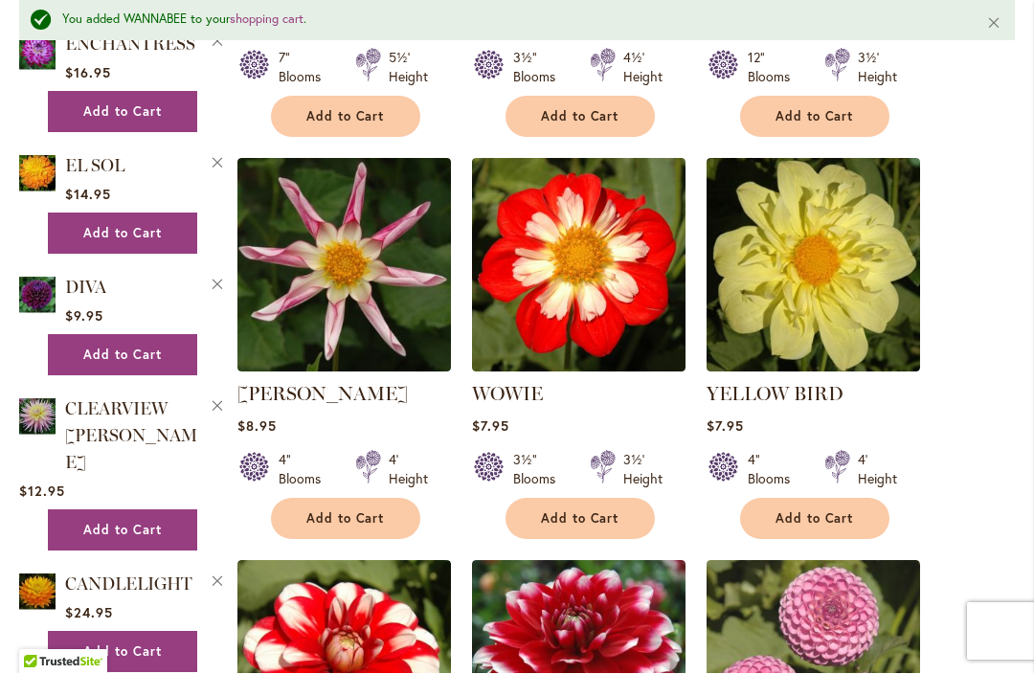
scroll to position [2904, 0]
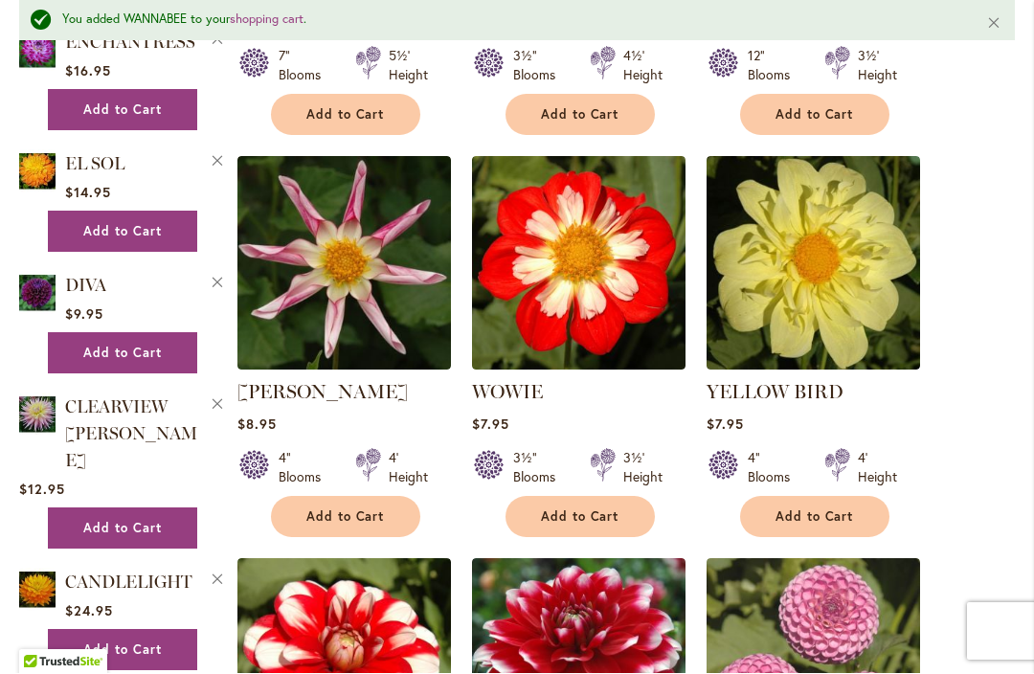
click at [565, 509] on span "Add to Cart" at bounding box center [580, 517] width 78 height 16
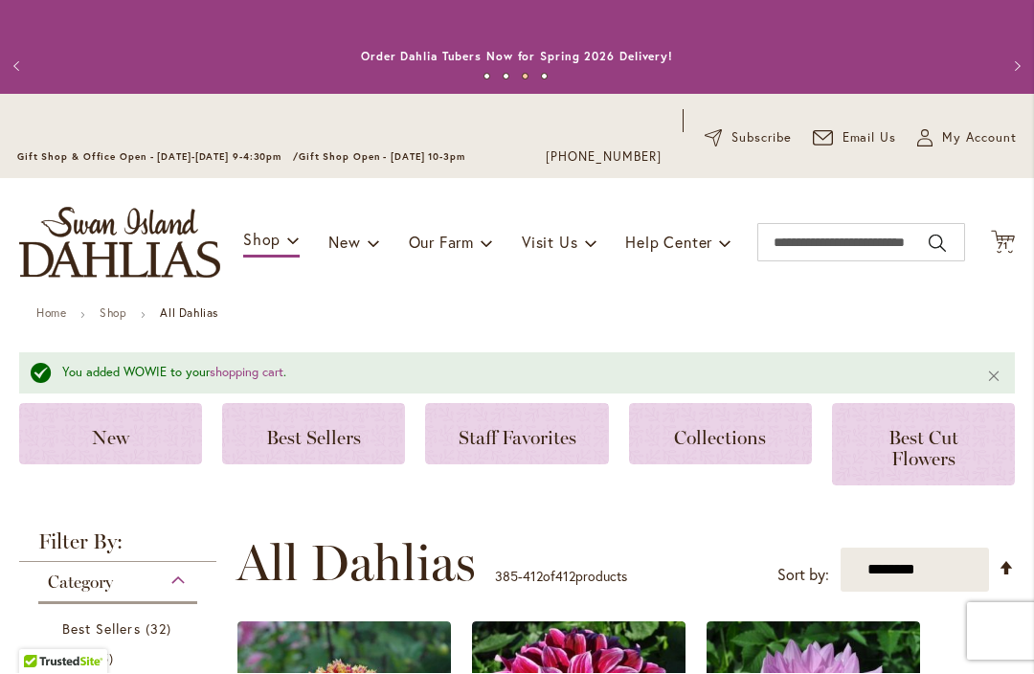
scroll to position [0, 0]
click at [974, 143] on span "My Account" at bounding box center [979, 138] width 75 height 19
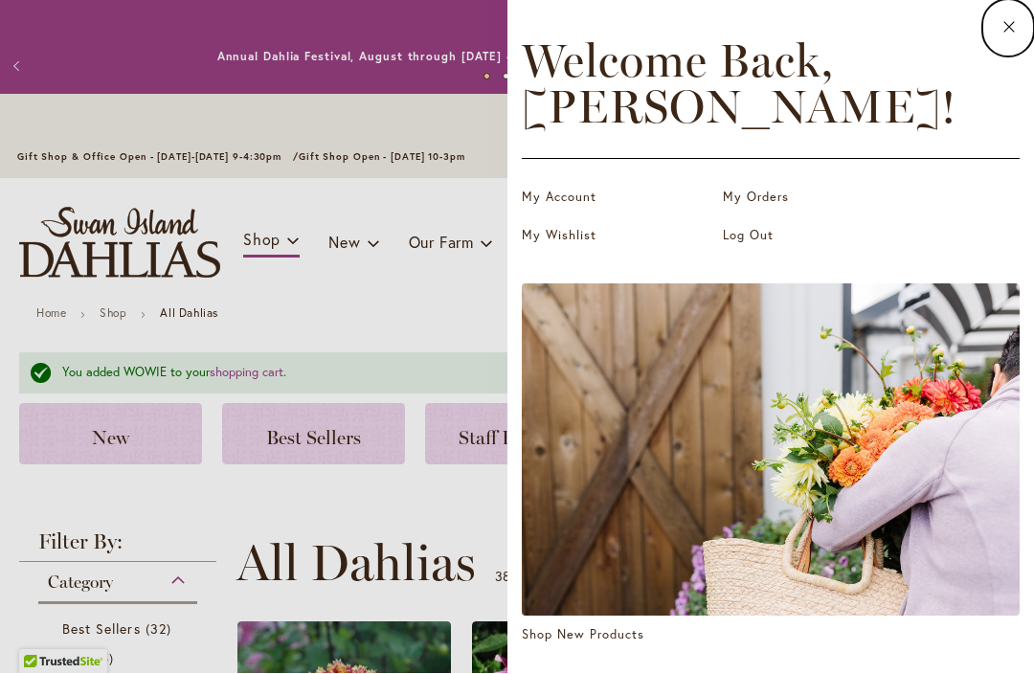
click at [555, 237] on link "My Wishlist" at bounding box center [617, 236] width 191 height 19
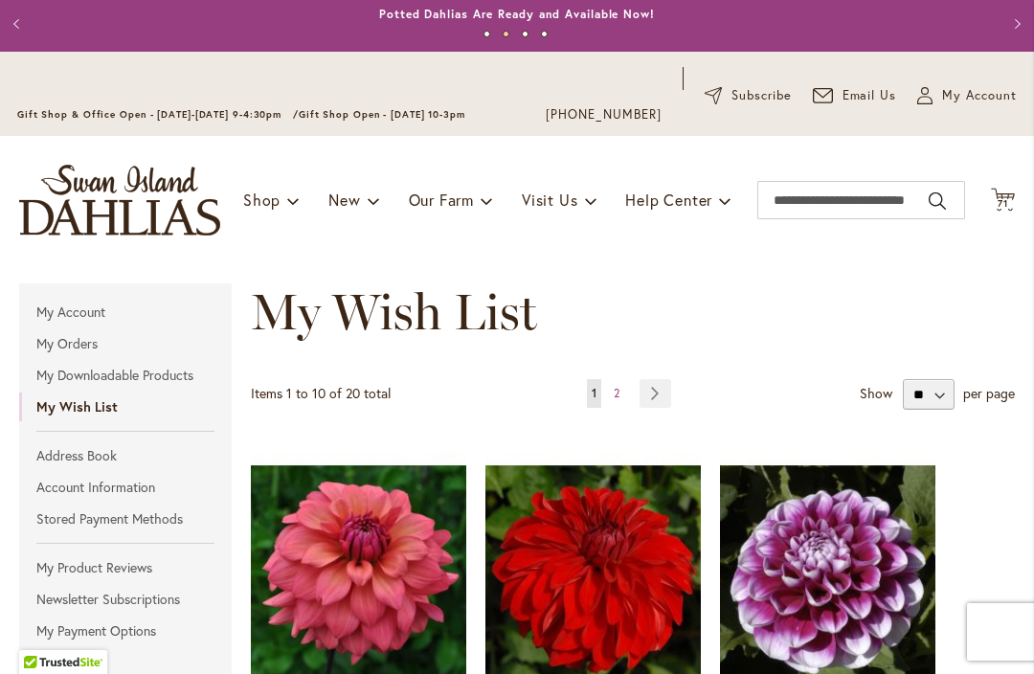
scroll to position [40, 0]
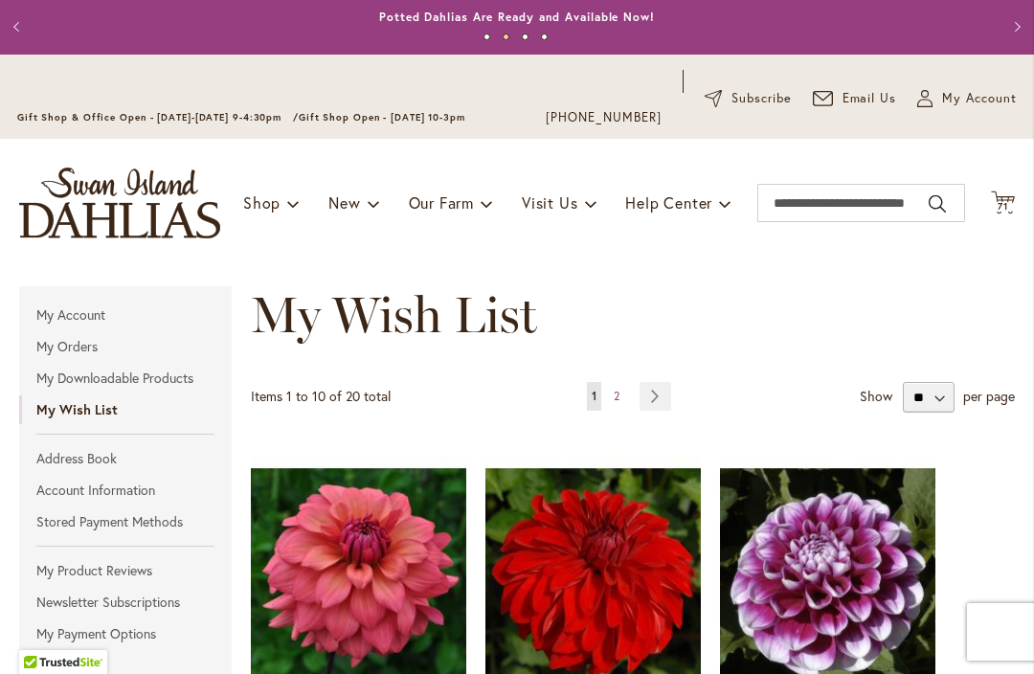
click at [1001, 211] on icon "Cart .cls-1 { fill: #231f20; }" at bounding box center [1003, 202] width 24 height 24
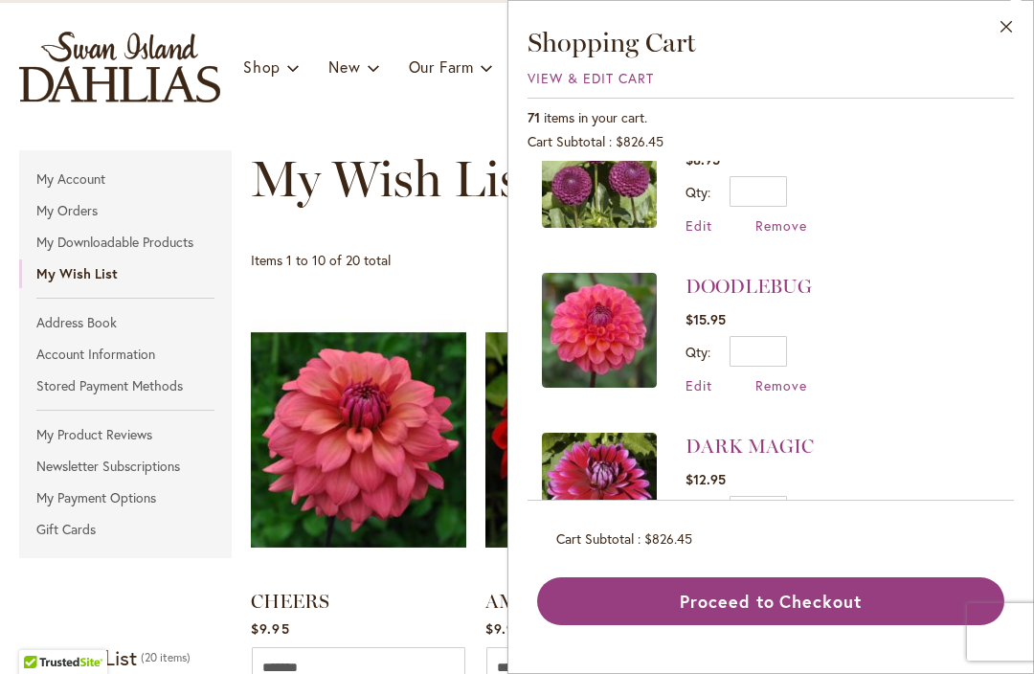
scroll to position [181, 0]
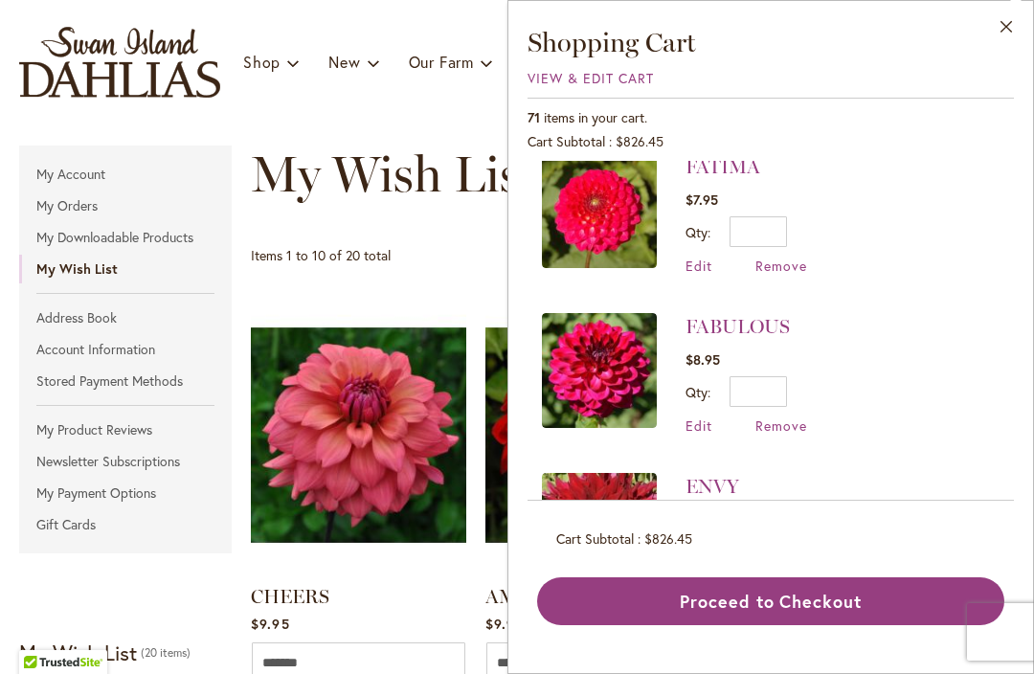
click at [1004, 30] on button "Close" at bounding box center [1006, 31] width 53 height 60
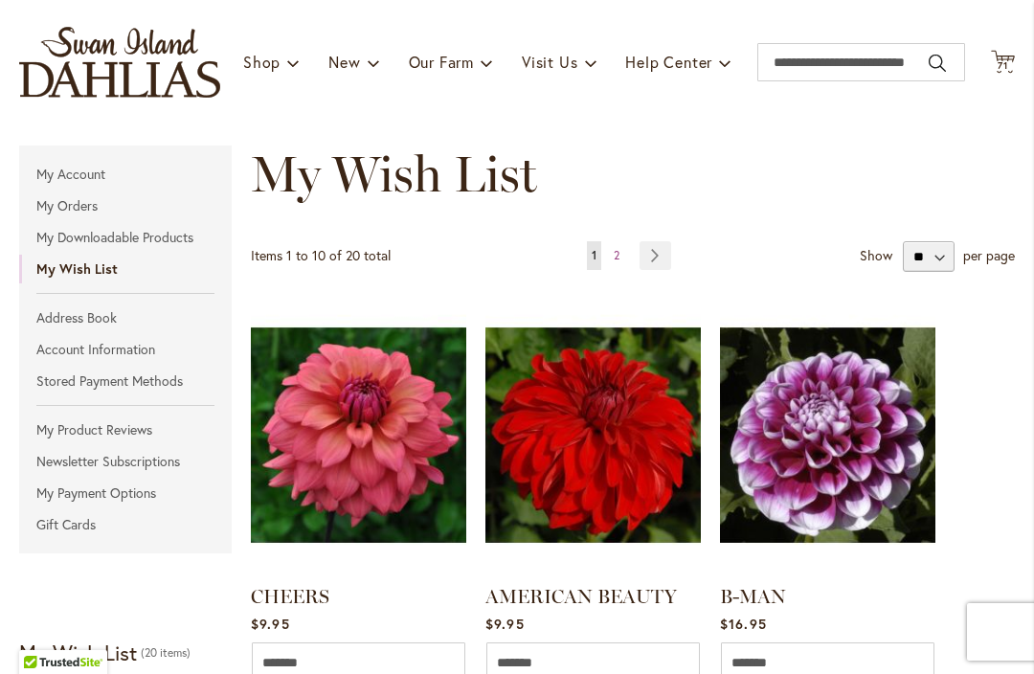
scroll to position [2733, 0]
click at [1009, 64] on span "71 71 items" at bounding box center [1002, 66] width 19 height 10
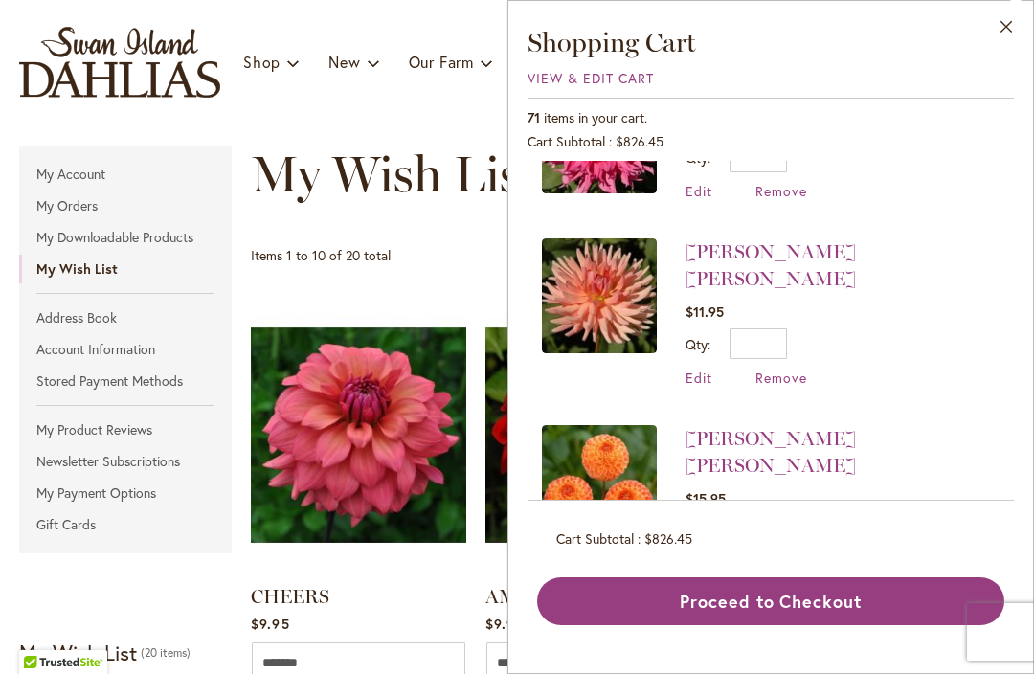
click at [1000, 33] on button "Close" at bounding box center [1006, 31] width 53 height 60
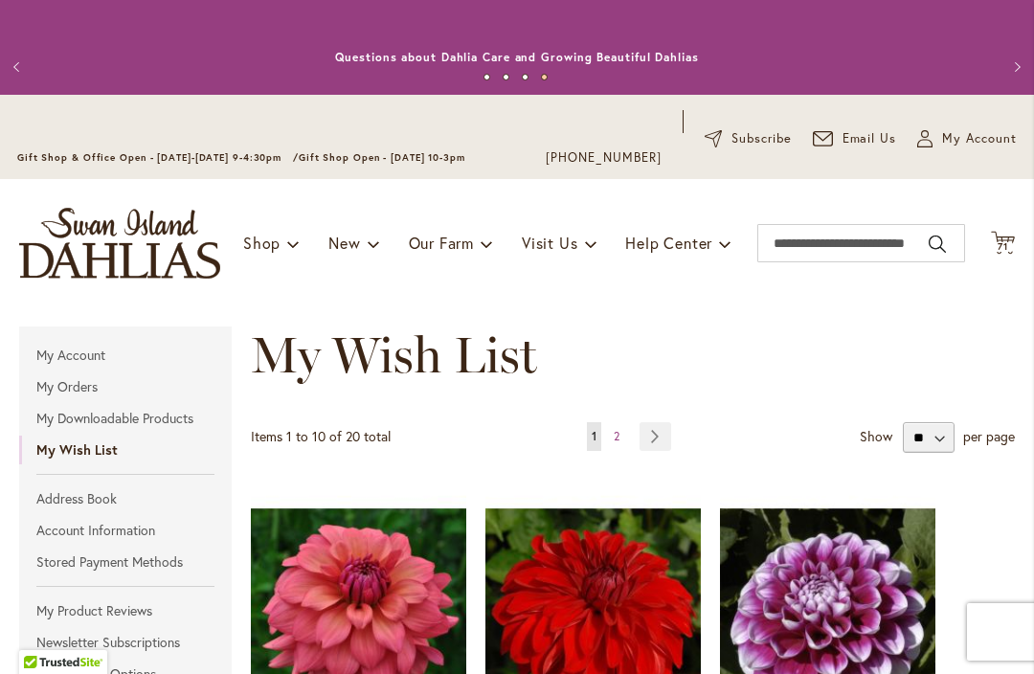
scroll to position [0, 0]
click at [975, 142] on span "My Account" at bounding box center [979, 138] width 75 height 19
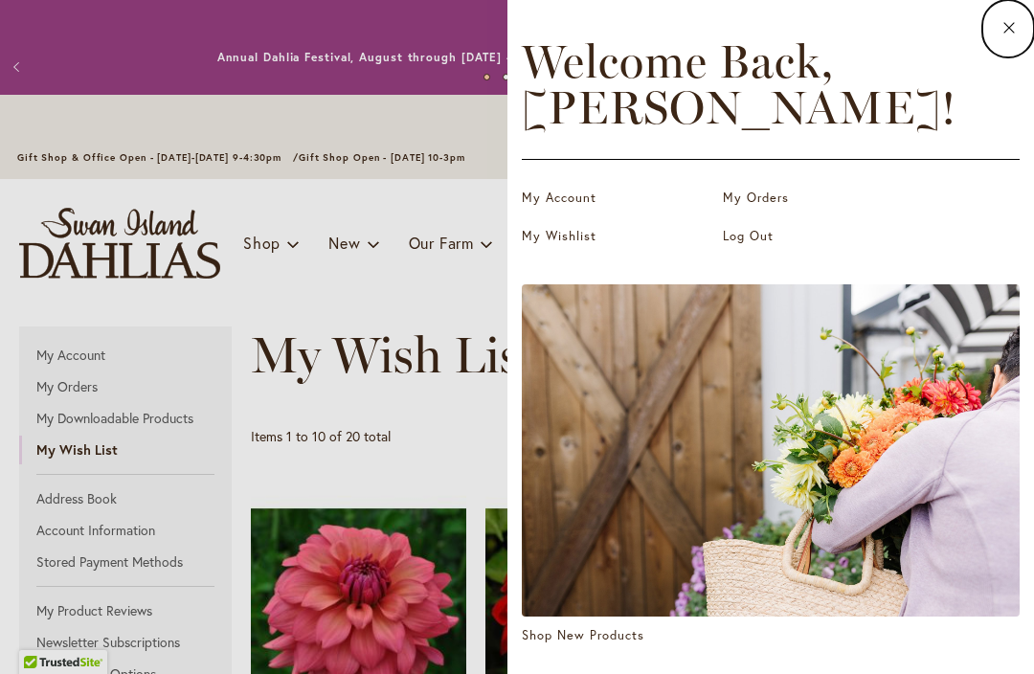
click at [754, 236] on link "Log Out" at bounding box center [818, 236] width 191 height 19
